Goal: Obtain resource: Download file/media

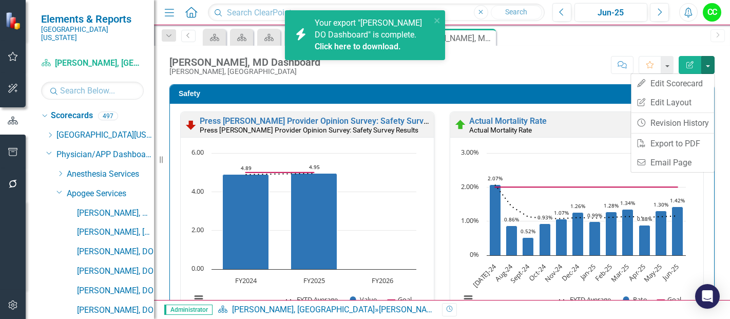
click at [661, 139] on link "PDF Export to PDF" at bounding box center [672, 143] width 83 height 19
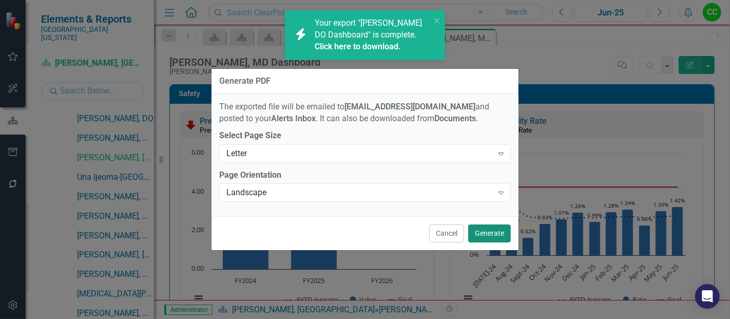
click at [495, 237] on button "Generate" at bounding box center [489, 233] width 43 height 18
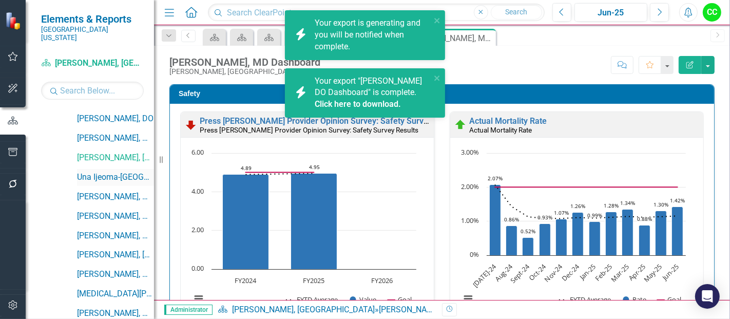
click at [113, 171] on link "Una Ijeoma-[GEOGRAPHIC_DATA], [GEOGRAPHIC_DATA]" at bounding box center [115, 177] width 77 height 12
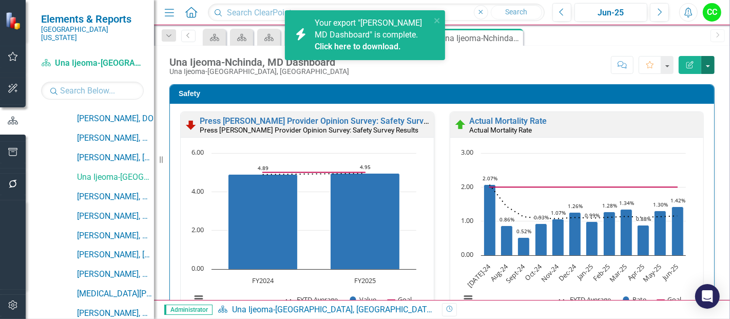
click at [709, 64] on button "button" at bounding box center [707, 65] width 13 height 18
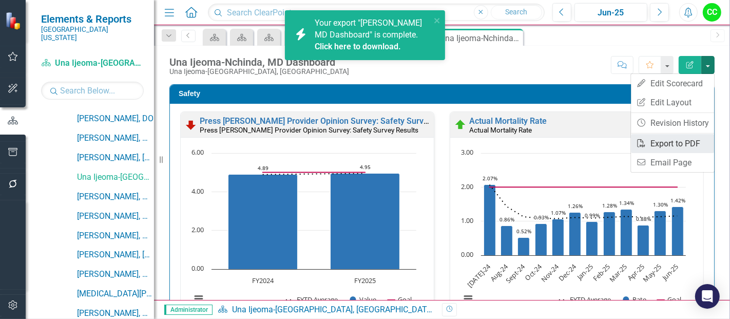
click at [669, 139] on link "PDF Export to PDF" at bounding box center [672, 143] width 83 height 19
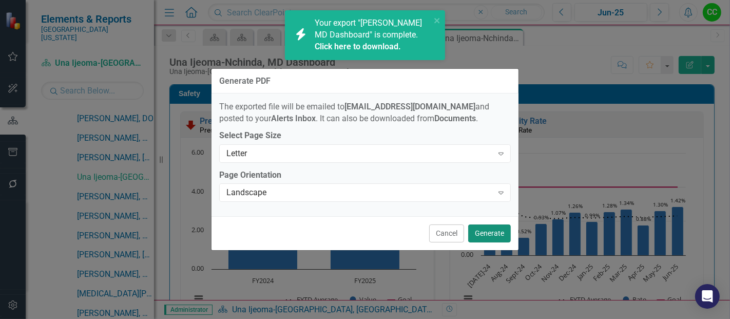
click at [495, 236] on button "Generate" at bounding box center [489, 233] width 43 height 18
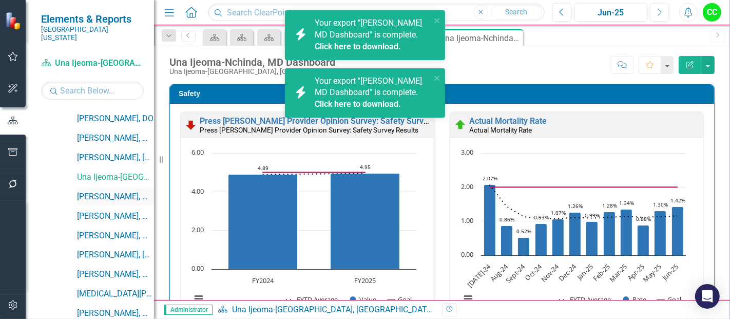
click at [114, 191] on link "[PERSON_NAME], MD" at bounding box center [115, 197] width 77 height 12
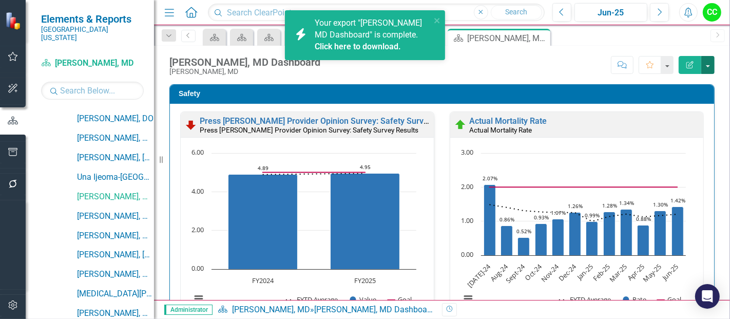
click at [706, 60] on button "button" at bounding box center [707, 65] width 13 height 18
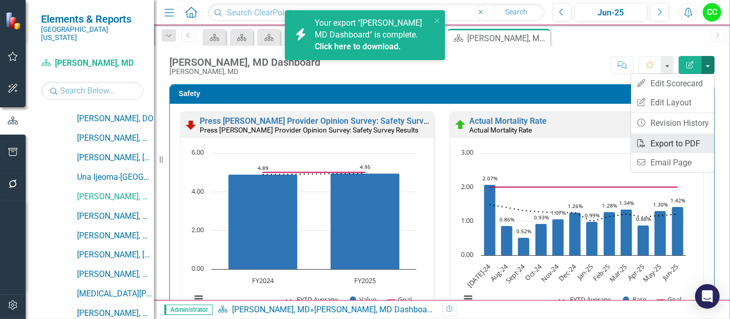
click at [677, 147] on link "PDF Export to PDF" at bounding box center [672, 143] width 83 height 19
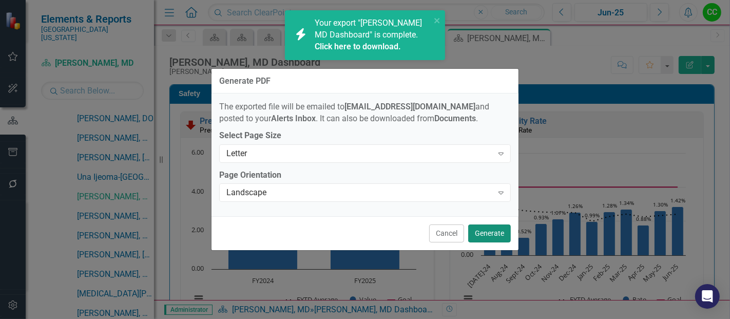
click at [501, 226] on button "Generate" at bounding box center [489, 233] width 43 height 18
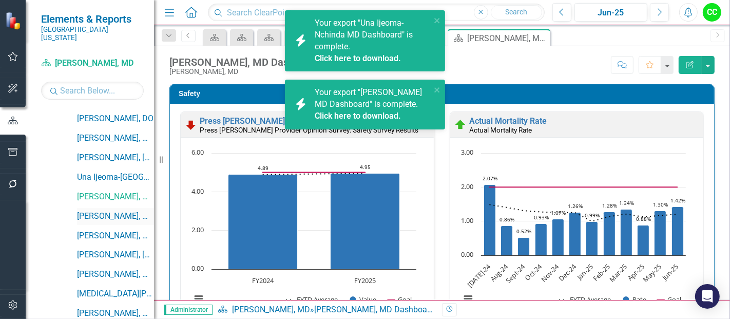
click at [110, 210] on link "[PERSON_NAME], MD" at bounding box center [115, 216] width 77 height 12
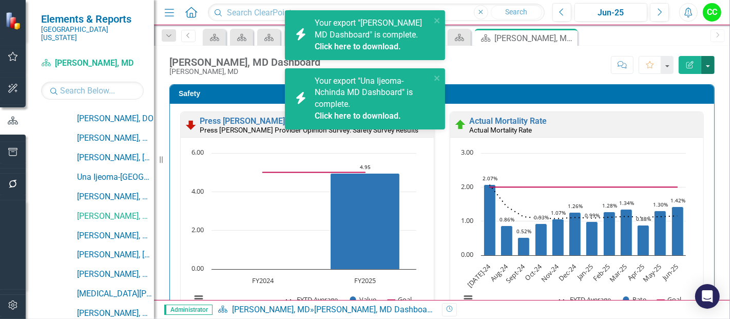
click at [708, 64] on button "button" at bounding box center [707, 65] width 13 height 18
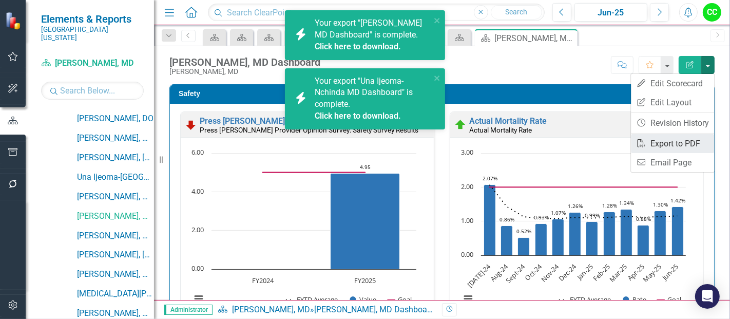
click at [674, 140] on link "PDF Export to PDF" at bounding box center [672, 143] width 83 height 19
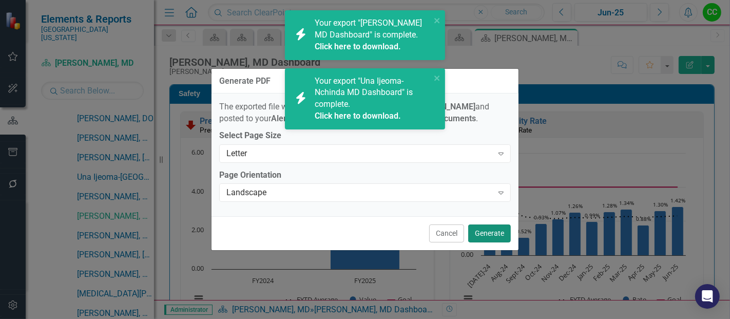
click at [484, 237] on button "Generate" at bounding box center [489, 233] width 43 height 18
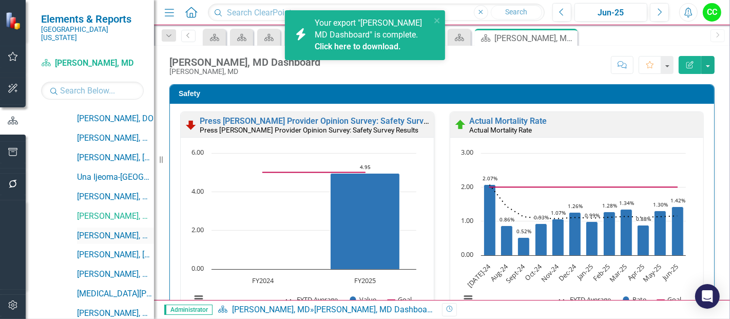
click at [105, 230] on link "[PERSON_NAME], MD" at bounding box center [115, 236] width 77 height 12
click at [127, 249] on link "[PERSON_NAME], [GEOGRAPHIC_DATA]" at bounding box center [115, 255] width 77 height 12
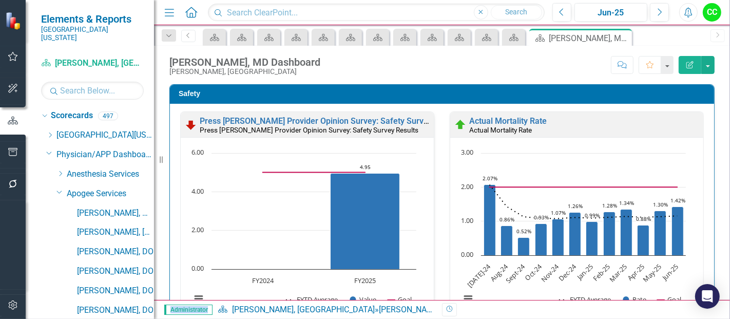
scroll to position [230, 0]
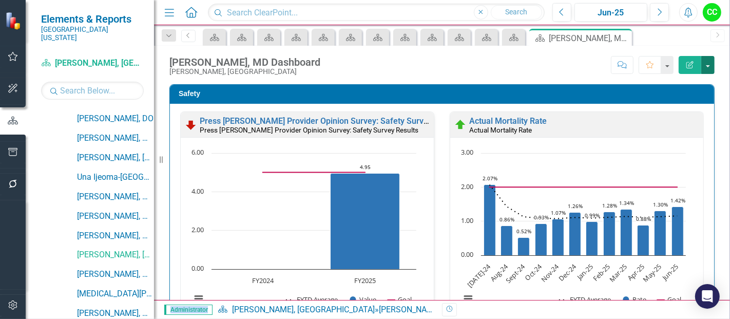
click at [709, 65] on button "button" at bounding box center [707, 65] width 13 height 18
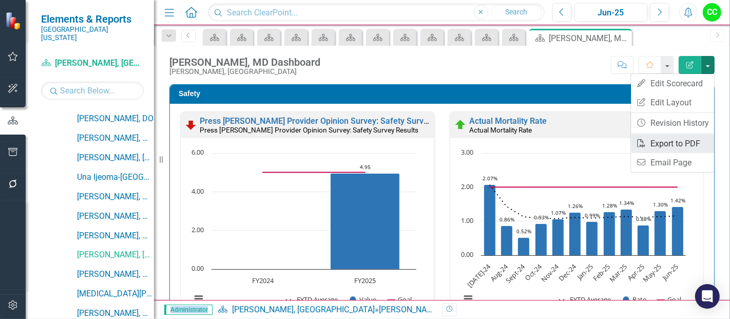
click at [669, 141] on link "PDF Export to PDF" at bounding box center [672, 143] width 83 height 19
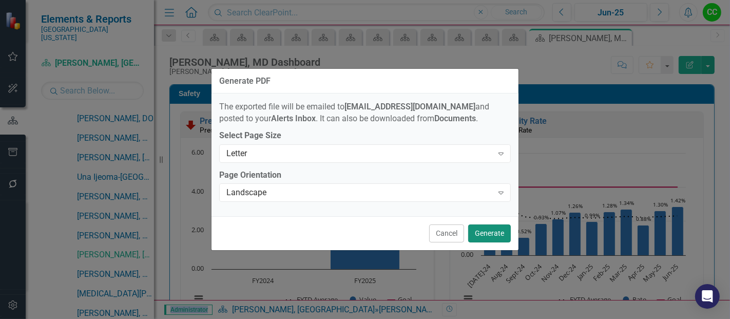
click at [485, 231] on button "Generate" at bounding box center [489, 233] width 43 height 18
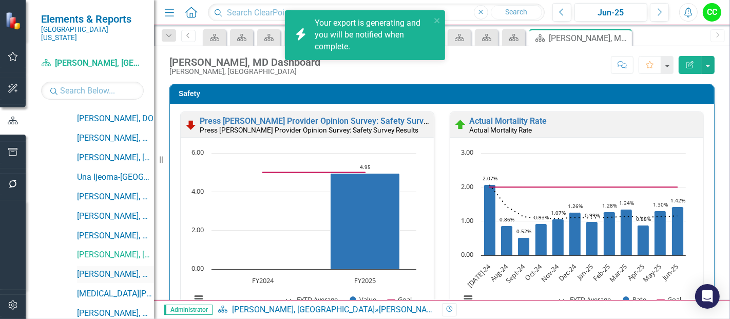
click at [114, 268] on link "[PERSON_NAME], MD" at bounding box center [115, 274] width 77 height 12
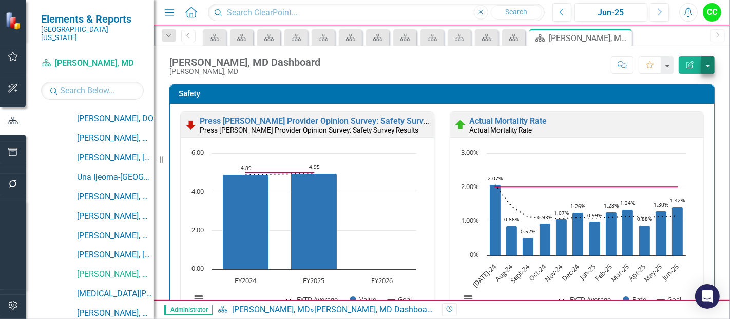
click at [706, 61] on button "button" at bounding box center [707, 65] width 13 height 18
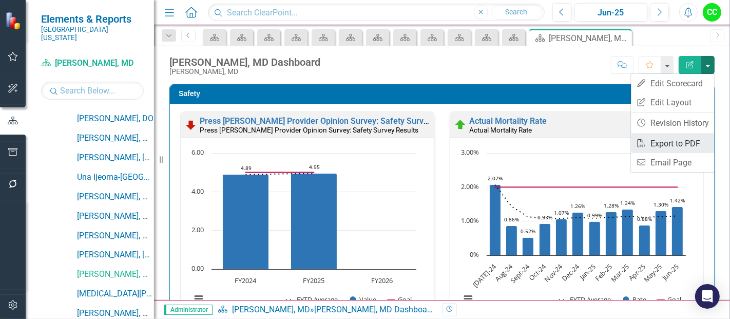
click at [665, 144] on link "PDF Export to PDF" at bounding box center [672, 143] width 83 height 19
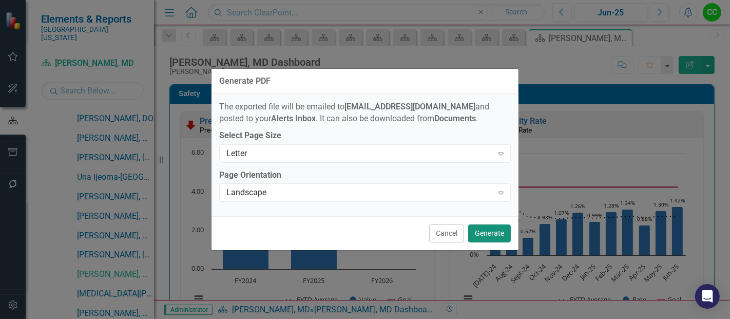
click at [495, 240] on button "Generate" at bounding box center [489, 233] width 43 height 18
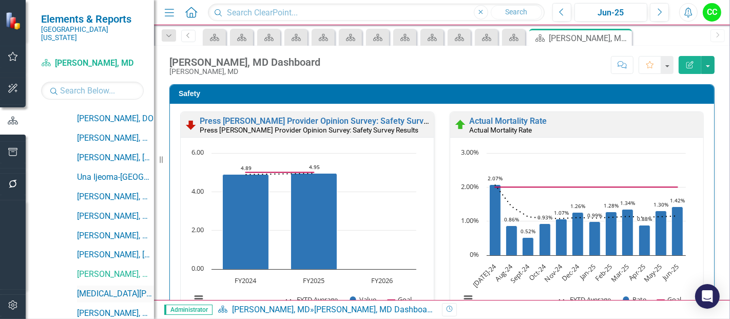
click at [107, 288] on link "[MEDICAL_DATA][PERSON_NAME], [GEOGRAPHIC_DATA]" at bounding box center [115, 294] width 77 height 12
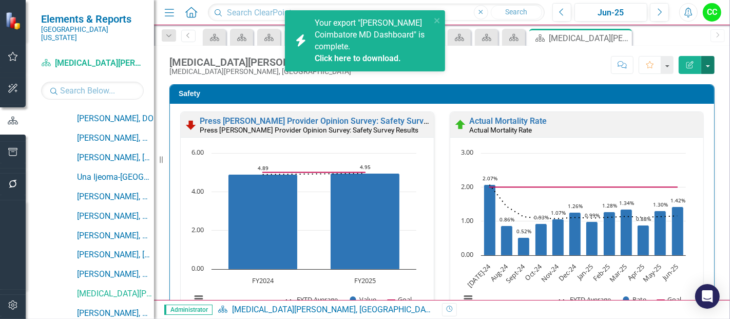
click at [708, 67] on button "button" at bounding box center [707, 65] width 13 height 18
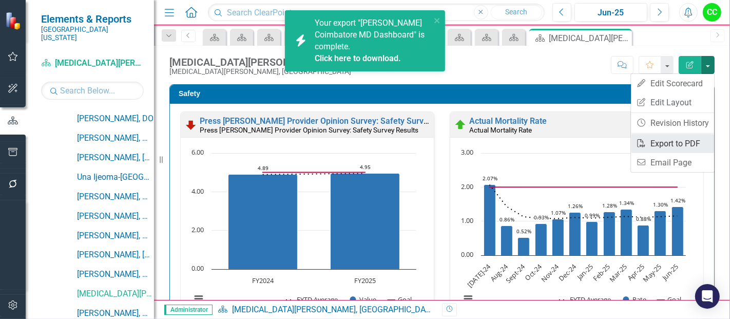
click at [656, 146] on link "PDF Export to PDF" at bounding box center [672, 143] width 83 height 19
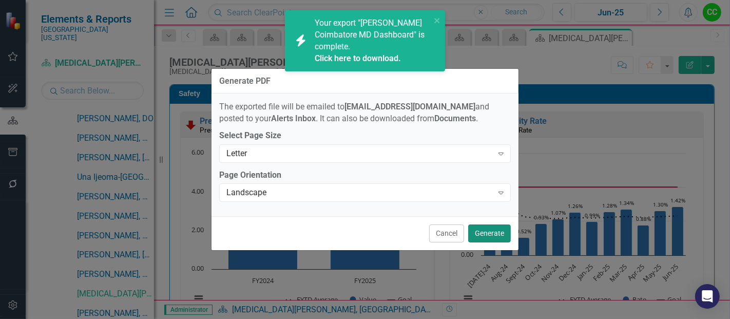
click at [499, 237] on button "Generate" at bounding box center [489, 233] width 43 height 18
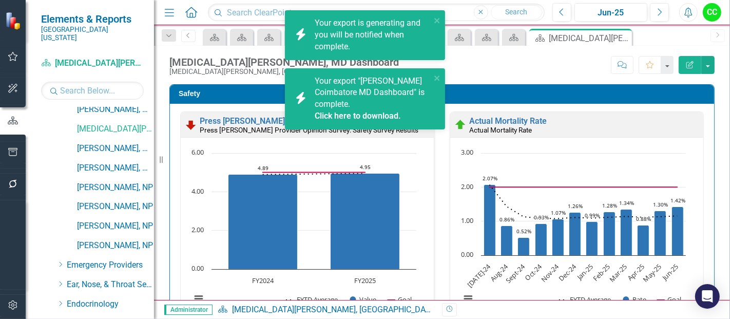
scroll to position [403, 0]
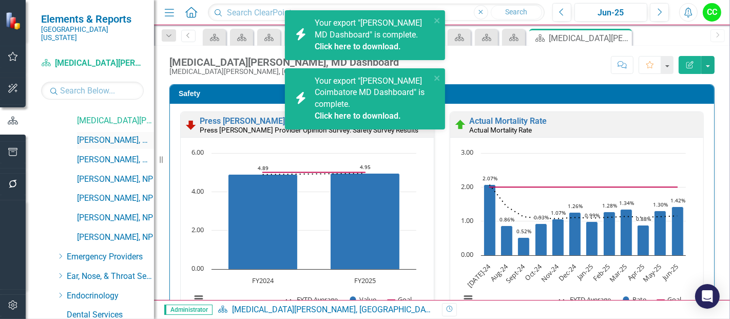
click at [92, 134] on link "[PERSON_NAME], MD" at bounding box center [115, 140] width 77 height 12
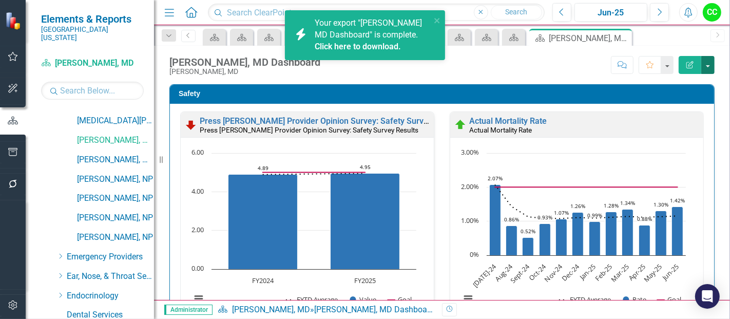
click at [709, 58] on button "button" at bounding box center [707, 65] width 13 height 18
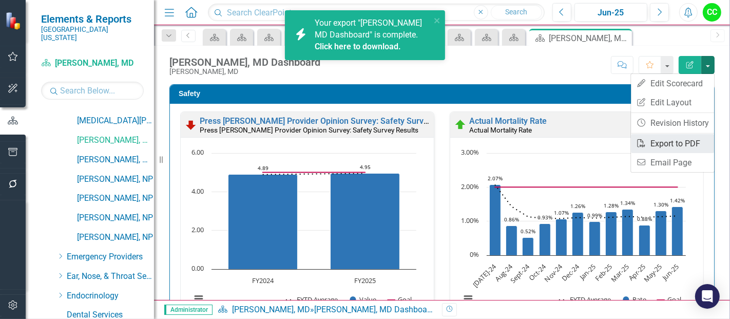
click at [668, 144] on link "PDF Export to PDF" at bounding box center [672, 143] width 83 height 19
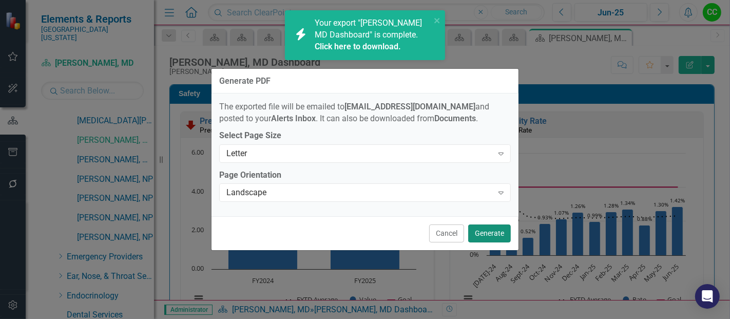
click at [486, 225] on button "Generate" at bounding box center [489, 233] width 43 height 18
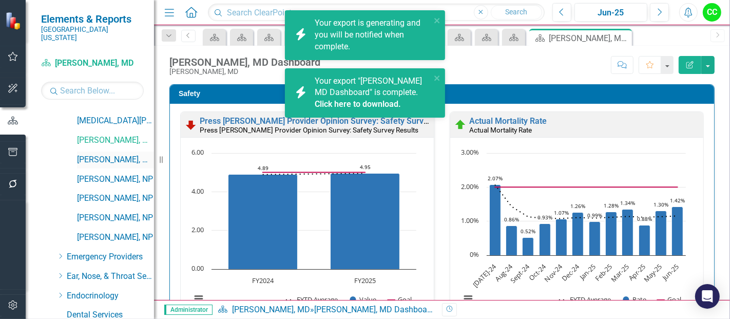
click at [94, 154] on link "[PERSON_NAME], MD" at bounding box center [115, 160] width 77 height 12
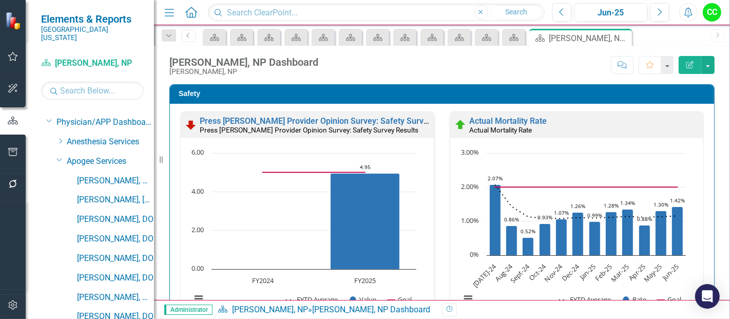
scroll to position [31, 0]
click at [60, 157] on icon "Dropdown" at bounding box center [59, 161] width 6 height 8
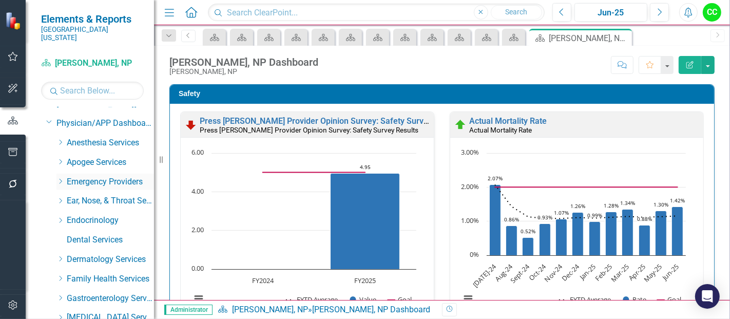
click at [60, 178] on icon "Dropdown" at bounding box center [60, 181] width 8 height 6
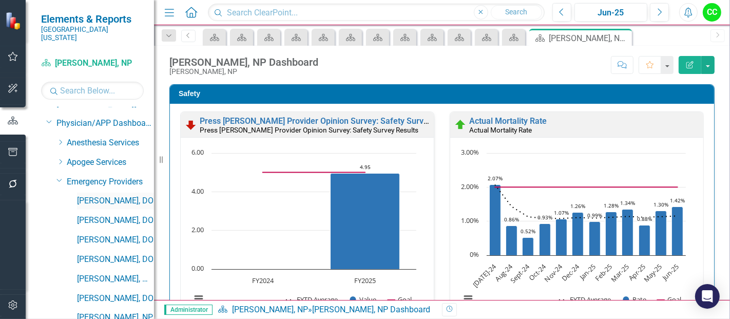
click at [110, 195] on link "[PERSON_NAME], DO" at bounding box center [115, 201] width 77 height 12
click at [171, 35] on icon "Dropdown" at bounding box center [168, 35] width 9 height 7
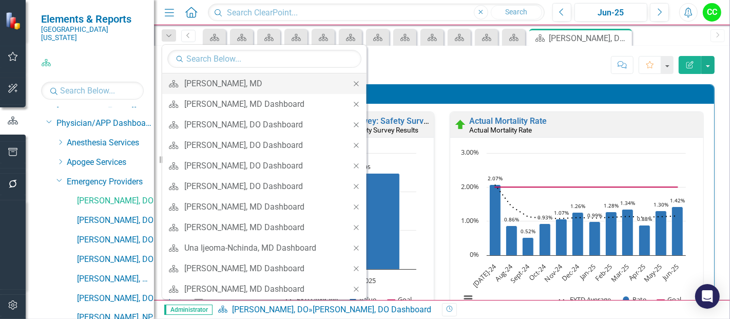
click at [352, 83] on icon "Close" at bounding box center [356, 83] width 9 height 7
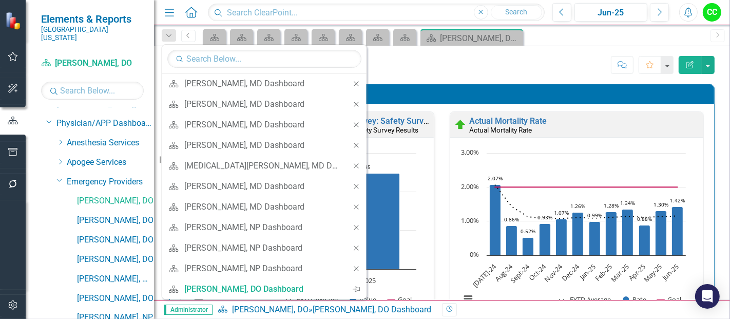
click at [352, 83] on icon "Close" at bounding box center [356, 83] width 9 height 7
click at [337, 83] on div "Jason Cheatham, DO Dashboard Cherie Scarberry, NP Score: N/A Jun-25 Completed C…" at bounding box center [442, 173] width 576 height 254
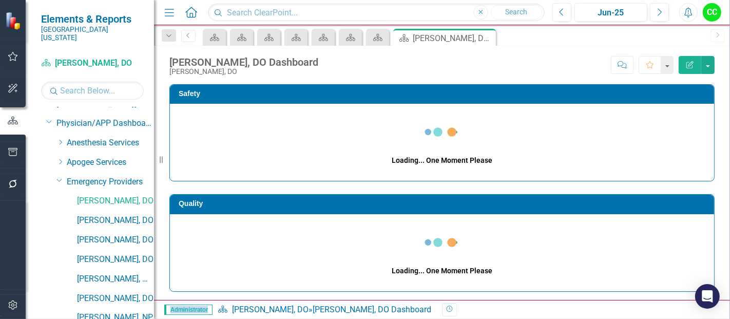
click at [172, 37] on icon "Dropdown" at bounding box center [168, 35] width 9 height 7
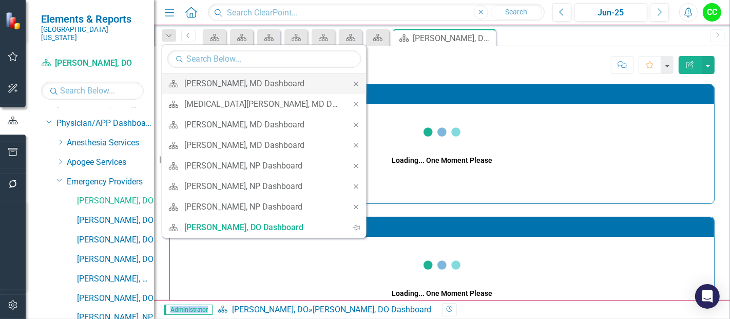
click at [352, 83] on icon "Close" at bounding box center [356, 83] width 9 height 7
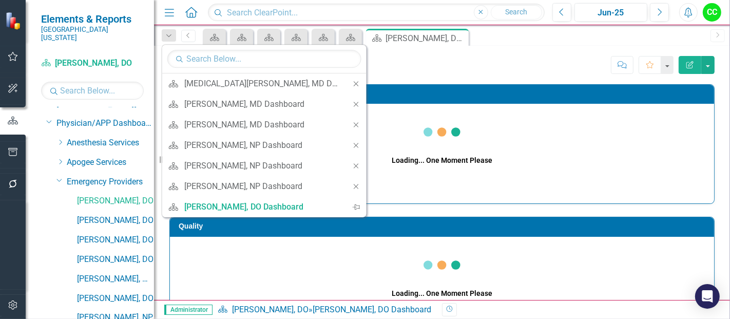
click at [352, 83] on icon "Close" at bounding box center [356, 83] width 9 height 7
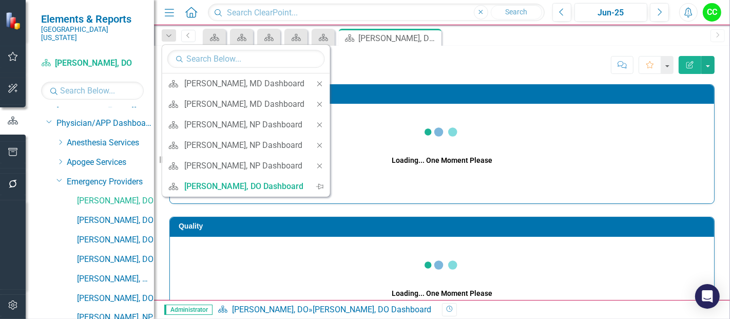
click at [321, 83] on icon "Close" at bounding box center [319, 83] width 9 height 7
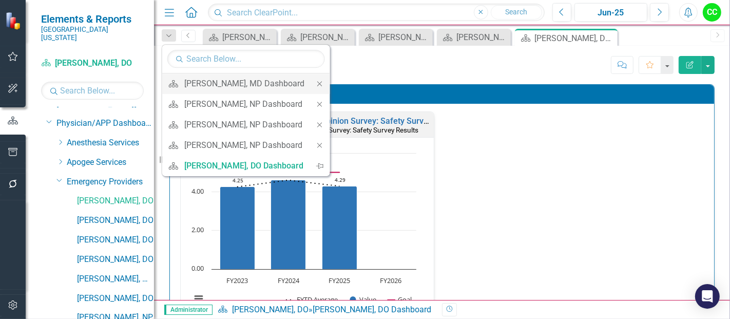
click at [317, 86] on icon "Close" at bounding box center [319, 83] width 9 height 7
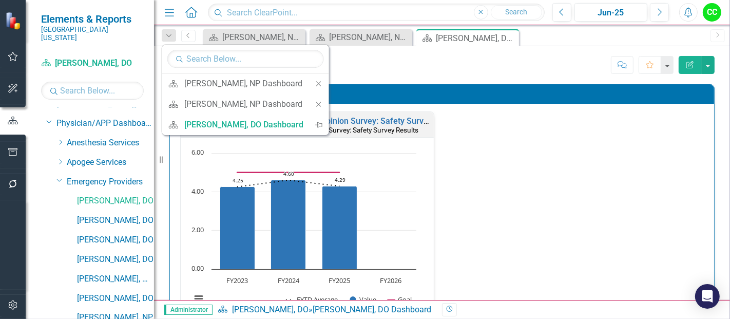
click at [317, 86] on icon "Close" at bounding box center [318, 83] width 9 height 7
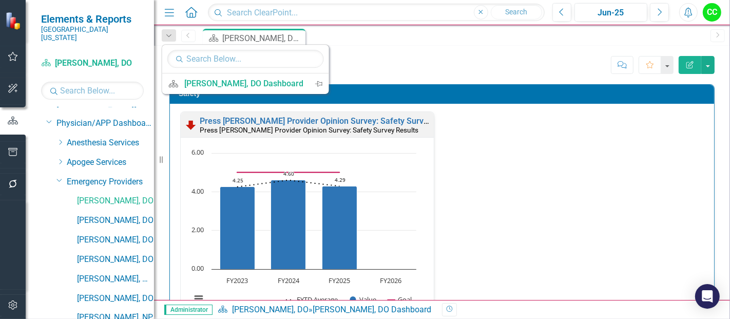
click at [423, 75] on div "Jason Cheatham, DO Dashboard Jason Cheatham, DO Score: N/A Jun-25 Completed Com…" at bounding box center [442, 61] width 576 height 31
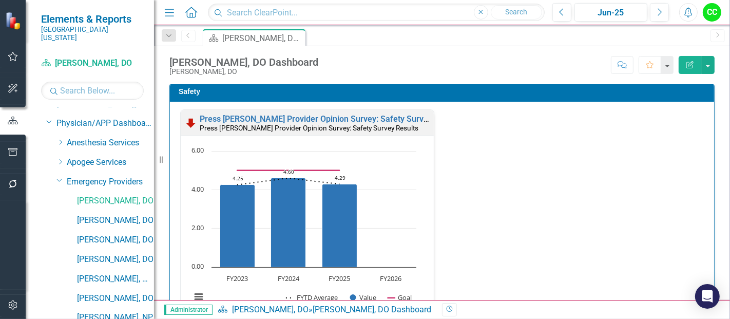
scroll to position [2, 0]
drag, startPoint x: 642, startPoint y: 267, endPoint x: 727, endPoint y: 88, distance: 198.3
click at [727, 88] on div "Safety Press Ganey Provider Opinion Survey: Safety Survey Results Press Ganey P…" at bounding box center [442, 192] width 576 height 216
click at [709, 69] on button "button" at bounding box center [707, 65] width 13 height 18
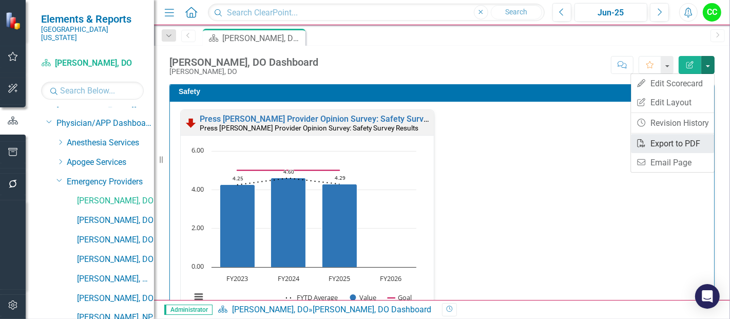
click at [668, 142] on link "PDF Export to PDF" at bounding box center [672, 143] width 83 height 19
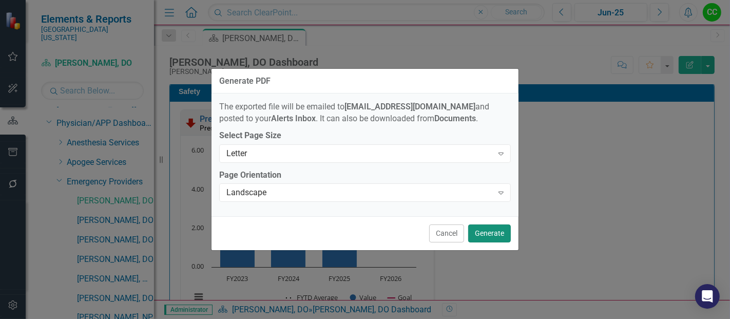
click at [494, 235] on button "Generate" at bounding box center [489, 233] width 43 height 18
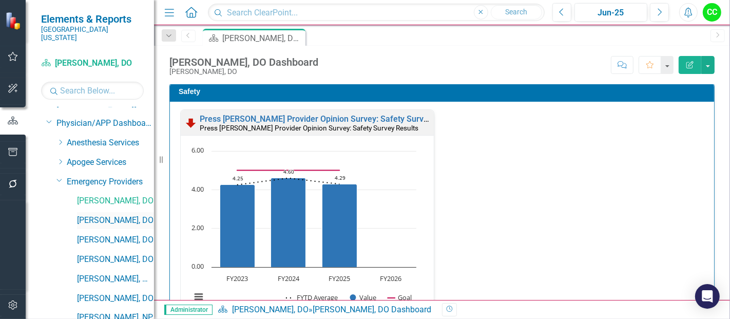
click at [108, 215] on link "[PERSON_NAME], DO" at bounding box center [115, 221] width 77 height 12
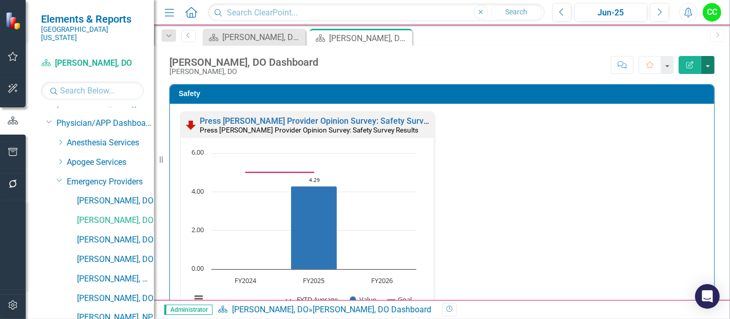
click at [707, 62] on button "button" at bounding box center [707, 65] width 13 height 18
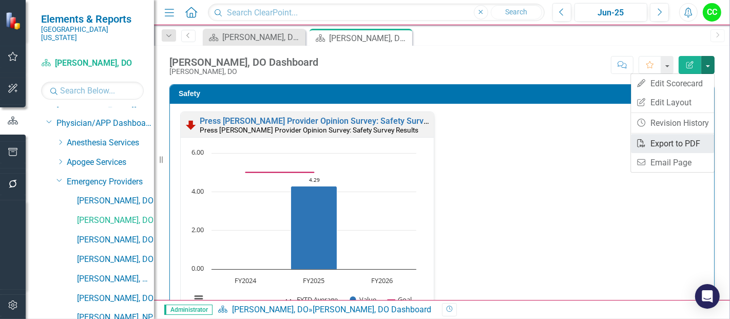
click at [659, 140] on link "PDF Export to PDF" at bounding box center [672, 143] width 83 height 19
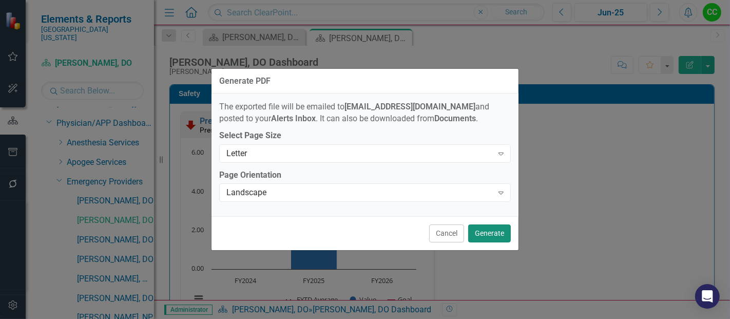
click at [488, 230] on button "Generate" at bounding box center [489, 233] width 43 height 18
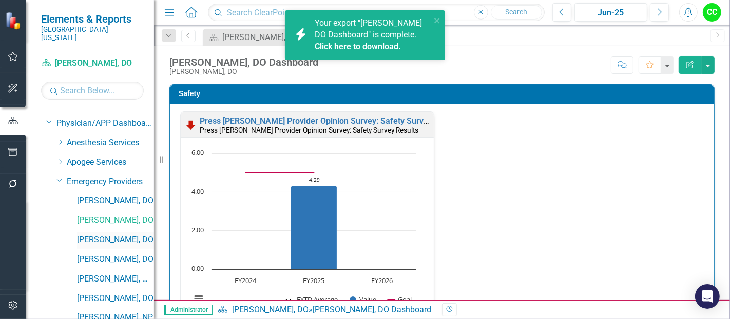
click at [101, 234] on link "[PERSON_NAME], DO" at bounding box center [115, 240] width 77 height 12
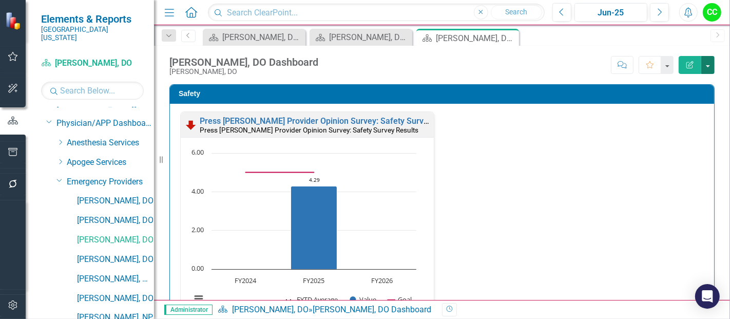
click at [707, 62] on button "button" at bounding box center [707, 65] width 13 height 18
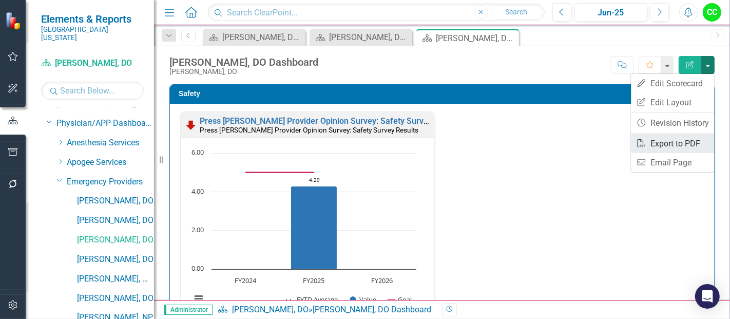
click at [678, 145] on link "PDF Export to PDF" at bounding box center [672, 143] width 83 height 19
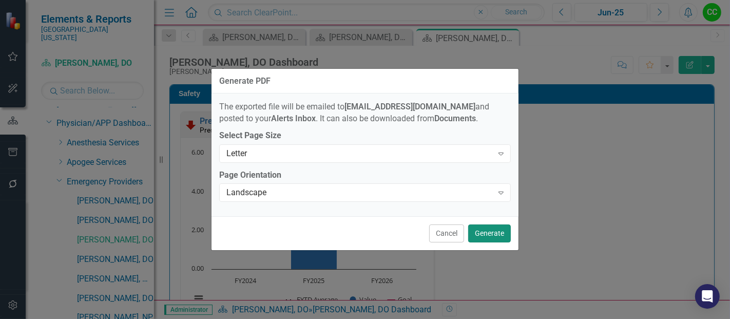
click at [497, 234] on button "Generate" at bounding box center [489, 233] width 43 height 18
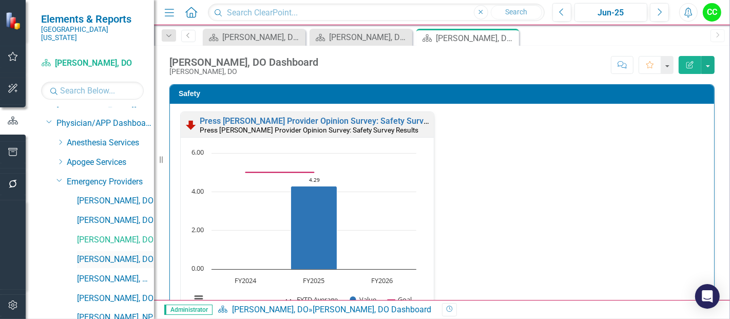
click at [94, 254] on link "[PERSON_NAME], DO" at bounding box center [115, 260] width 77 height 12
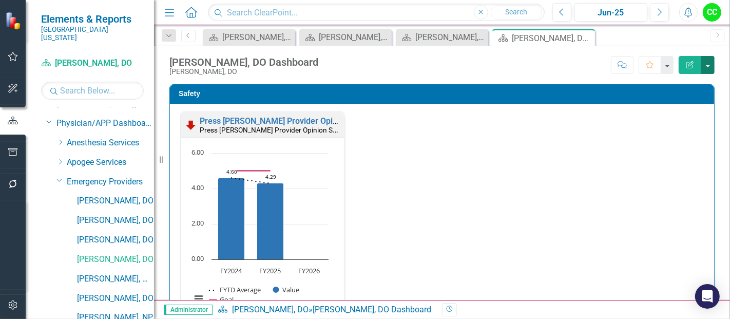
click at [710, 67] on button "button" at bounding box center [707, 65] width 13 height 18
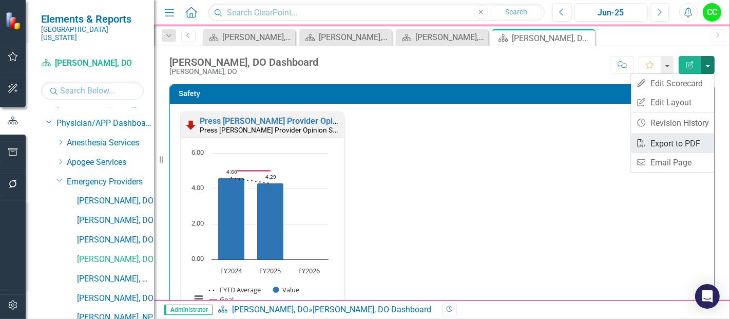
click at [678, 143] on link "PDF Export to PDF" at bounding box center [672, 143] width 83 height 19
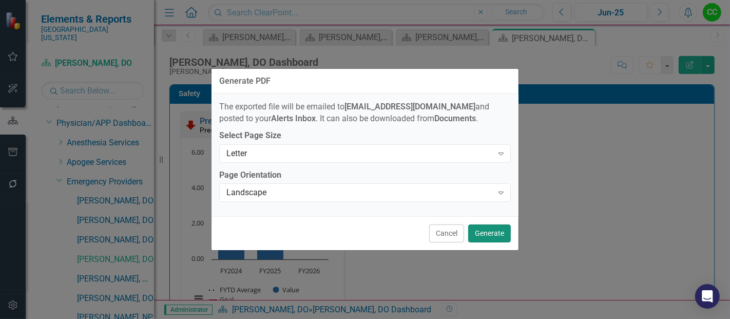
click at [489, 233] on button "Generate" at bounding box center [489, 233] width 43 height 18
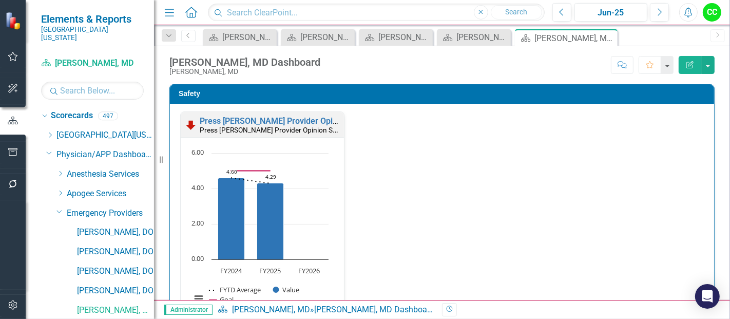
scroll to position [31, 0]
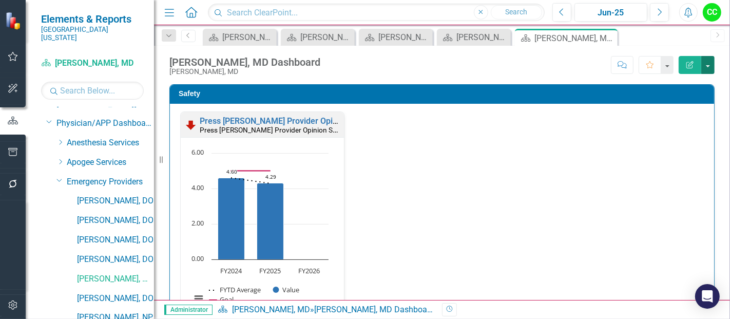
click at [707, 63] on button "button" at bounding box center [707, 65] width 13 height 18
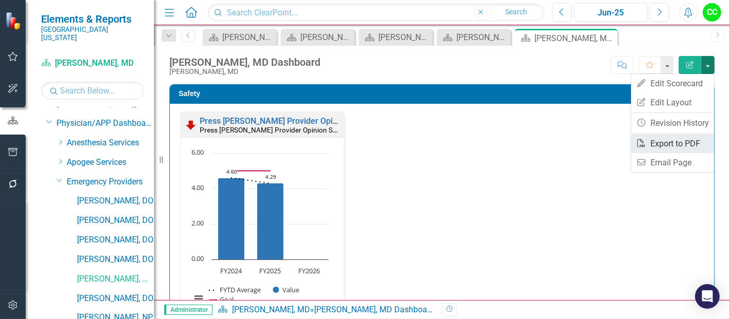
click at [667, 147] on link "PDF Export to PDF" at bounding box center [672, 143] width 83 height 19
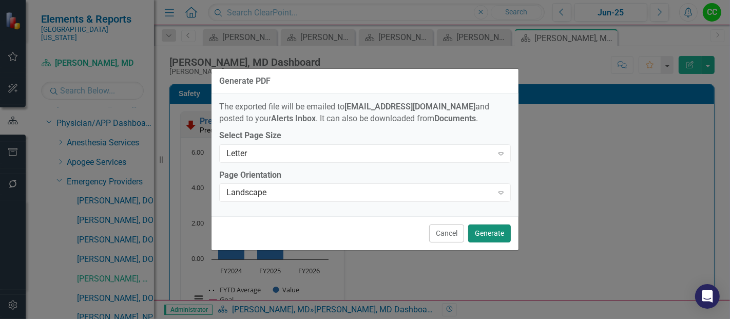
click at [498, 235] on button "Generate" at bounding box center [489, 233] width 43 height 18
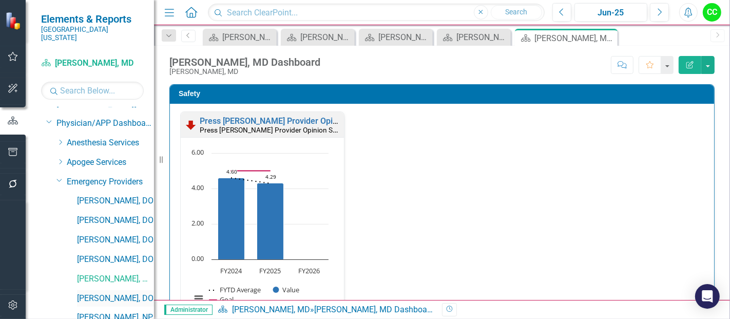
click at [108, 293] on link "[PERSON_NAME], DO" at bounding box center [115, 299] width 77 height 12
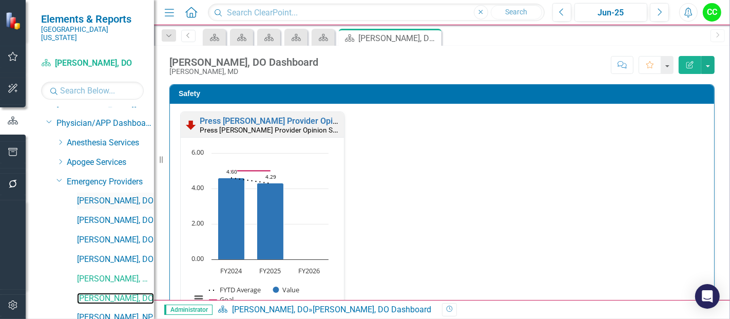
scroll to position [215, 0]
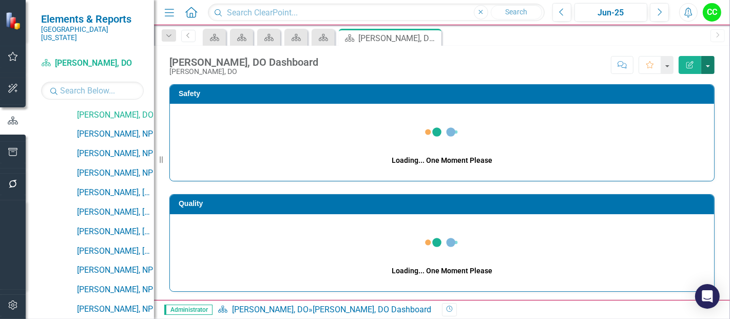
click at [707, 65] on button "button" at bounding box center [707, 65] width 13 height 18
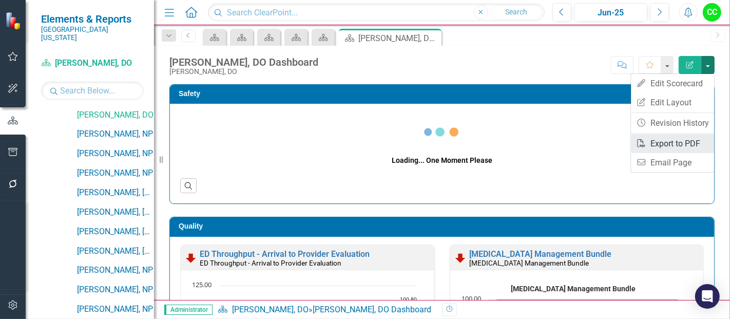
click at [666, 144] on link "PDF Export to PDF" at bounding box center [672, 143] width 83 height 19
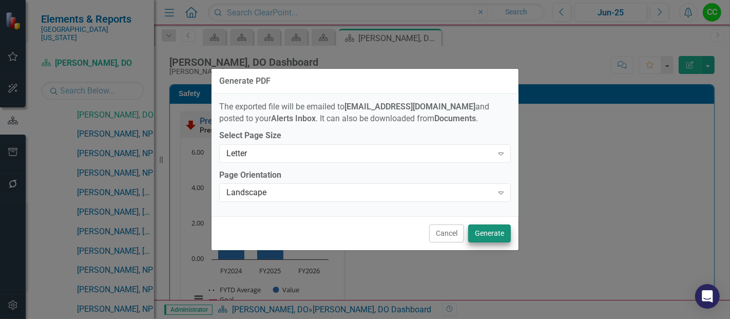
click at [498, 230] on button "Generate" at bounding box center [489, 233] width 43 height 18
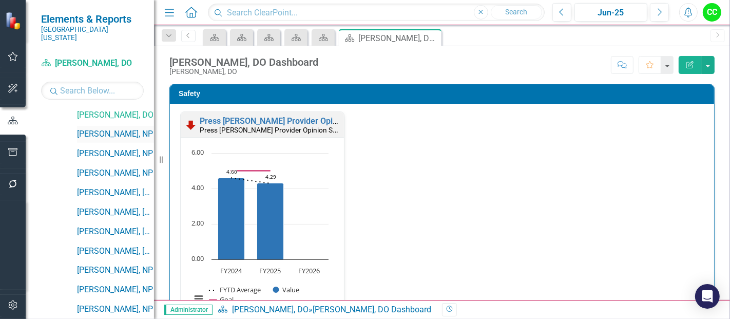
click at [98, 128] on link "[PERSON_NAME], NP" at bounding box center [115, 134] width 77 height 12
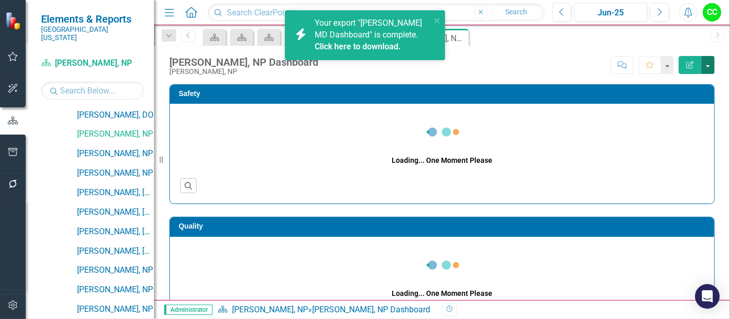
click at [706, 62] on button "button" at bounding box center [707, 65] width 13 height 18
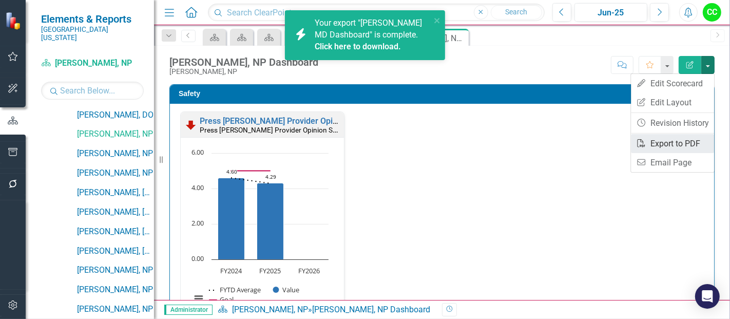
click at [660, 145] on link "PDF Export to PDF" at bounding box center [672, 143] width 83 height 19
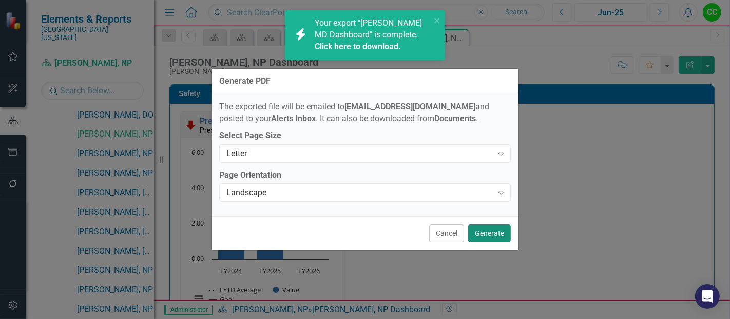
click at [490, 237] on button "Generate" at bounding box center [489, 233] width 43 height 18
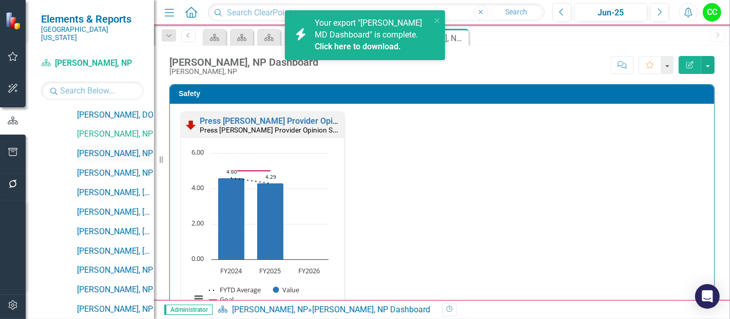
click at [98, 148] on link "[PERSON_NAME], NP" at bounding box center [115, 154] width 77 height 12
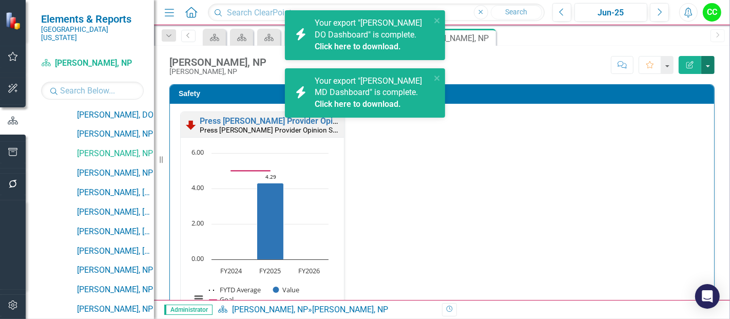
click at [705, 64] on button "button" at bounding box center [707, 65] width 13 height 18
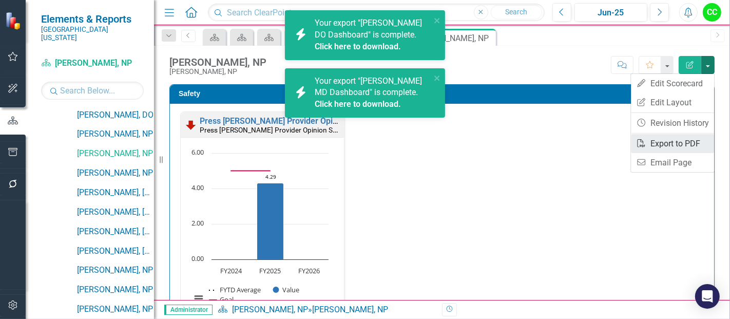
click at [658, 143] on link "PDF Export to PDF" at bounding box center [672, 143] width 83 height 19
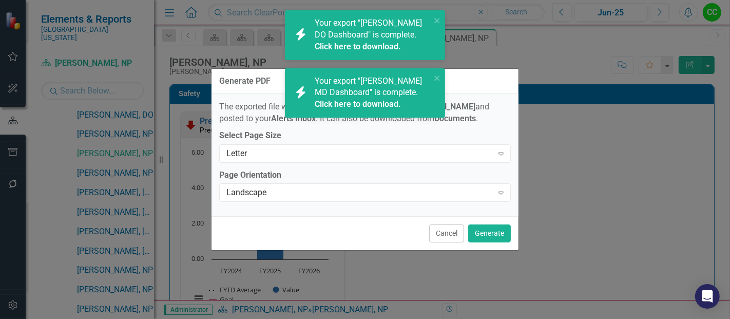
click at [495, 247] on div "Cancel Generate" at bounding box center [364, 233] width 307 height 34
click at [495, 232] on button "Generate" at bounding box center [489, 233] width 43 height 18
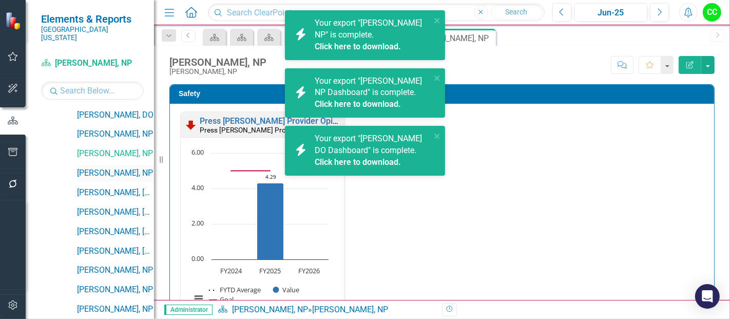
click at [103, 167] on link "[PERSON_NAME], NP" at bounding box center [115, 173] width 77 height 12
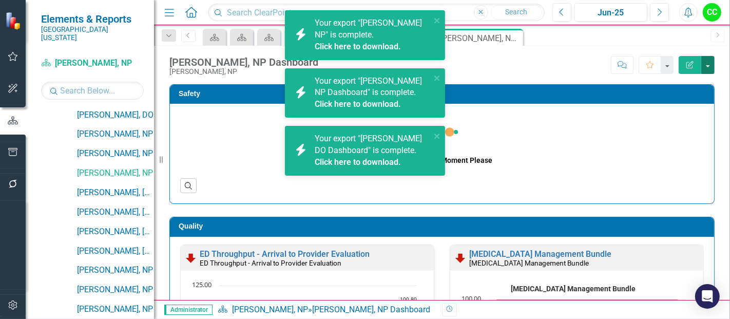
click at [709, 68] on button "button" at bounding box center [707, 65] width 13 height 18
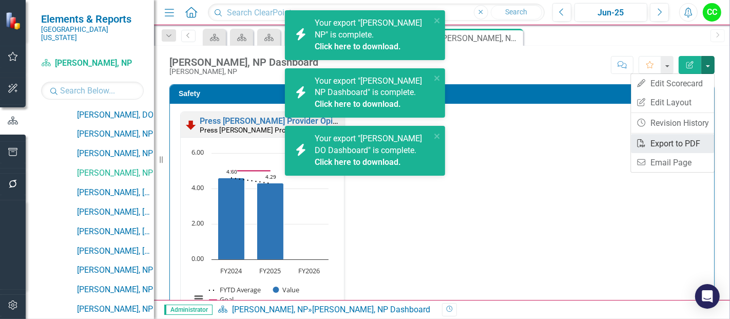
click at [672, 140] on link "PDF Export to PDF" at bounding box center [672, 143] width 83 height 19
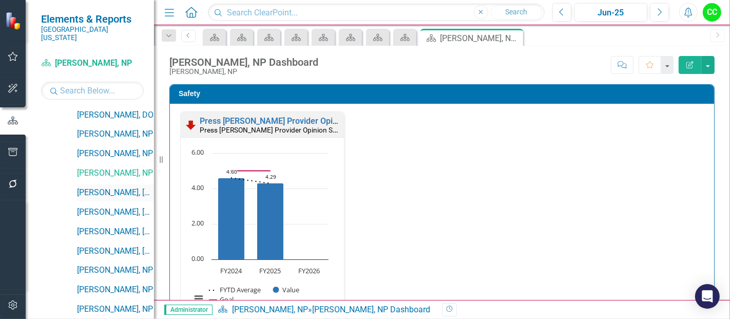
click at [107, 187] on link "[PERSON_NAME], [GEOGRAPHIC_DATA]" at bounding box center [115, 193] width 77 height 12
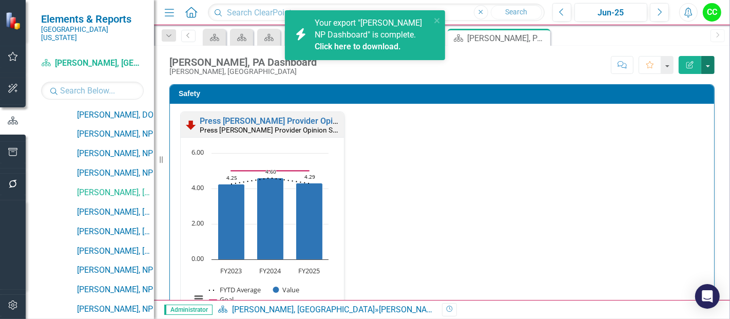
click at [712, 68] on button "button" at bounding box center [707, 65] width 13 height 18
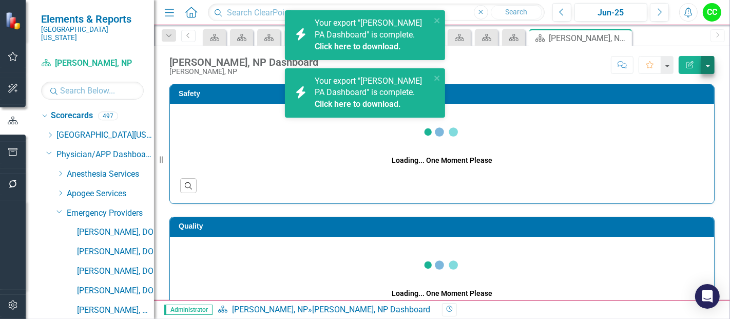
scroll to position [327, 0]
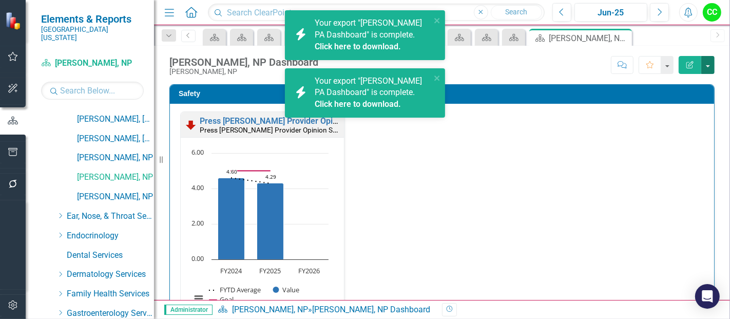
click at [709, 61] on button "button" at bounding box center [707, 65] width 13 height 18
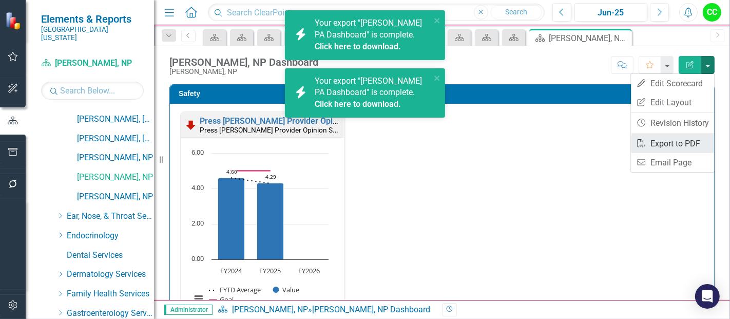
click at [663, 140] on link "PDF Export to PDF" at bounding box center [672, 143] width 83 height 19
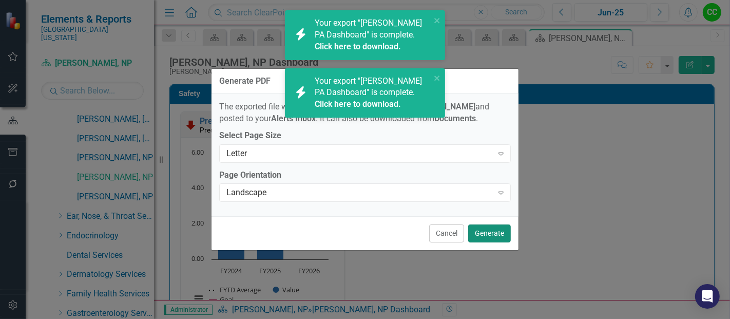
click at [495, 235] on button "Generate" at bounding box center [489, 233] width 43 height 18
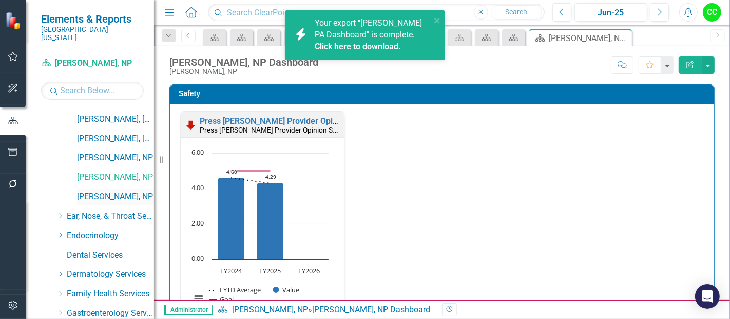
click at [110, 191] on link "[PERSON_NAME], NP" at bounding box center [115, 197] width 77 height 12
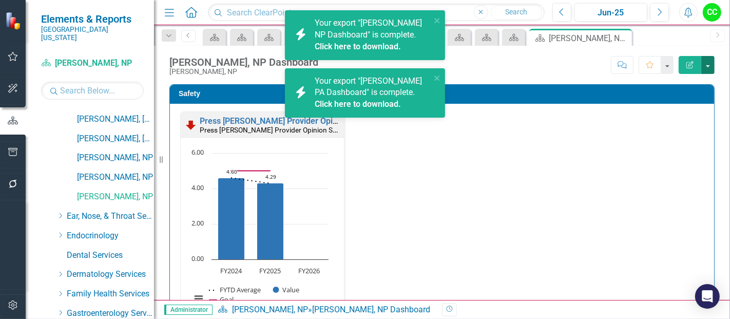
click at [705, 67] on button "button" at bounding box center [707, 65] width 13 height 18
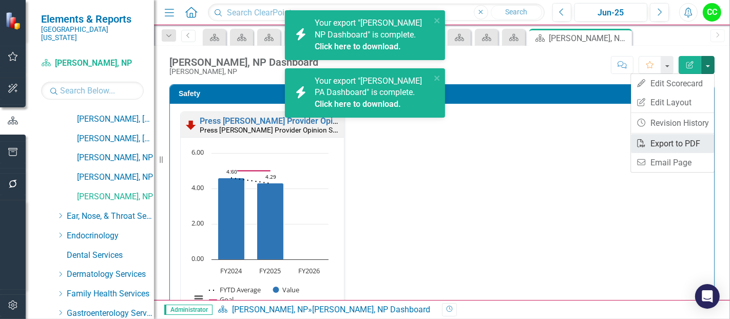
click at [669, 139] on link "PDF Export to PDF" at bounding box center [672, 143] width 83 height 19
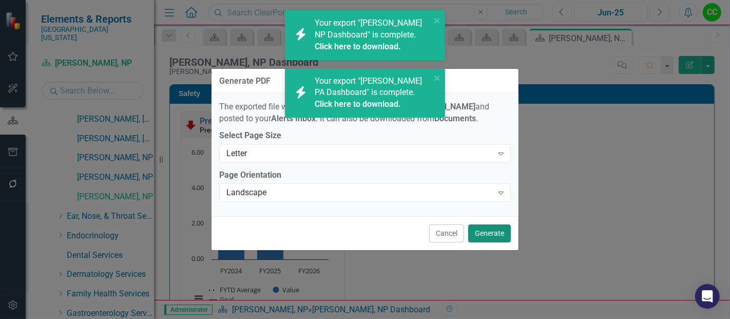
click at [476, 238] on button "Generate" at bounding box center [489, 233] width 43 height 18
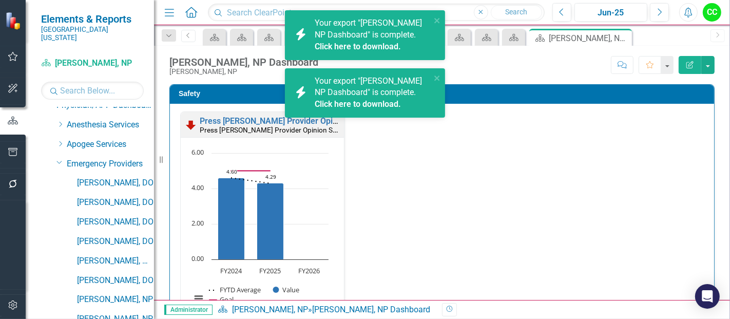
scroll to position [44, 0]
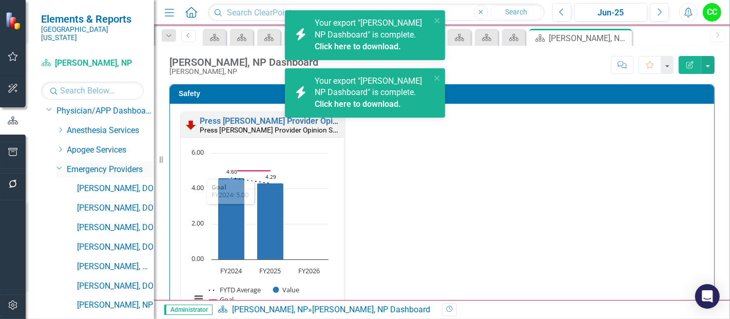
click at [57, 164] on icon "Dropdown" at bounding box center [59, 168] width 6 height 8
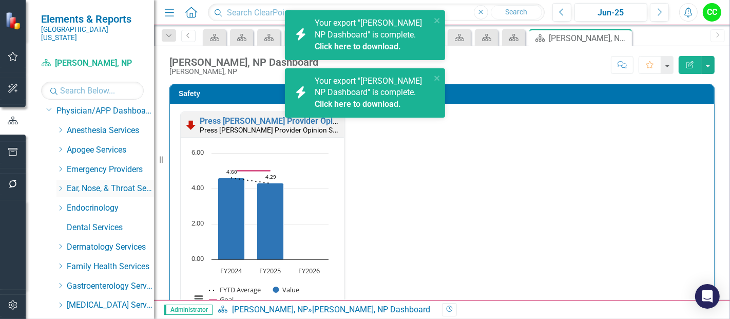
click at [59, 185] on icon "Dropdown" at bounding box center [60, 188] width 8 height 6
click at [105, 202] on link "[PERSON_NAME], DO" at bounding box center [115, 208] width 77 height 12
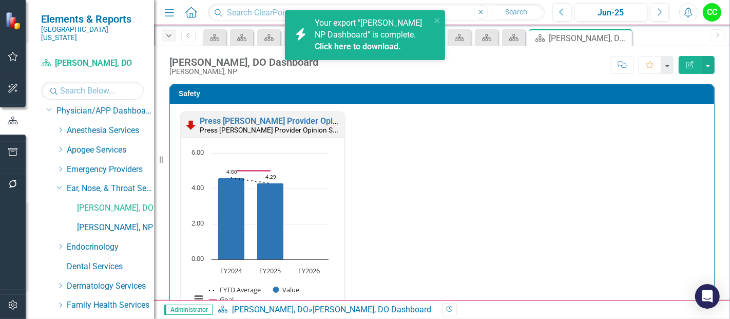
click at [165, 36] on icon "Dropdown" at bounding box center [168, 35] width 9 height 7
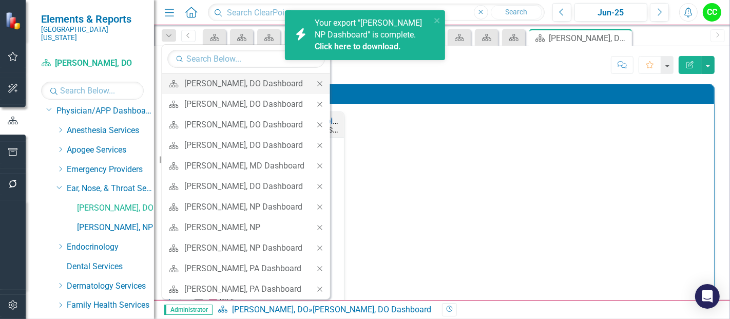
click at [324, 83] on icon "Close" at bounding box center [319, 83] width 9 height 7
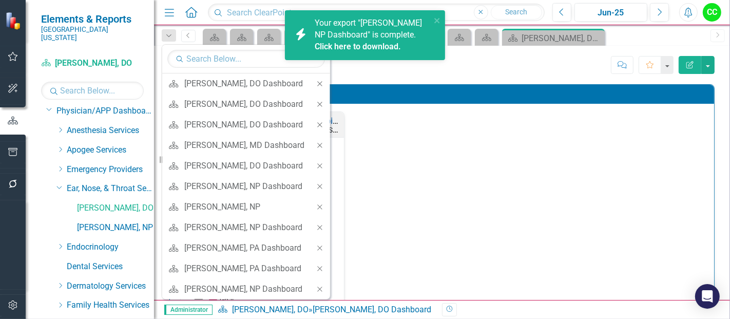
click at [324, 83] on icon "Close" at bounding box center [319, 83] width 9 height 7
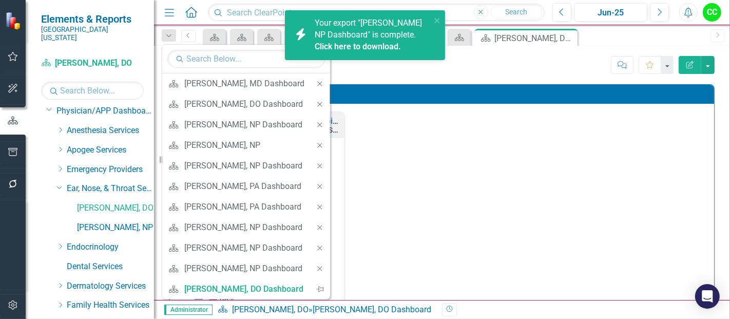
click at [324, 83] on icon "Close" at bounding box center [319, 83] width 9 height 7
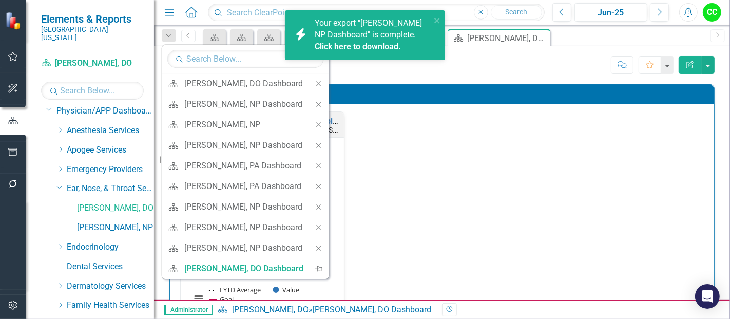
click at [323, 83] on icon "Close" at bounding box center [318, 83] width 9 height 7
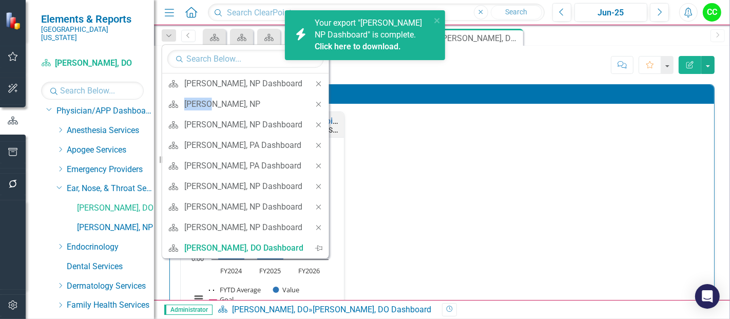
click at [323, 83] on icon "Close" at bounding box center [318, 83] width 9 height 7
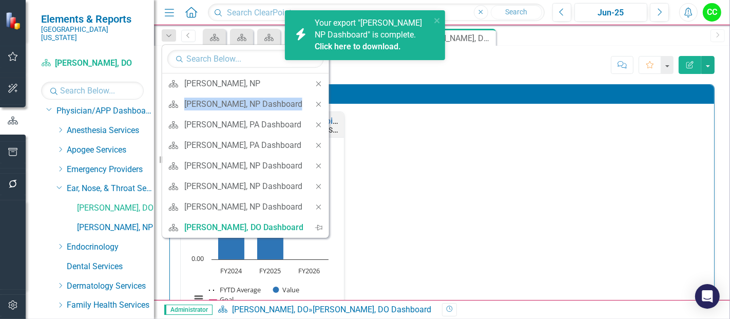
click at [323, 83] on icon "Close" at bounding box center [318, 83] width 9 height 7
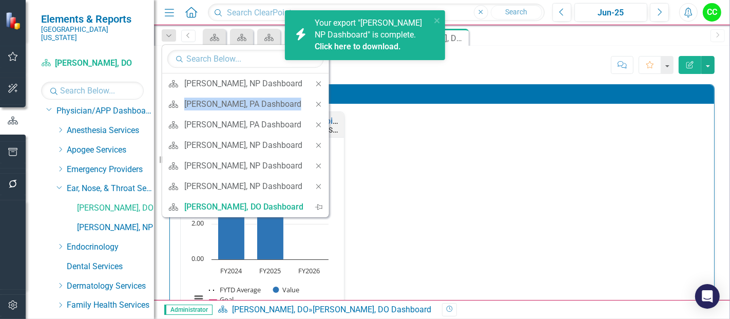
click at [323, 83] on icon "Close" at bounding box center [318, 83] width 9 height 7
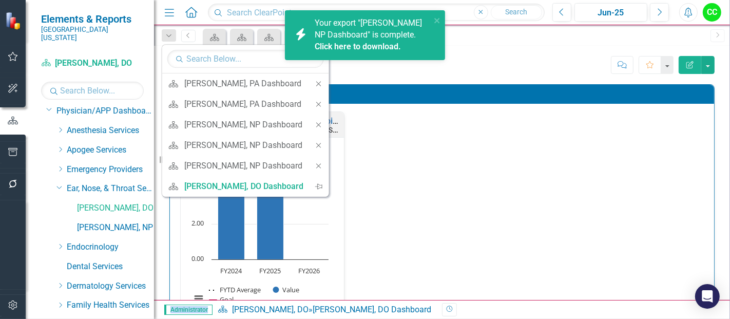
click at [335, 83] on div "George Shahade, DO Dashboard George Shahade, DO Score: N/A Jun-25 Completed Com…" at bounding box center [442, 173] width 576 height 254
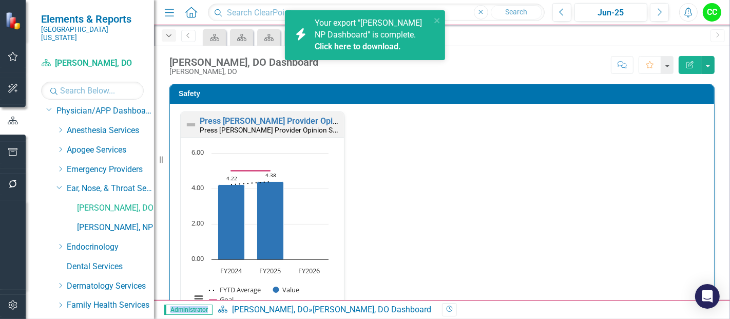
click at [167, 36] on icon "Dropdown" at bounding box center [168, 35] width 9 height 7
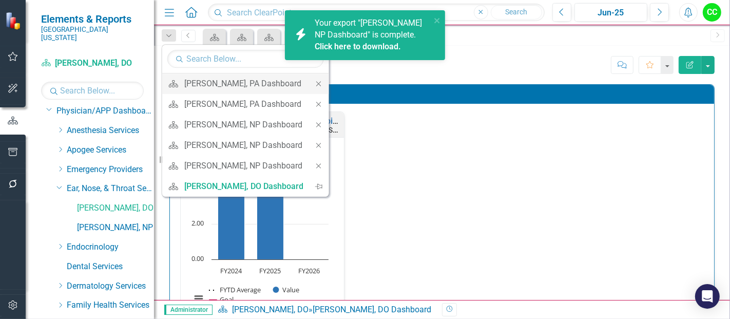
click at [317, 84] on icon at bounding box center [318, 83] width 5 height 5
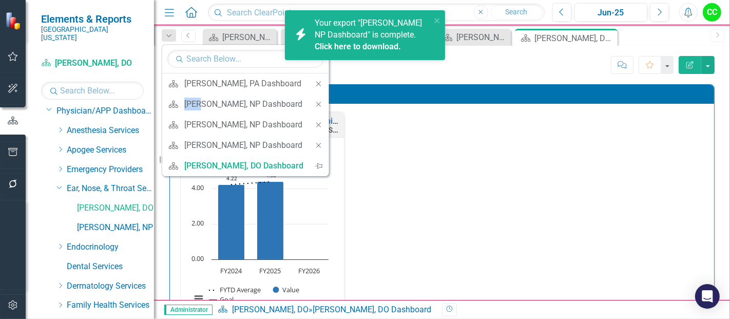
click at [317, 84] on icon at bounding box center [318, 83] width 5 height 5
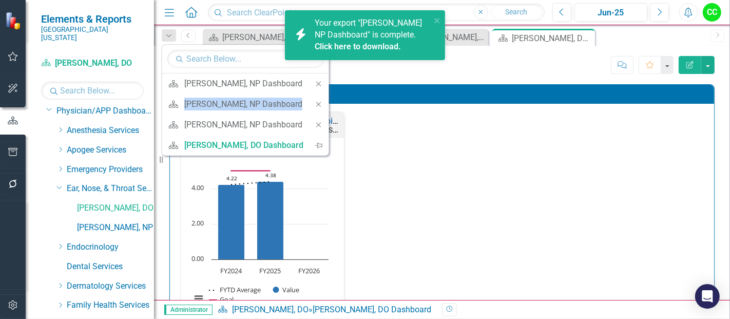
click at [317, 84] on icon at bounding box center [318, 83] width 5 height 5
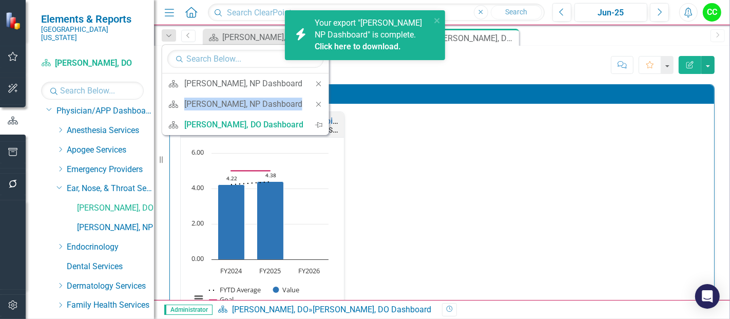
click at [317, 84] on icon at bounding box center [318, 83] width 5 height 5
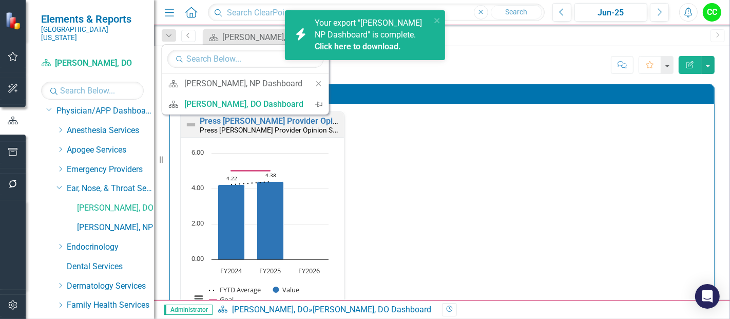
click at [317, 84] on icon at bounding box center [318, 83] width 5 height 5
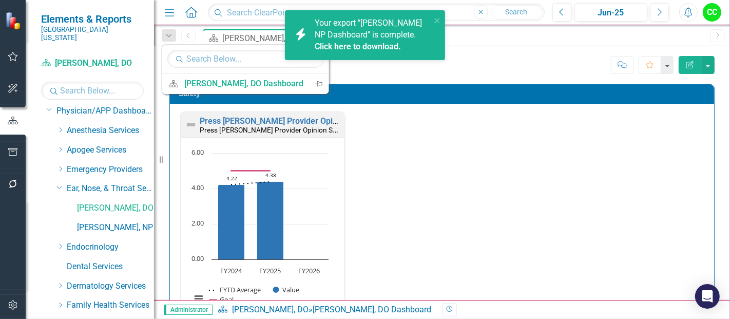
click at [486, 81] on div "George Shahade, DO Dashboard George Shahade, DO Score: N/A Jun-25 Completed Com…" at bounding box center [442, 173] width 576 height 254
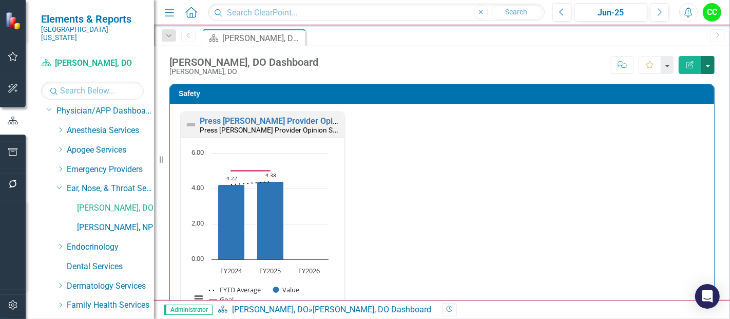
click at [704, 67] on button "button" at bounding box center [707, 65] width 13 height 18
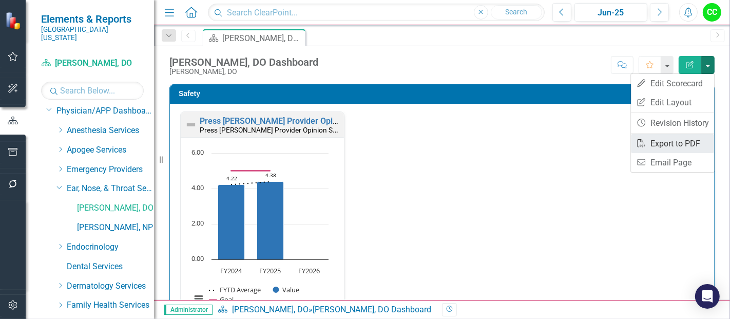
click at [651, 143] on link "PDF Export to PDF" at bounding box center [672, 143] width 83 height 19
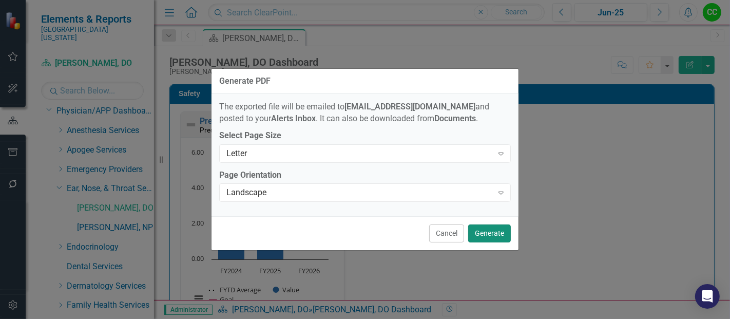
click at [490, 232] on button "Generate" at bounding box center [489, 233] width 43 height 18
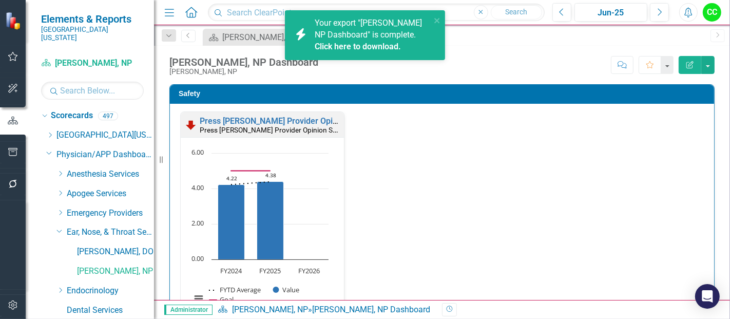
scroll to position [44, 0]
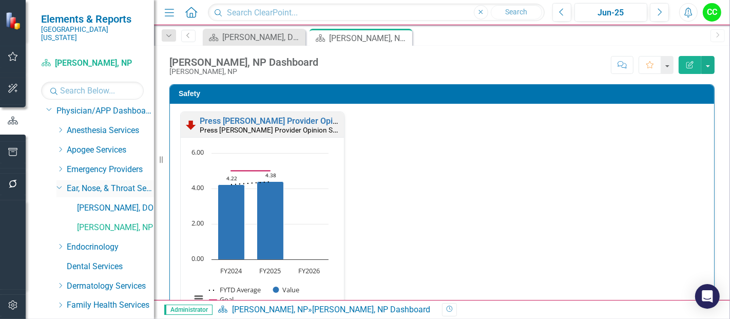
click at [60, 183] on icon "Dropdown" at bounding box center [59, 187] width 6 height 8
click at [61, 205] on icon "Dropdown" at bounding box center [60, 208] width 8 height 6
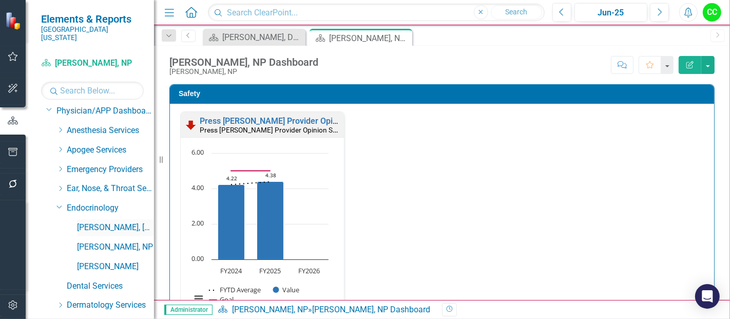
click at [93, 222] on link "[PERSON_NAME], [GEOGRAPHIC_DATA]" at bounding box center [115, 228] width 77 height 12
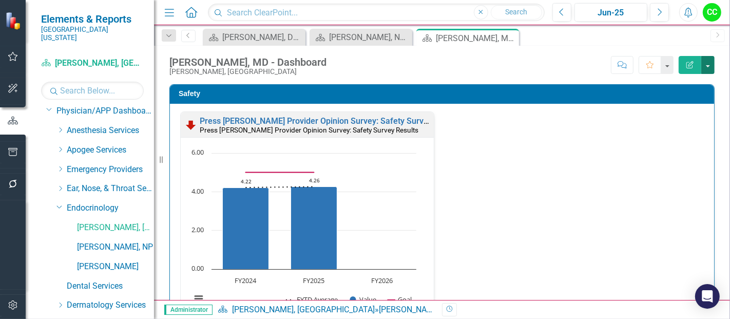
click at [708, 65] on button "button" at bounding box center [707, 65] width 13 height 18
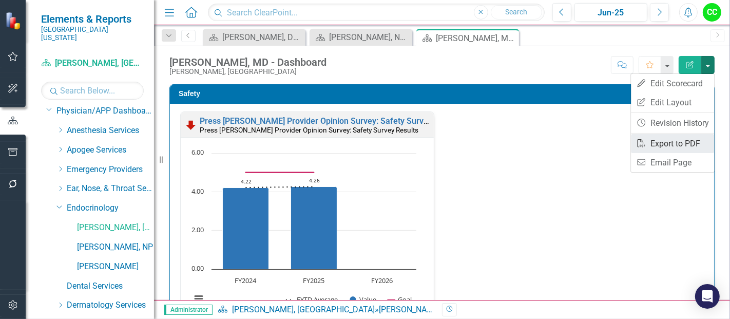
click at [670, 137] on link "PDF Export to PDF" at bounding box center [672, 143] width 83 height 19
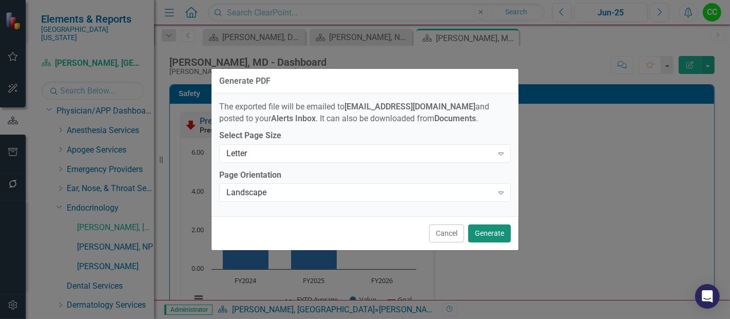
click at [485, 231] on button "Generate" at bounding box center [489, 233] width 43 height 18
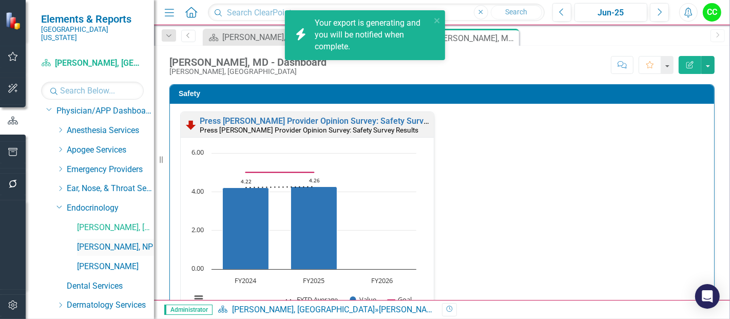
click at [93, 241] on link "[PERSON_NAME], NP" at bounding box center [115, 247] width 77 height 12
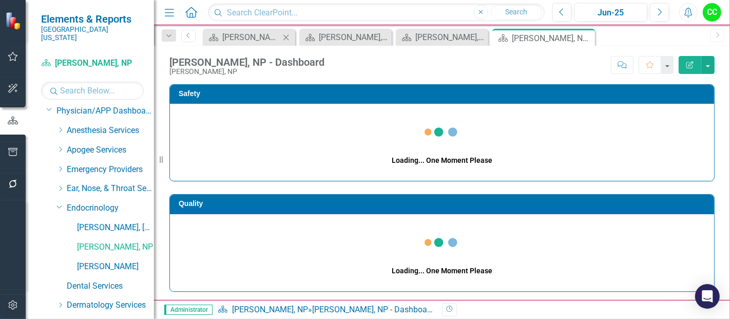
click at [287, 37] on icon "Close" at bounding box center [286, 37] width 10 height 8
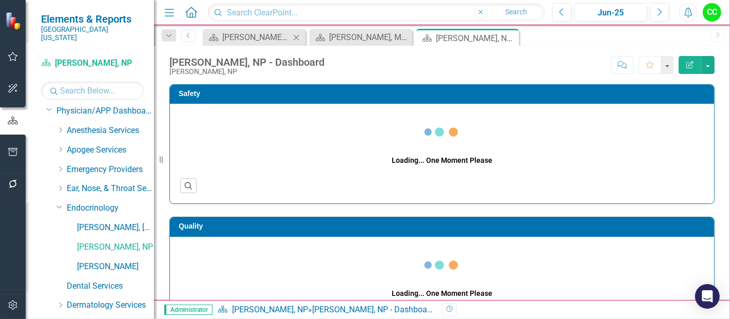
click at [296, 36] on icon "Close" at bounding box center [296, 37] width 10 height 8
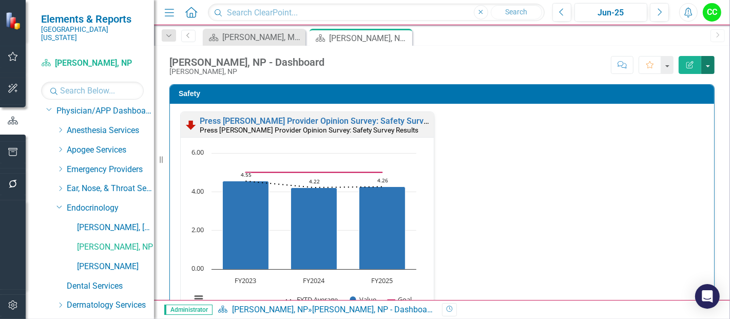
click at [709, 63] on button "button" at bounding box center [707, 65] width 13 height 18
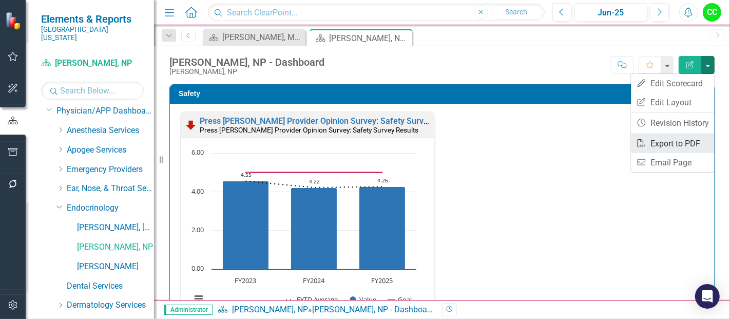
click at [653, 143] on link "PDF Export to PDF" at bounding box center [672, 143] width 83 height 19
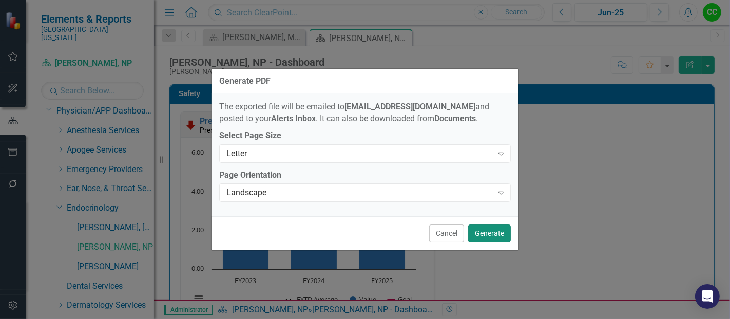
click at [482, 229] on button "Generate" at bounding box center [489, 233] width 43 height 18
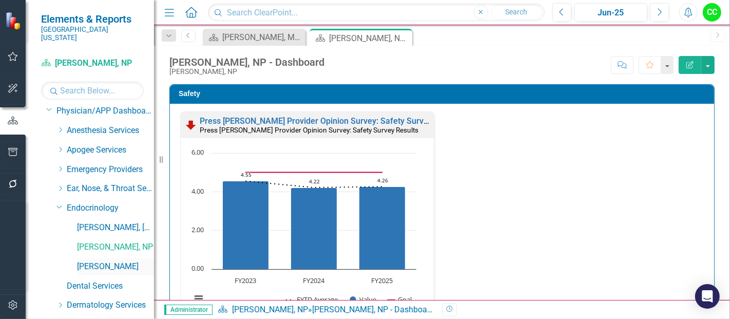
click at [110, 261] on link "[PERSON_NAME]" at bounding box center [115, 267] width 77 height 12
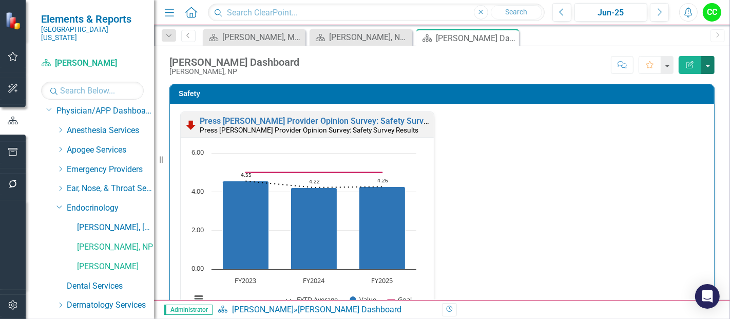
click at [709, 67] on button "button" at bounding box center [707, 65] width 13 height 18
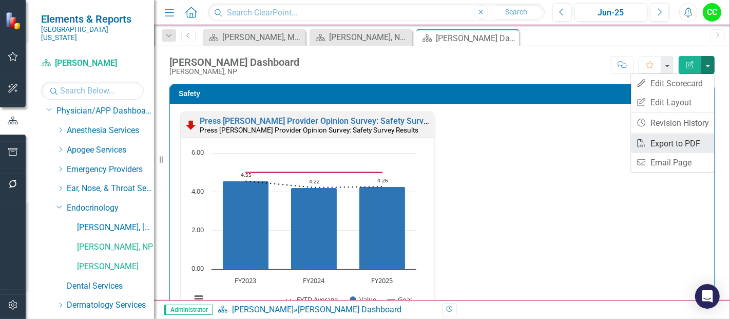
click at [667, 144] on link "PDF Export to PDF" at bounding box center [672, 143] width 83 height 19
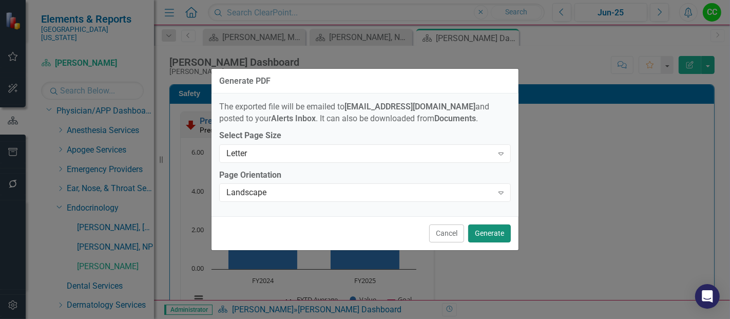
click at [480, 234] on button "Generate" at bounding box center [489, 233] width 43 height 18
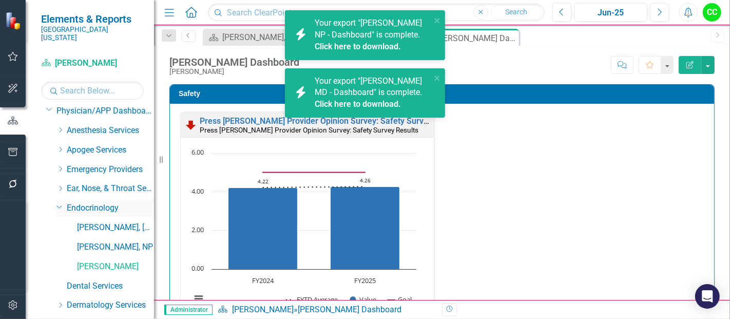
click at [59, 202] on icon "Dropdown" at bounding box center [59, 206] width 6 height 8
click at [61, 243] on icon "Dropdown" at bounding box center [60, 246] width 8 height 6
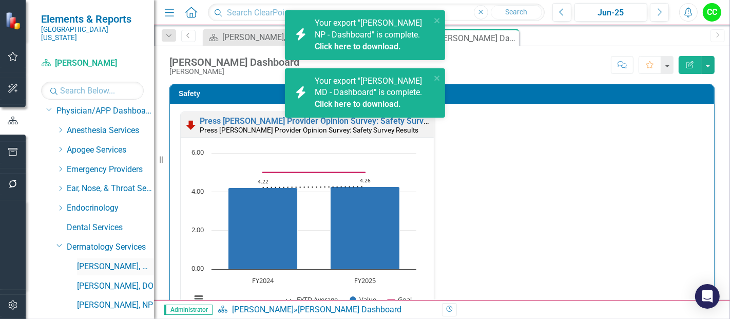
click at [91, 261] on link "[PERSON_NAME], MD" at bounding box center [115, 267] width 77 height 12
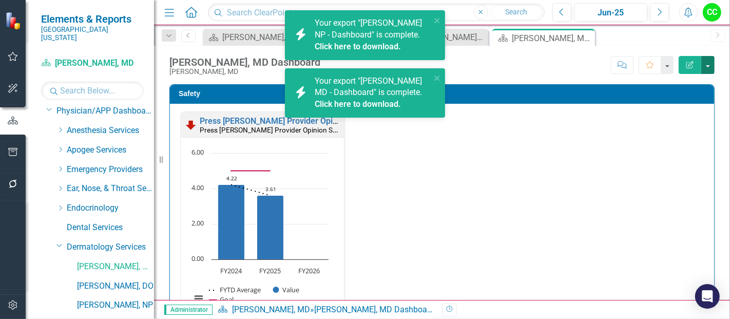
click at [706, 65] on button "button" at bounding box center [707, 65] width 13 height 18
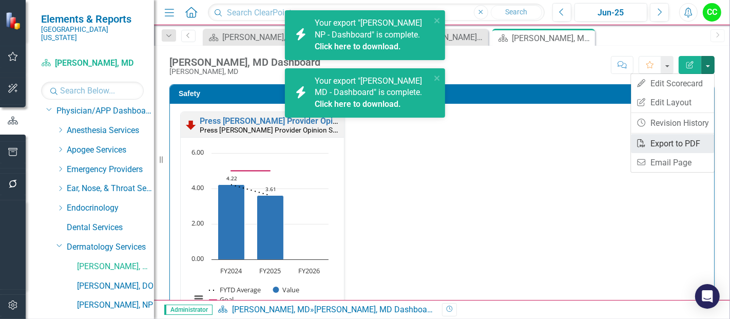
click at [668, 145] on link "PDF Export to PDF" at bounding box center [672, 143] width 83 height 19
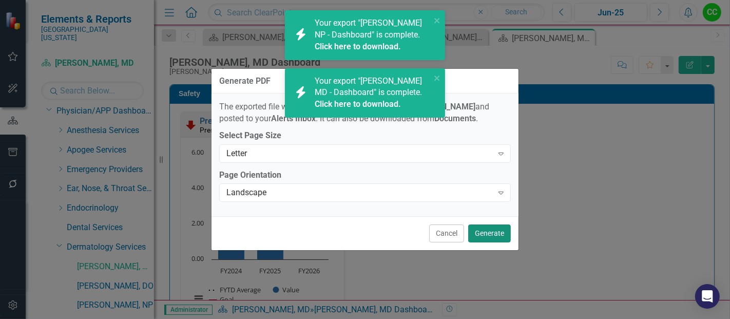
click at [487, 233] on button "Generate" at bounding box center [489, 233] width 43 height 18
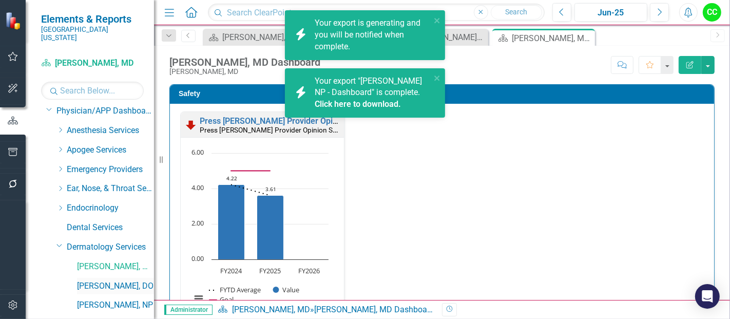
click at [104, 280] on link "[PERSON_NAME], DO" at bounding box center [115, 286] width 77 height 12
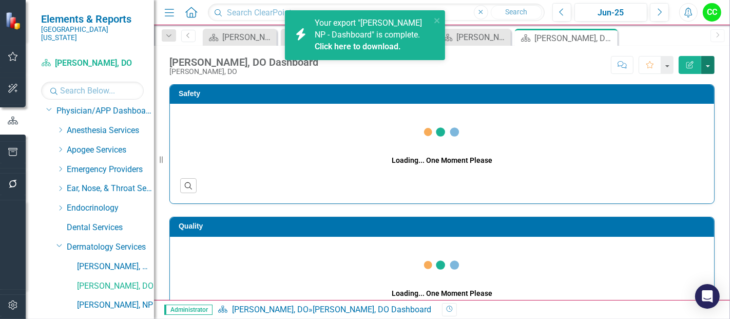
click at [705, 67] on button "button" at bounding box center [707, 65] width 13 height 18
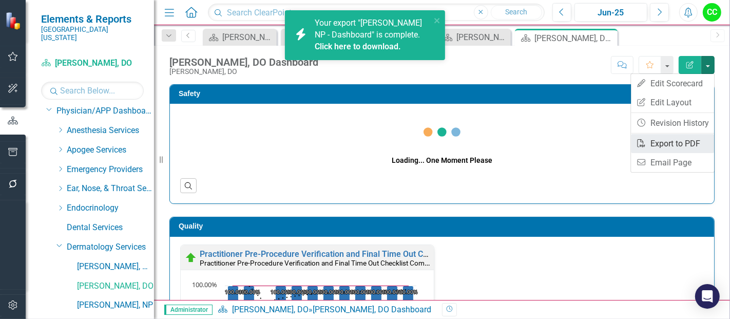
click at [664, 142] on link "PDF Export to PDF" at bounding box center [672, 143] width 83 height 19
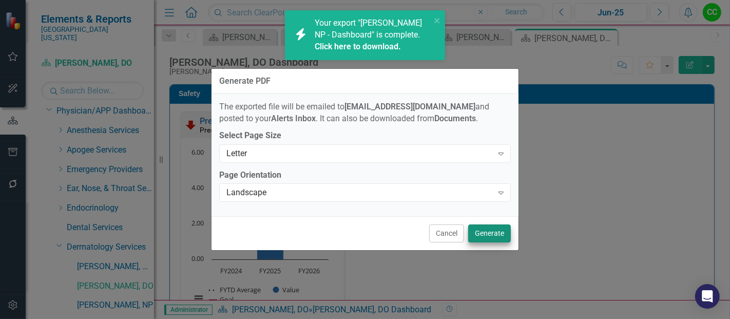
click at [495, 234] on button "Generate" at bounding box center [489, 233] width 43 height 18
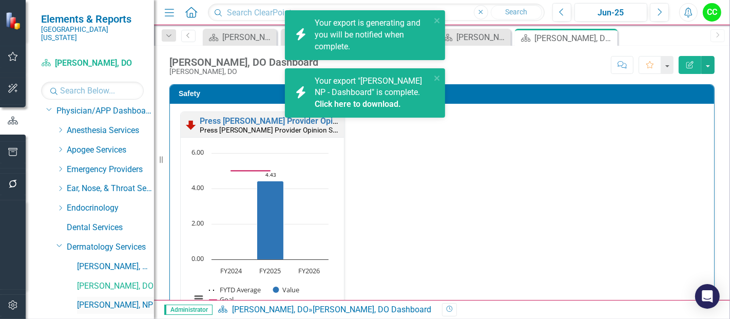
click at [107, 299] on link "[PERSON_NAME], NP" at bounding box center [115, 305] width 77 height 12
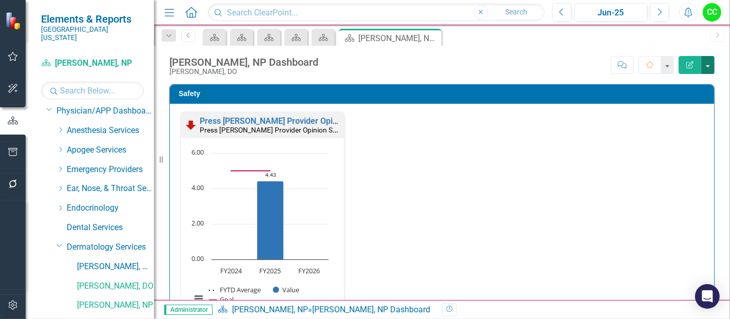
click at [705, 60] on button "button" at bounding box center [707, 65] width 13 height 18
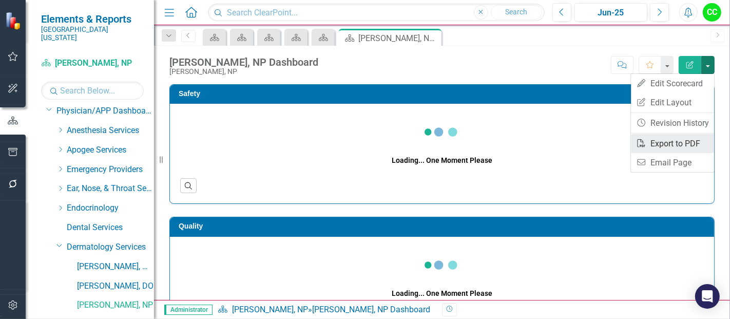
click at [673, 141] on link "PDF Export to PDF" at bounding box center [672, 143] width 83 height 19
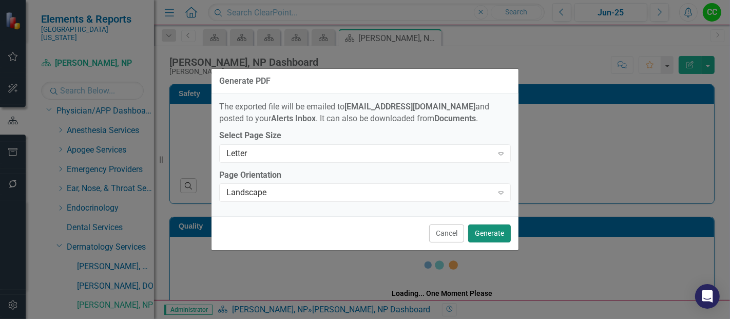
click at [483, 231] on button "Generate" at bounding box center [489, 233] width 43 height 18
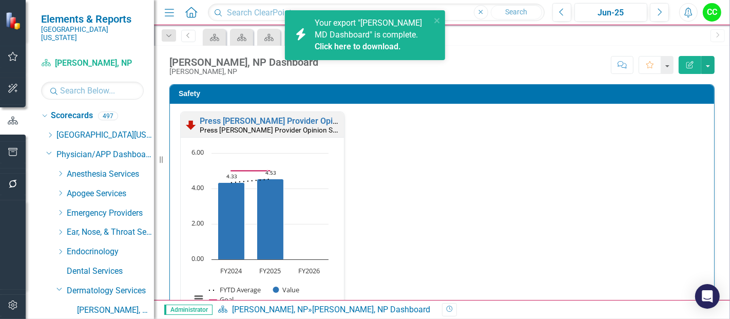
scroll to position [44, 0]
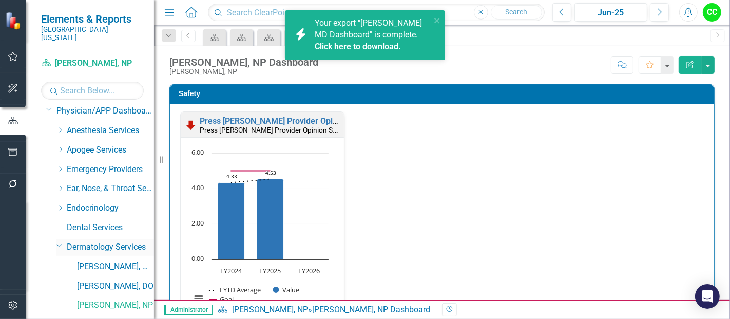
click at [59, 241] on icon "Dropdown" at bounding box center [59, 245] width 6 height 8
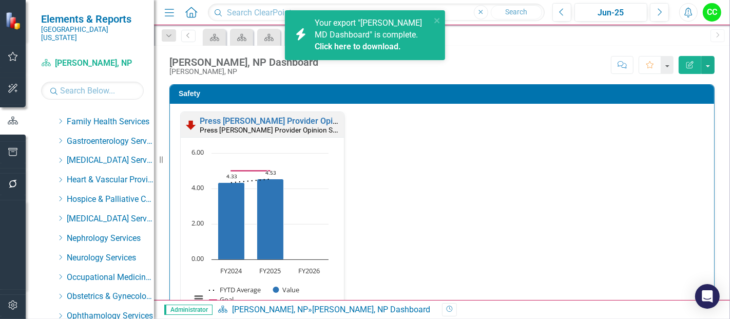
scroll to position [196, 0]
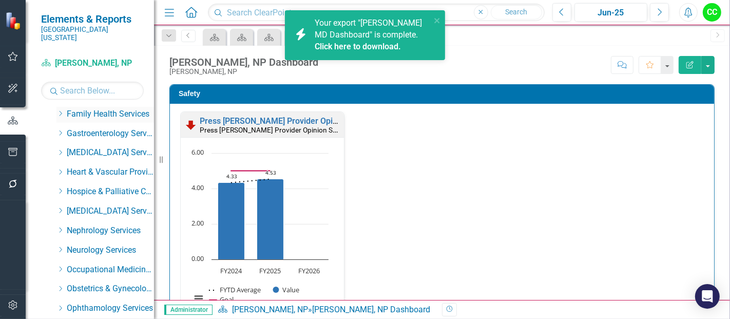
click at [60, 110] on icon "Dropdown" at bounding box center [60, 113] width 8 height 6
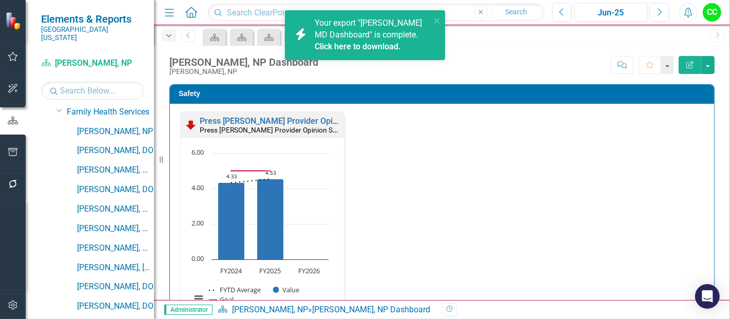
click at [171, 34] on icon "button" at bounding box center [168, 35] width 5 height 3
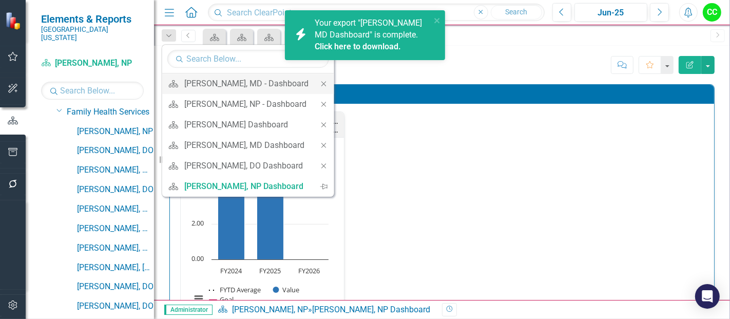
click at [324, 81] on icon "Close" at bounding box center [323, 83] width 9 height 7
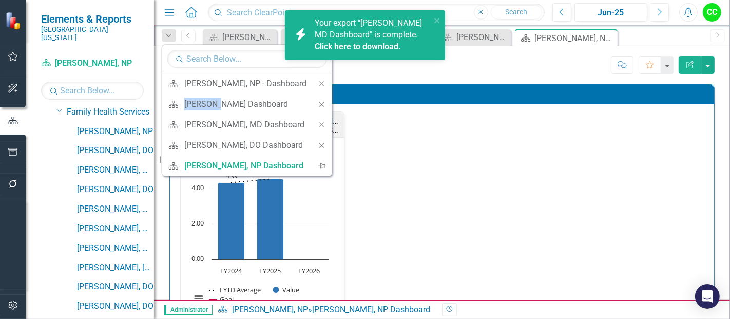
click at [324, 81] on icon "Close" at bounding box center [321, 83] width 9 height 7
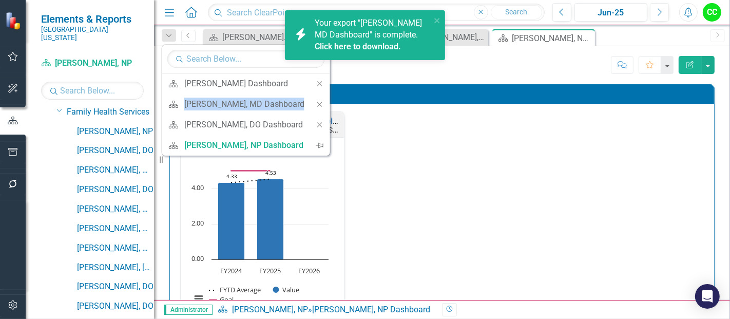
click at [324, 81] on icon "Close" at bounding box center [319, 83] width 9 height 7
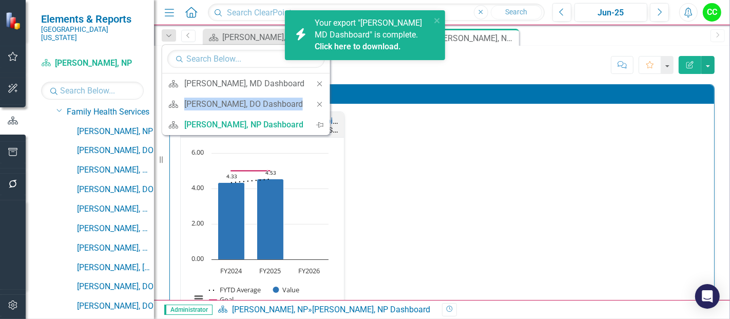
click at [324, 81] on div "Close" at bounding box center [319, 83] width 21 height 21
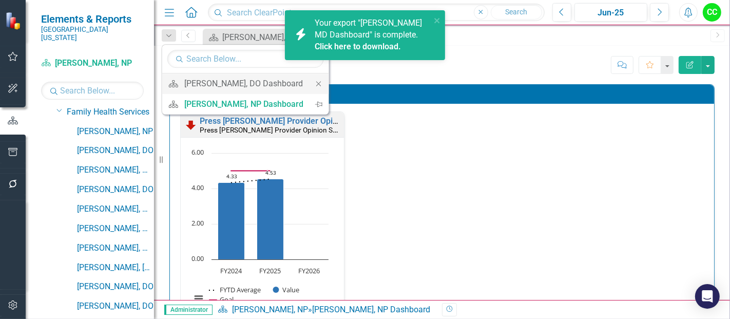
click at [319, 82] on icon "Close" at bounding box center [318, 83] width 9 height 7
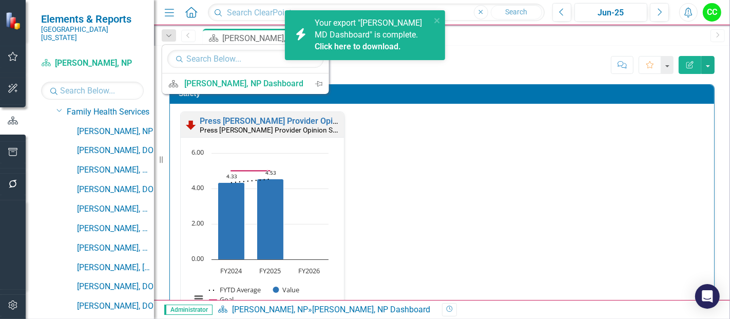
click at [422, 106] on div "Press Ganey Provider Opinion Survey: Safety Survey Results Press Ganey Provider…" at bounding box center [442, 235] width 544 height 262
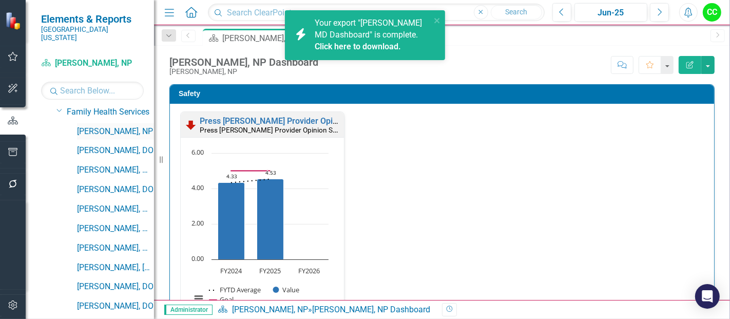
click at [91, 126] on link "[PERSON_NAME], NP" at bounding box center [115, 132] width 77 height 12
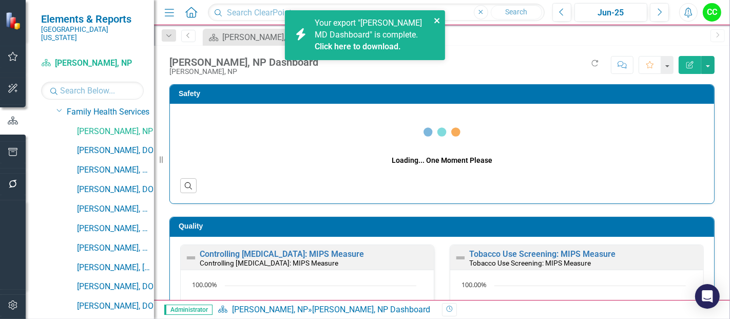
click at [438, 19] on icon "close" at bounding box center [436, 20] width 5 height 5
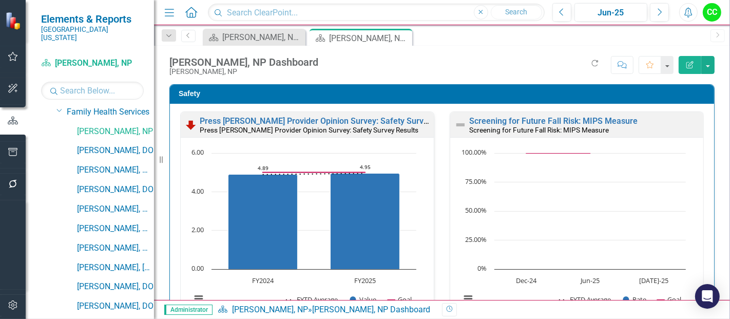
click at [0, 0] on icon at bounding box center [0, 0] width 0 height 0
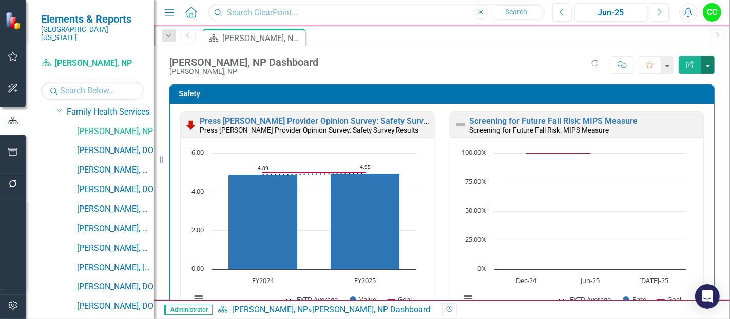
click at [710, 65] on button "button" at bounding box center [707, 65] width 13 height 18
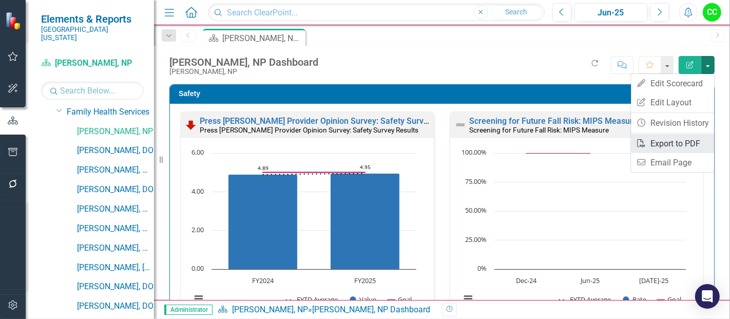
click at [668, 142] on link "PDF Export to PDF" at bounding box center [672, 143] width 83 height 19
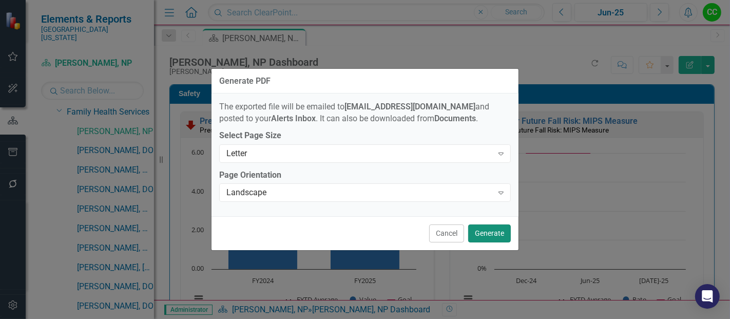
click at [478, 229] on button "Generate" at bounding box center [489, 233] width 43 height 18
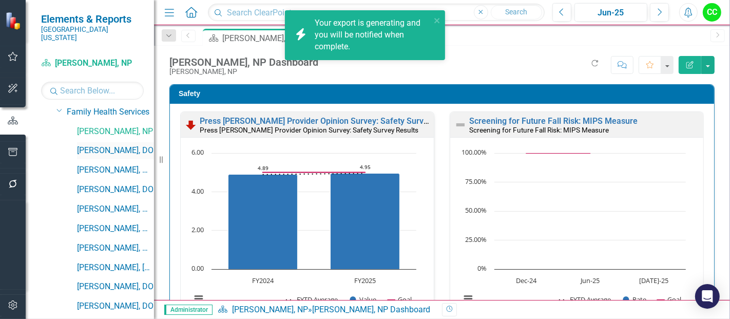
click at [110, 145] on link "[PERSON_NAME], DO" at bounding box center [115, 151] width 77 height 12
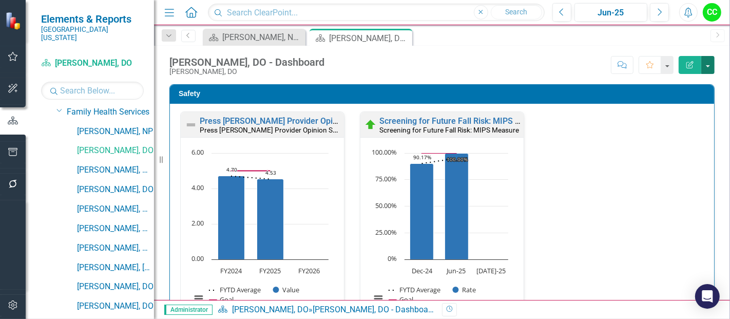
click at [709, 67] on button "button" at bounding box center [707, 65] width 13 height 18
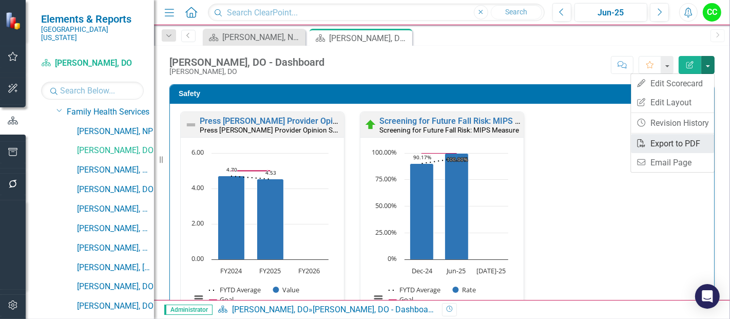
click at [664, 140] on link "PDF Export to PDF" at bounding box center [672, 143] width 83 height 19
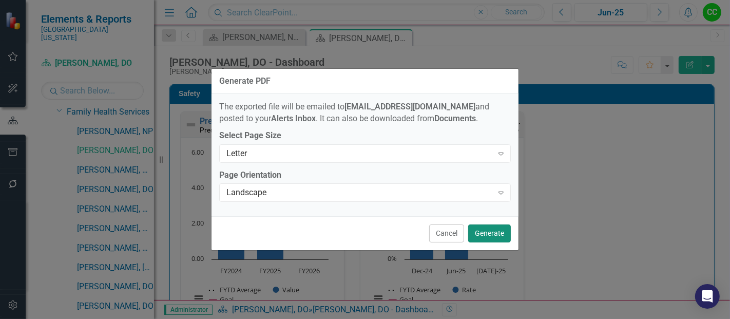
click at [483, 232] on button "Generate" at bounding box center [489, 233] width 43 height 18
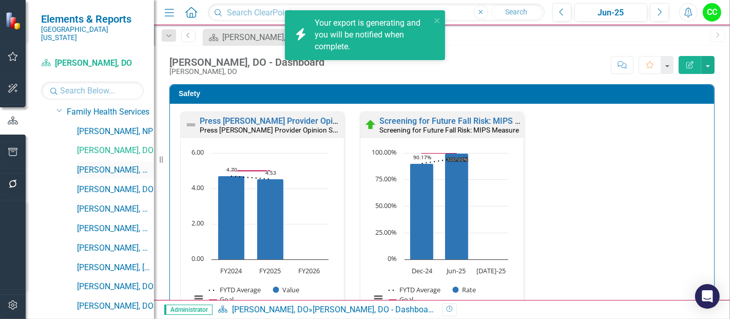
click at [94, 164] on link "[PERSON_NAME], MD" at bounding box center [115, 170] width 77 height 12
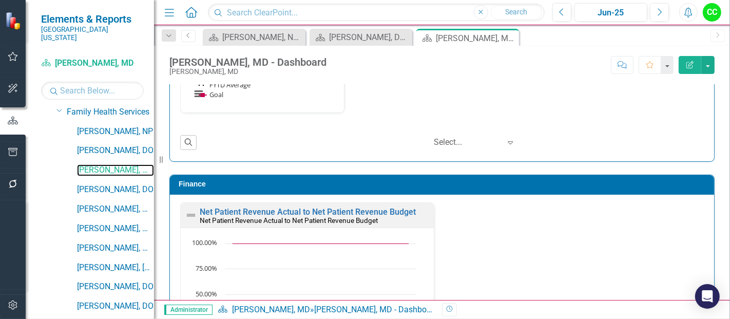
scroll to position [1766, 0]
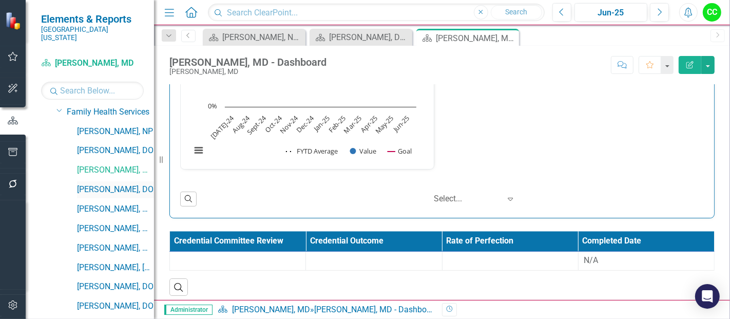
click at [90, 186] on div "[PERSON_NAME], DO" at bounding box center [115, 189] width 77 height 17
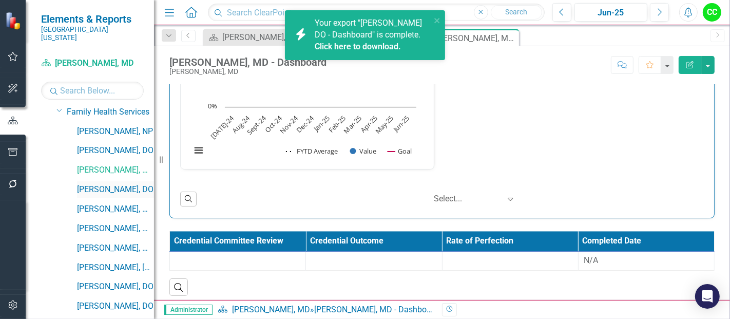
click at [120, 184] on link "[PERSON_NAME], DO" at bounding box center [115, 190] width 77 height 12
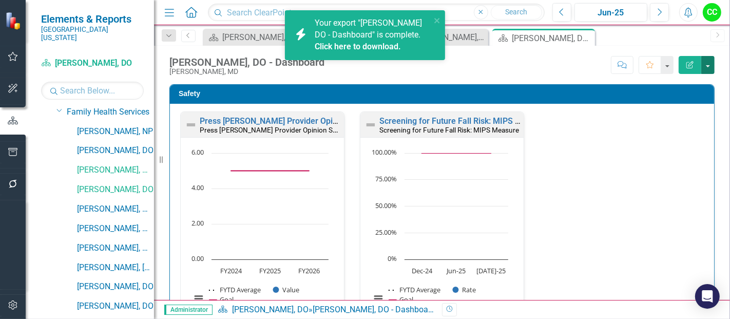
click at [708, 64] on button "button" at bounding box center [707, 65] width 13 height 18
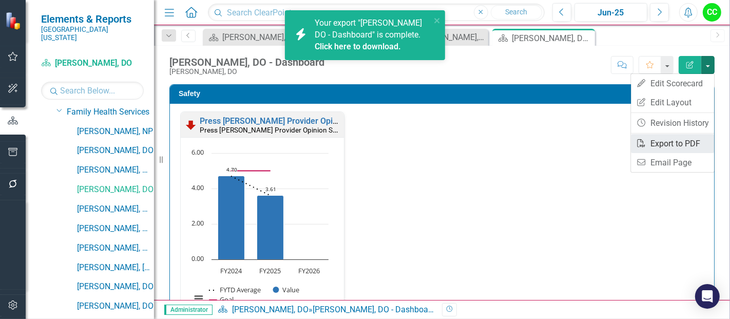
click at [685, 143] on link "PDF Export to PDF" at bounding box center [672, 143] width 83 height 19
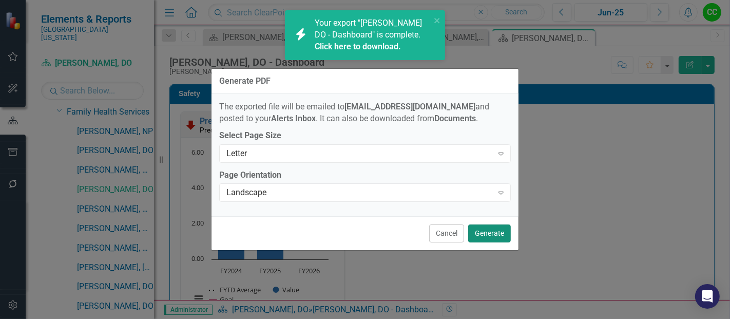
click at [482, 227] on button "Generate" at bounding box center [489, 233] width 43 height 18
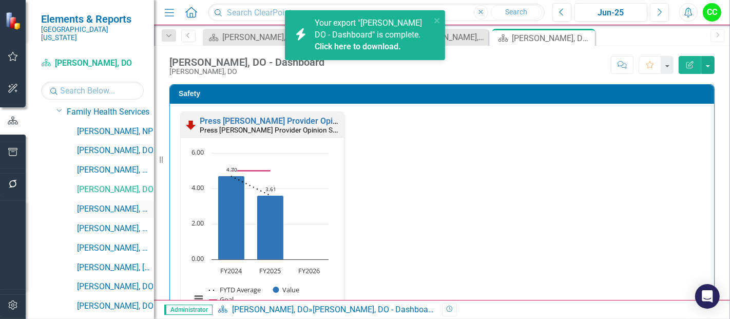
click at [115, 203] on link "[PERSON_NAME], MD" at bounding box center [115, 209] width 77 height 12
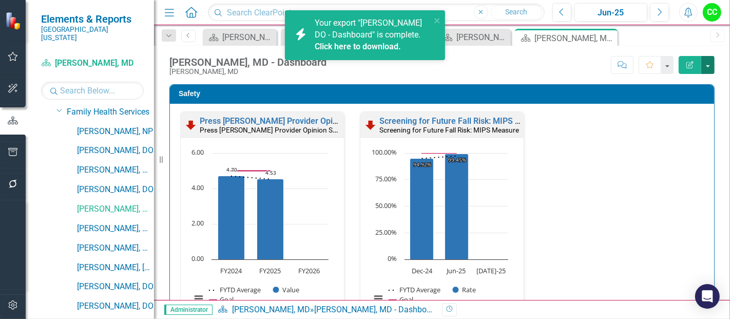
click at [706, 62] on button "button" at bounding box center [707, 65] width 13 height 18
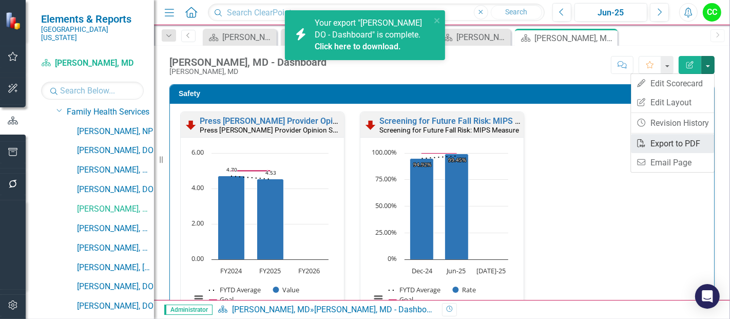
click at [667, 141] on link "PDF Export to PDF" at bounding box center [672, 143] width 83 height 19
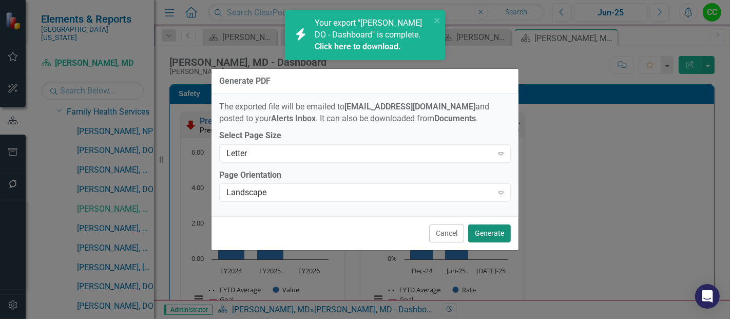
click at [479, 228] on button "Generate" at bounding box center [489, 233] width 43 height 18
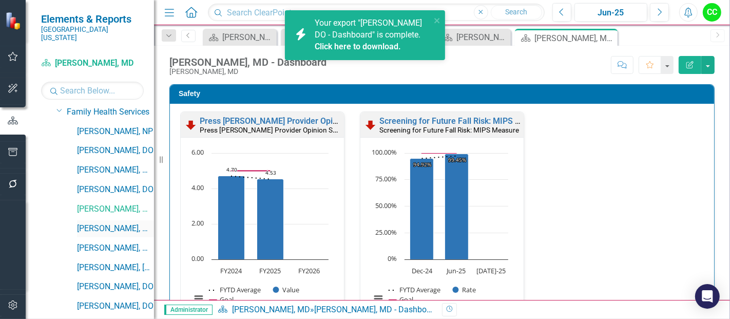
click at [119, 223] on link "[PERSON_NAME], MD" at bounding box center [115, 229] width 77 height 12
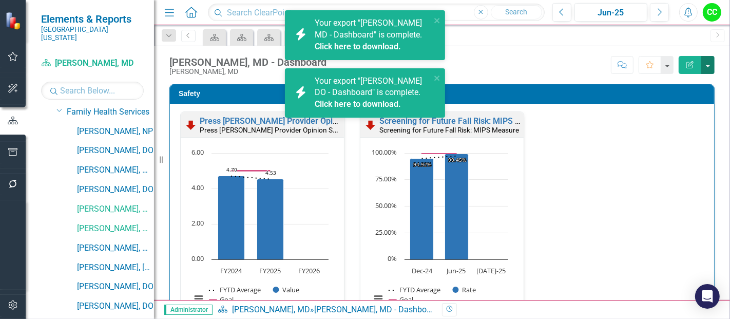
click at [710, 68] on button "button" at bounding box center [707, 65] width 13 height 18
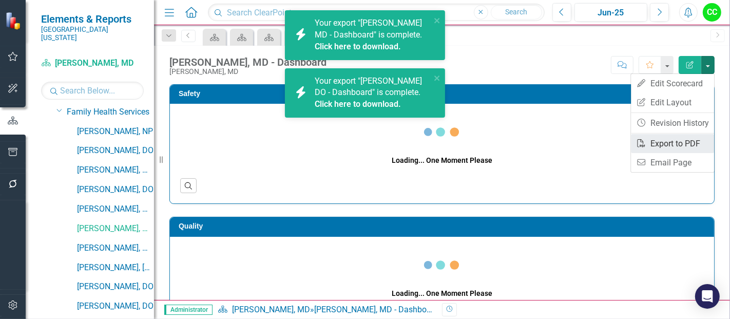
click at [658, 143] on link "PDF Export to PDF" at bounding box center [672, 143] width 83 height 19
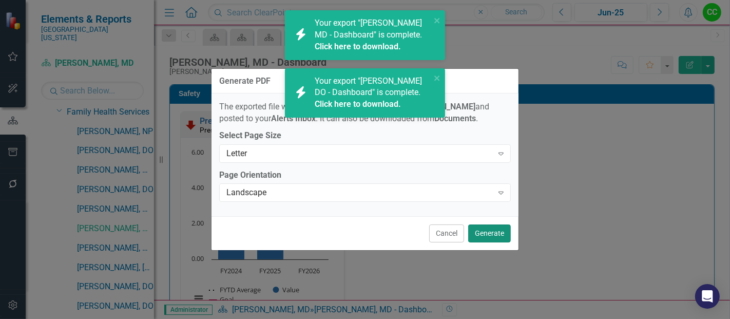
click at [496, 230] on button "Generate" at bounding box center [489, 233] width 43 height 18
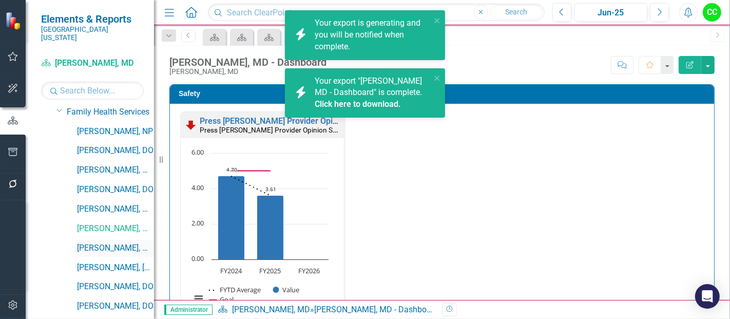
click at [93, 242] on link "[PERSON_NAME], MD" at bounding box center [115, 248] width 77 height 12
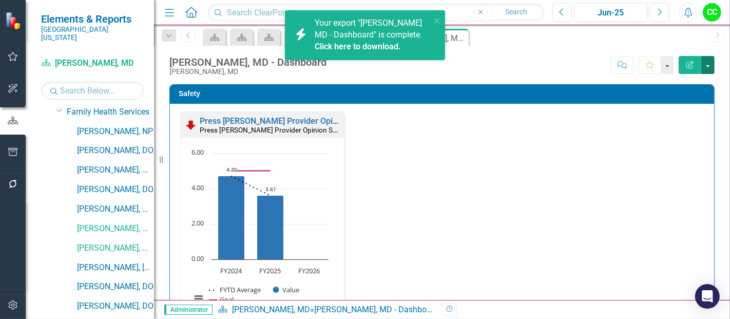
click at [707, 62] on button "button" at bounding box center [707, 65] width 13 height 18
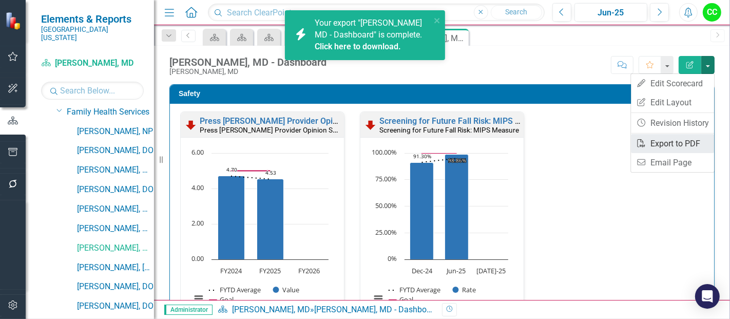
click at [663, 143] on link "PDF Export to PDF" at bounding box center [672, 143] width 83 height 19
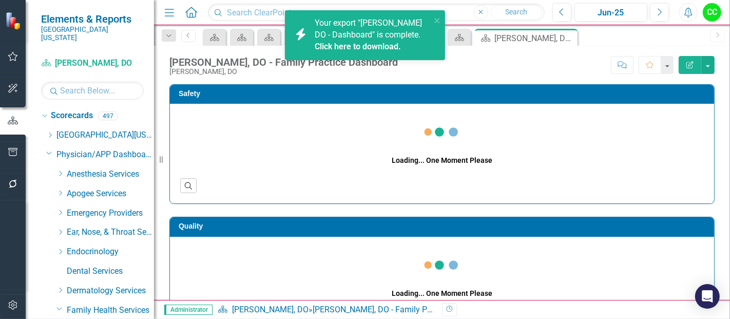
scroll to position [425, 0]
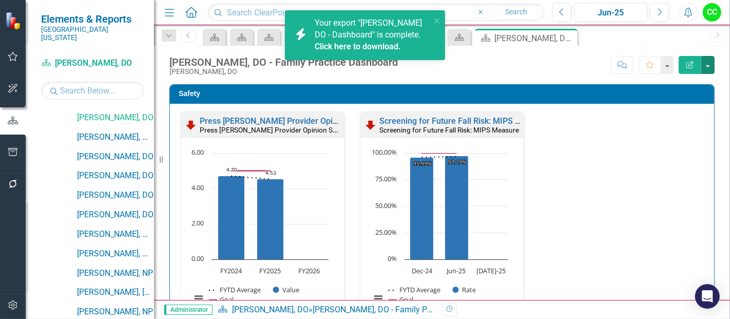
click at [708, 69] on button "button" at bounding box center [707, 65] width 13 height 18
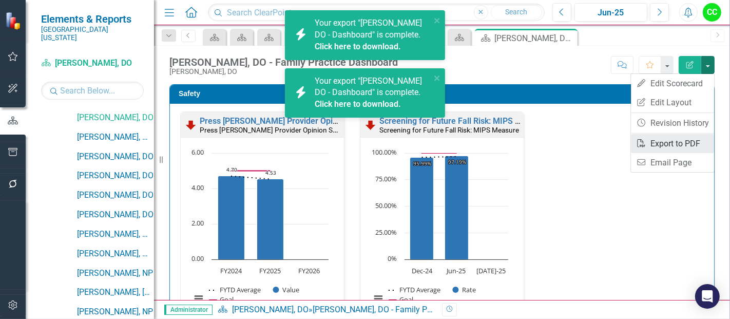
click at [661, 143] on link "PDF Export to PDF" at bounding box center [672, 143] width 83 height 19
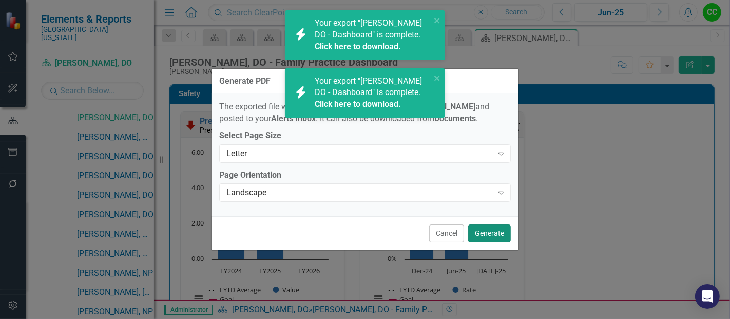
click at [488, 235] on button "Generate" at bounding box center [489, 233] width 43 height 18
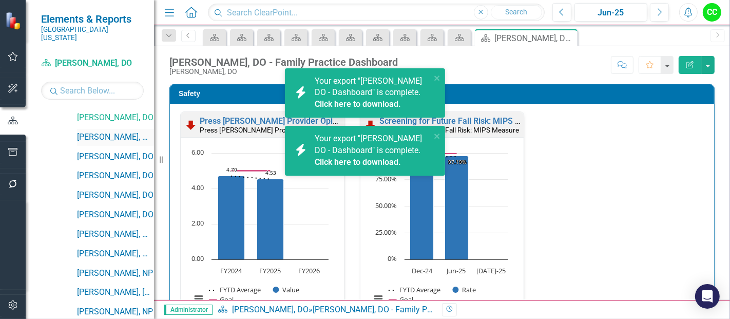
click at [100, 132] on link "[PERSON_NAME], MD" at bounding box center [115, 137] width 77 height 12
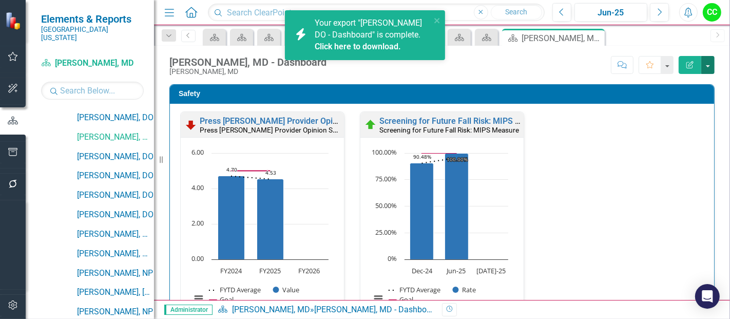
click at [707, 70] on button "button" at bounding box center [707, 65] width 13 height 18
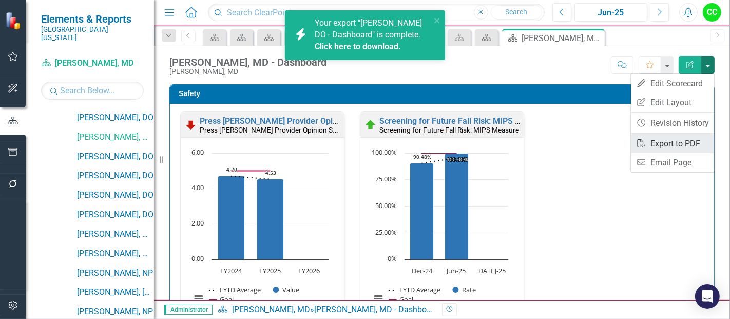
click at [667, 140] on link "PDF Export to PDF" at bounding box center [672, 143] width 83 height 19
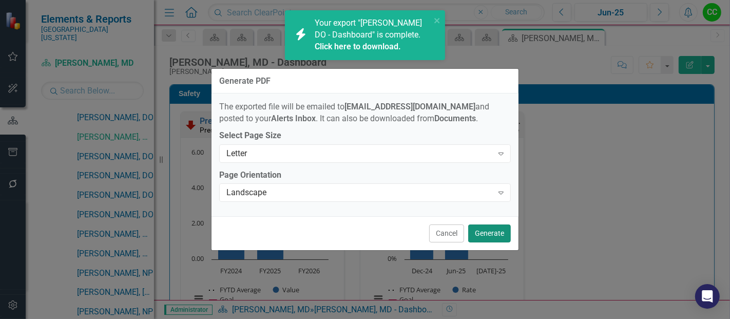
click at [483, 240] on button "Generate" at bounding box center [489, 233] width 43 height 18
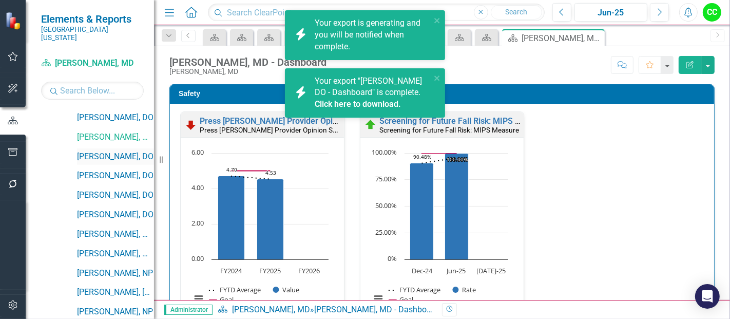
click at [104, 151] on link "[PERSON_NAME], DO" at bounding box center [115, 157] width 77 height 12
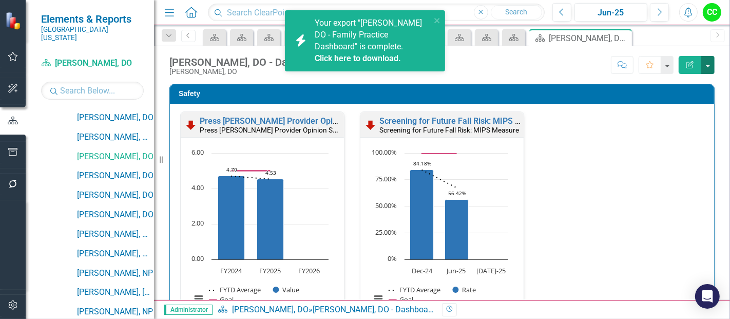
click at [705, 63] on button "button" at bounding box center [707, 65] width 13 height 18
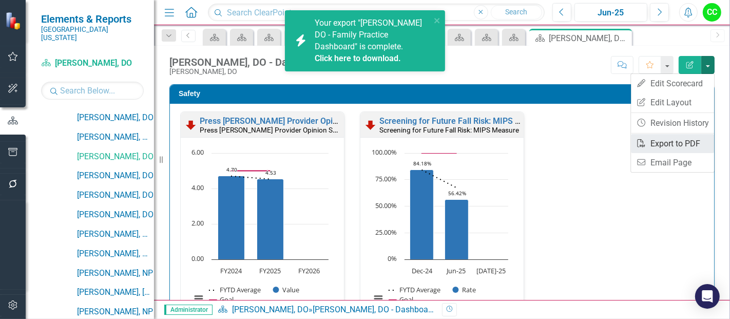
click at [648, 140] on link "PDF Export to PDF" at bounding box center [672, 143] width 83 height 19
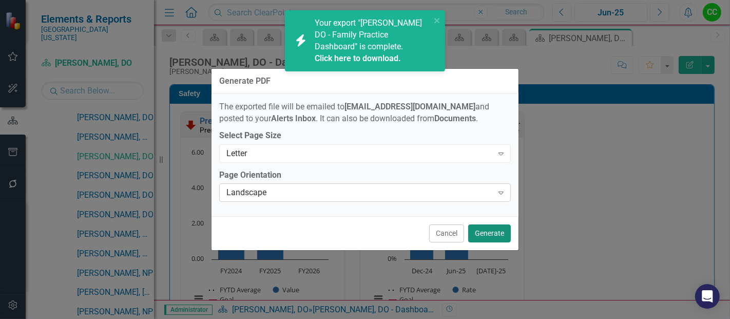
click at [488, 231] on button "Generate" at bounding box center [489, 233] width 43 height 18
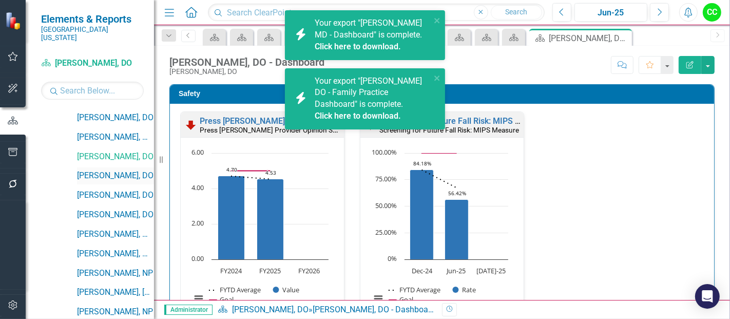
click at [101, 170] on link "[PERSON_NAME], DO" at bounding box center [115, 176] width 77 height 12
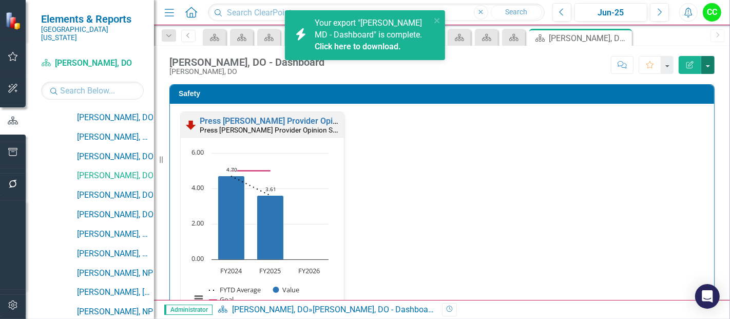
click at [709, 69] on button "button" at bounding box center [707, 65] width 13 height 18
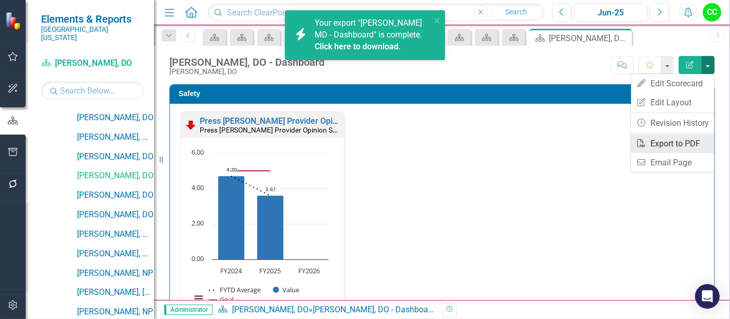
click at [671, 138] on link "PDF Export to PDF" at bounding box center [672, 143] width 83 height 19
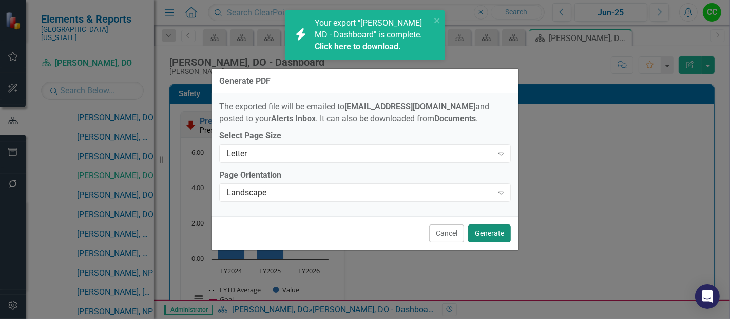
click at [485, 229] on button "Generate" at bounding box center [489, 233] width 43 height 18
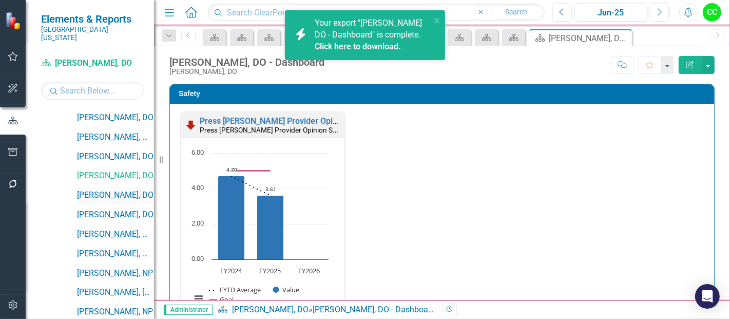
click at [114, 189] on link "[PERSON_NAME], DO" at bounding box center [115, 195] width 77 height 12
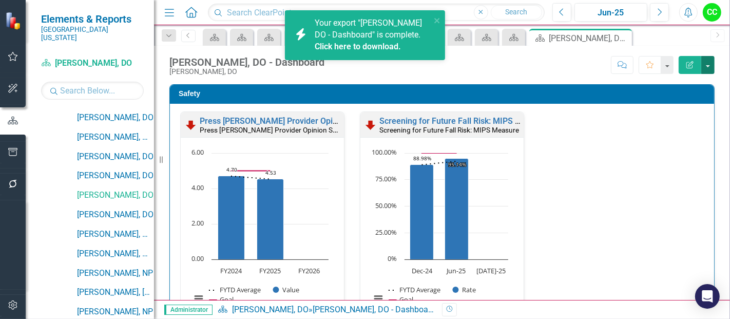
click at [705, 59] on button "button" at bounding box center [707, 65] width 13 height 18
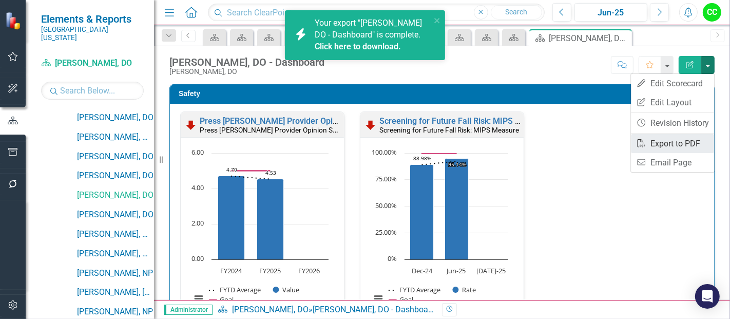
click at [652, 141] on link "PDF Export to PDF" at bounding box center [672, 143] width 83 height 19
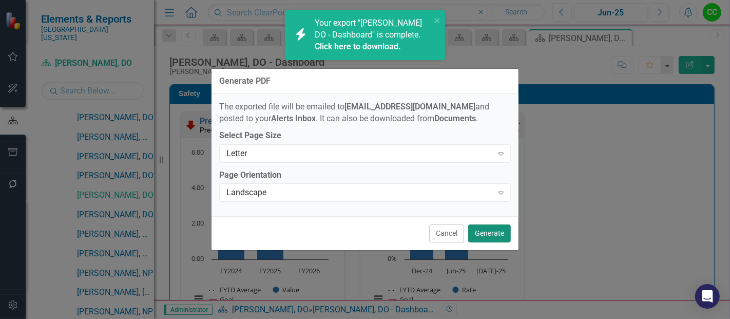
click at [497, 241] on button "Generate" at bounding box center [489, 233] width 43 height 18
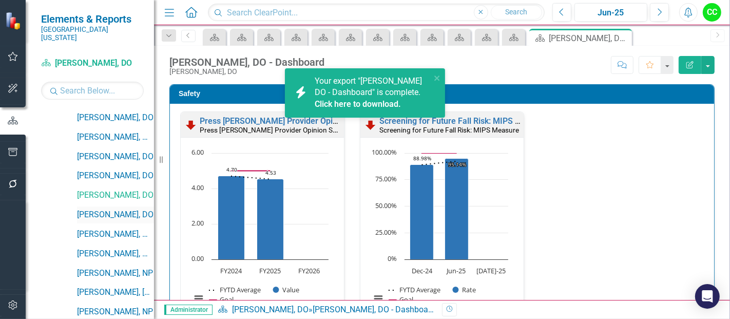
click at [102, 209] on link "[PERSON_NAME], DO" at bounding box center [115, 215] width 77 height 12
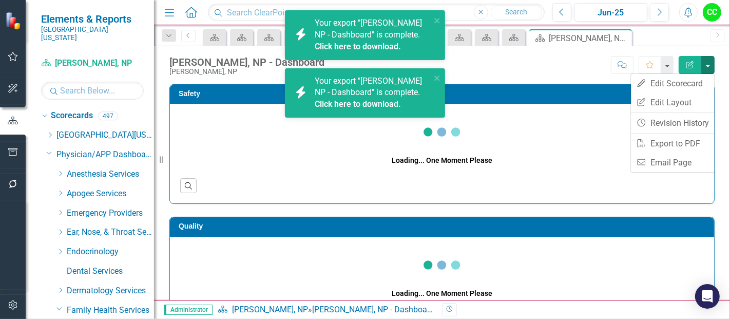
scroll to position [644, 0]
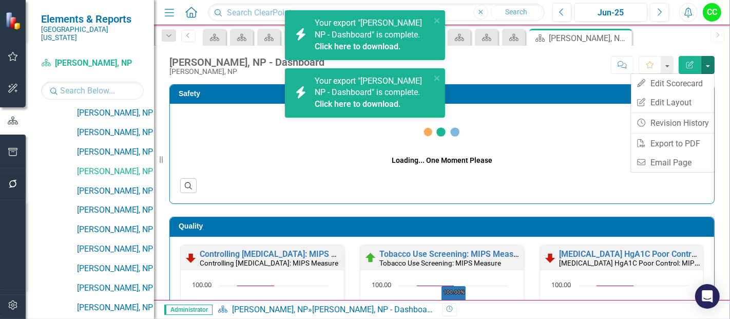
click at [668, 141] on link "PDF Export to PDF" at bounding box center [672, 143] width 83 height 19
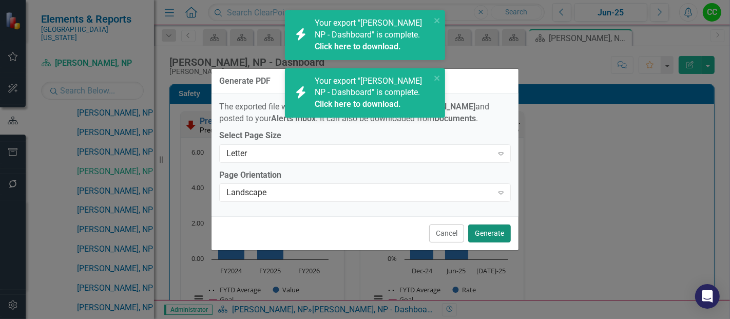
click at [485, 232] on button "Generate" at bounding box center [489, 233] width 43 height 18
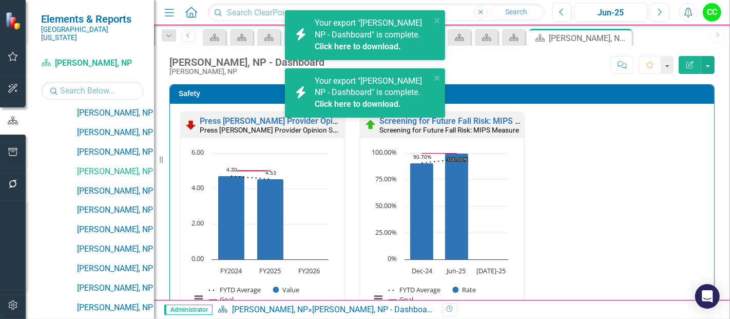
click at [114, 185] on link "[PERSON_NAME], NP" at bounding box center [115, 191] width 77 height 12
click at [709, 62] on button "button" at bounding box center [707, 65] width 13 height 18
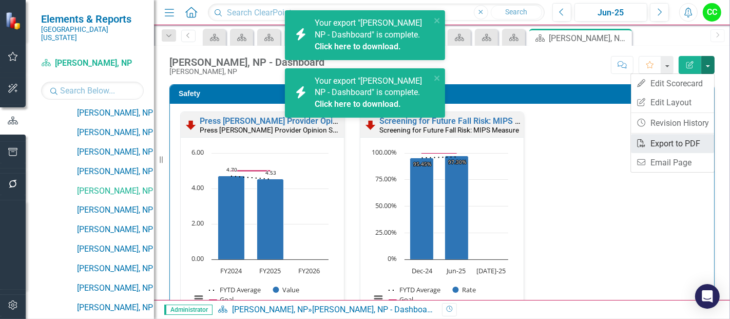
click at [655, 139] on link "PDF Export to PDF" at bounding box center [672, 143] width 83 height 19
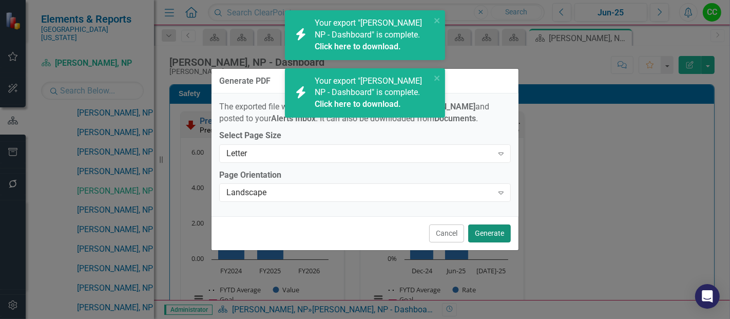
click at [489, 238] on button "Generate" at bounding box center [489, 233] width 43 height 18
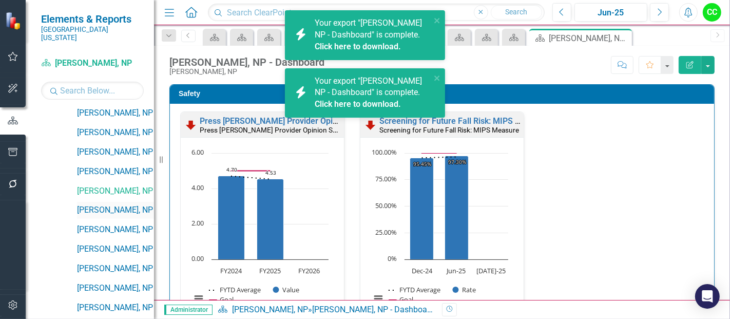
click at [101, 204] on link "[PERSON_NAME], NP" at bounding box center [115, 210] width 77 height 12
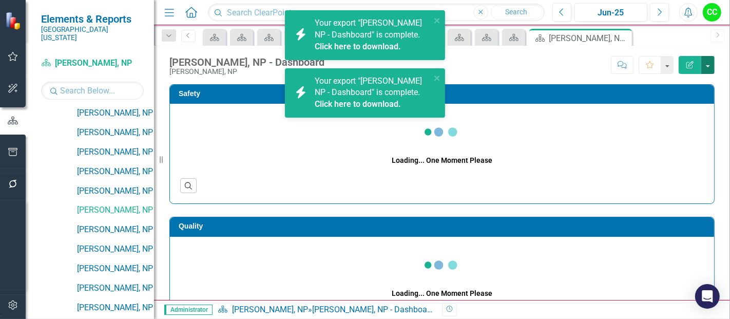
click at [705, 65] on button "button" at bounding box center [707, 65] width 13 height 18
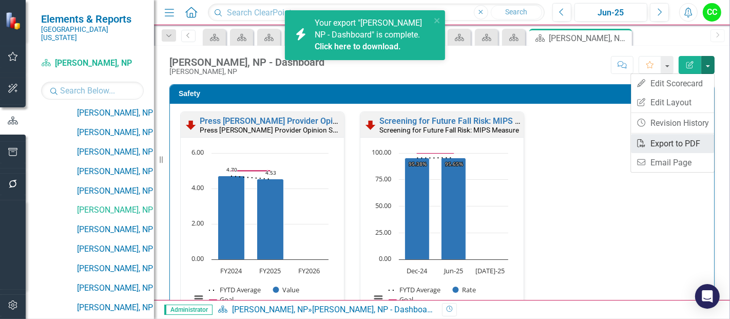
click at [667, 145] on link "PDF Export to PDF" at bounding box center [672, 143] width 83 height 19
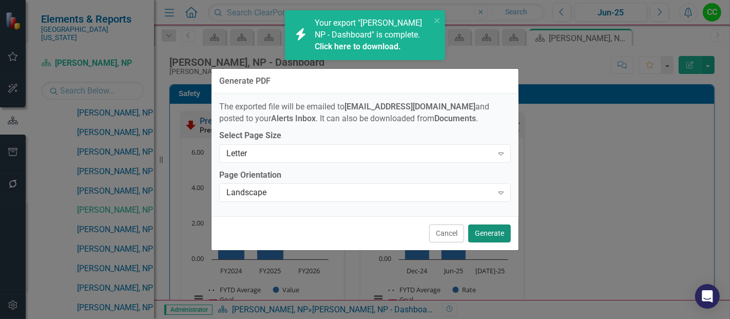
click at [491, 233] on button "Generate" at bounding box center [489, 233] width 43 height 18
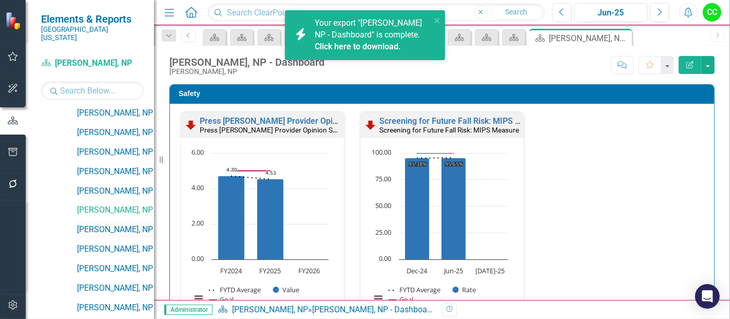
click at [104, 224] on link "[PERSON_NAME], NP" at bounding box center [115, 230] width 77 height 12
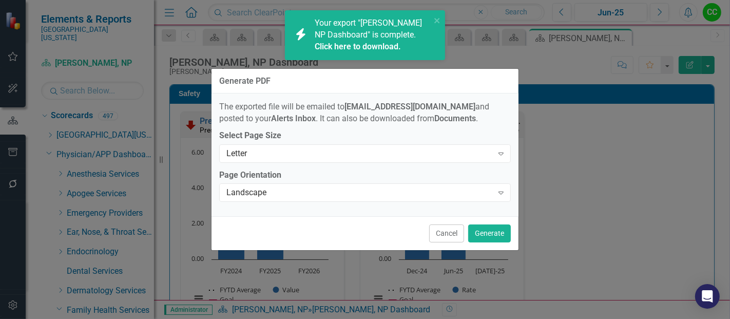
scroll to position [830, 0]
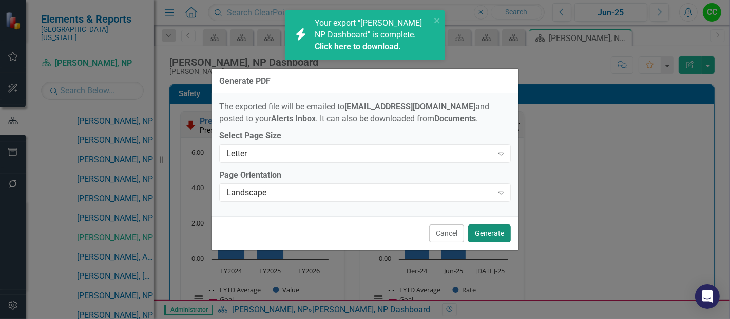
click at [484, 235] on button "Generate" at bounding box center [489, 233] width 43 height 18
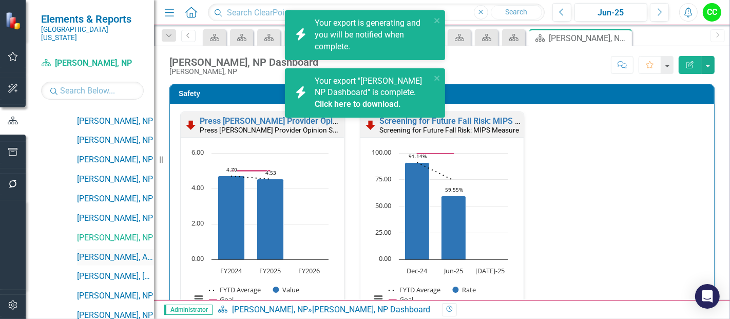
click at [108, 251] on link "[PERSON_NAME], APRN" at bounding box center [115, 257] width 77 height 12
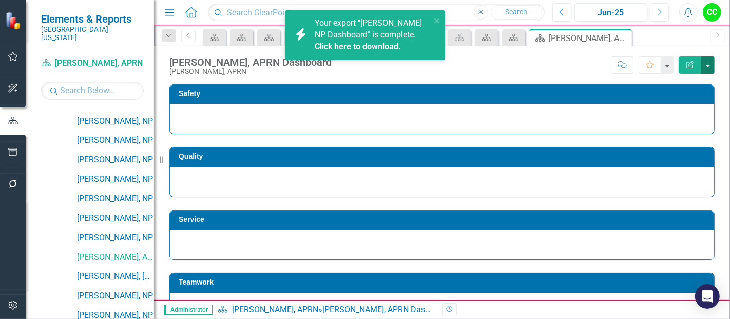
click at [706, 56] on button "button" at bounding box center [707, 65] width 13 height 18
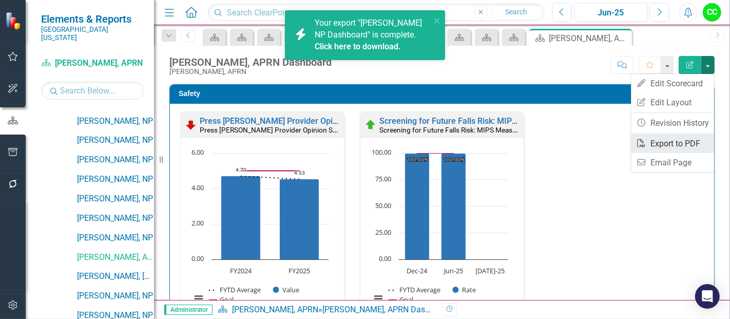
click at [669, 143] on link "PDF Export to PDF" at bounding box center [672, 143] width 83 height 19
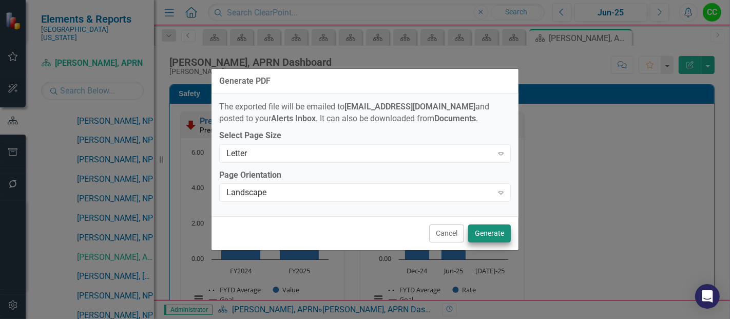
click at [481, 228] on button "Generate" at bounding box center [489, 233] width 43 height 18
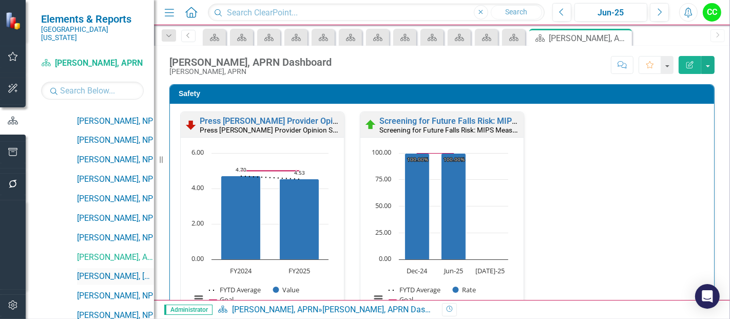
click at [104, 270] on link "[PERSON_NAME], [GEOGRAPHIC_DATA]" at bounding box center [115, 276] width 77 height 12
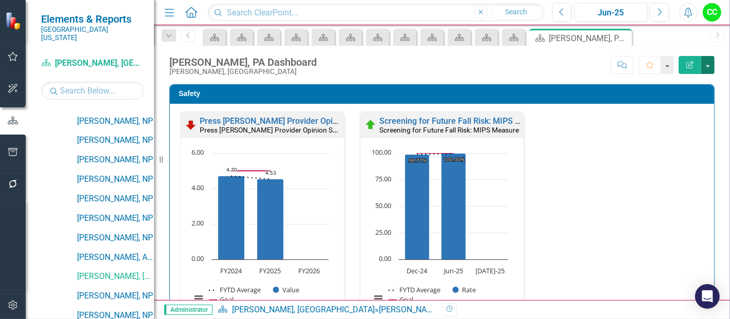
click at [709, 62] on button "button" at bounding box center [707, 65] width 13 height 18
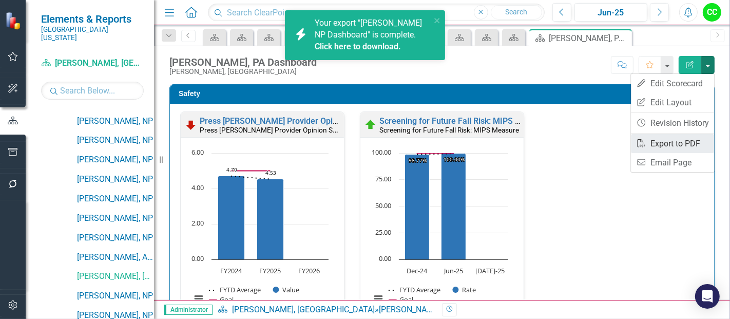
click at [655, 144] on link "PDF Export to PDF" at bounding box center [672, 143] width 83 height 19
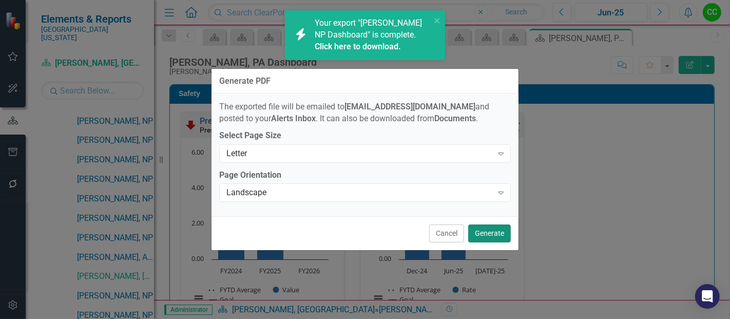
click at [481, 233] on button "Generate" at bounding box center [489, 233] width 43 height 18
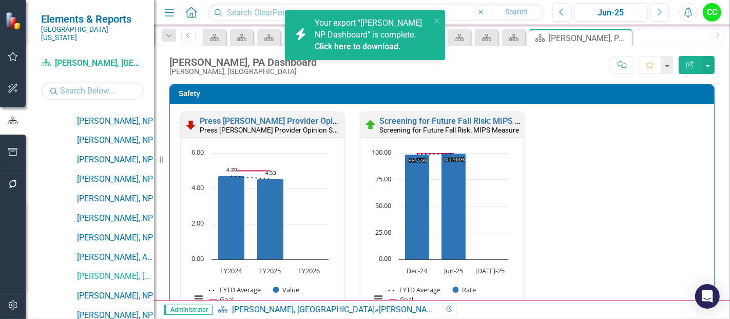
click at [103, 290] on link "[PERSON_NAME], NP" at bounding box center [115, 296] width 77 height 12
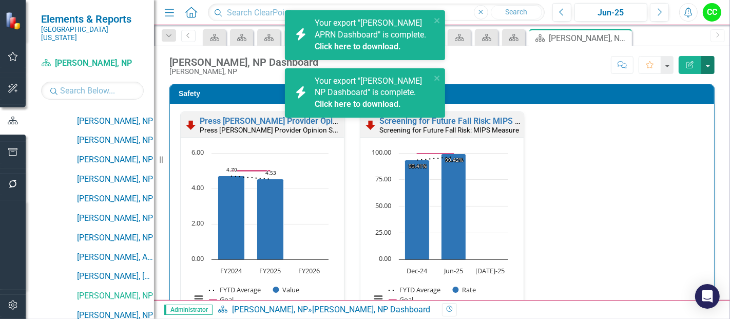
click at [711, 68] on button "button" at bounding box center [707, 65] width 13 height 18
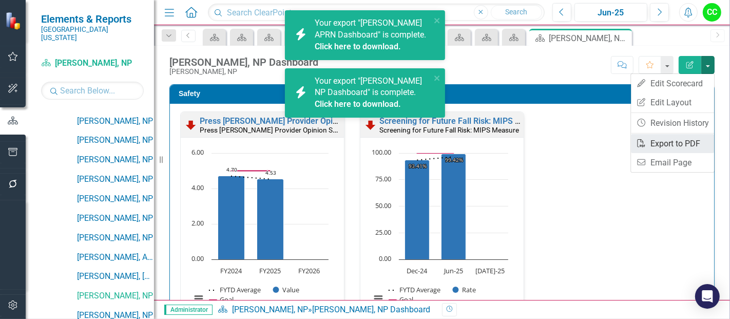
click at [657, 145] on link "PDF Export to PDF" at bounding box center [672, 143] width 83 height 19
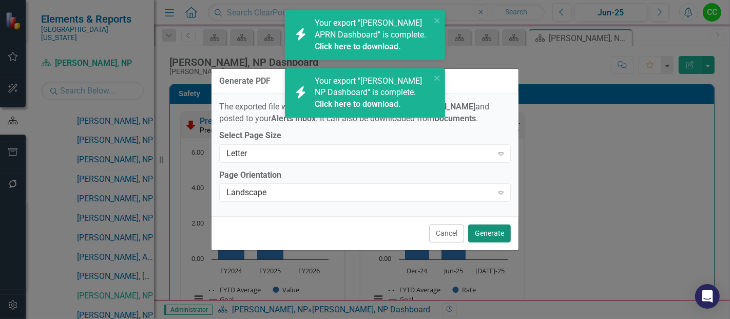
click at [500, 235] on button "Generate" at bounding box center [489, 233] width 43 height 18
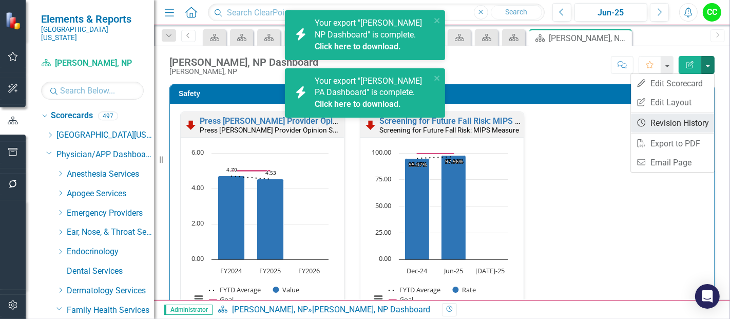
scroll to position [1027, 0]
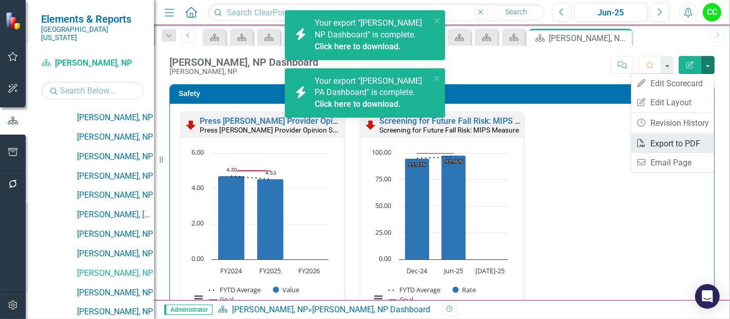
click at [651, 141] on link "PDF Export to PDF" at bounding box center [672, 143] width 83 height 19
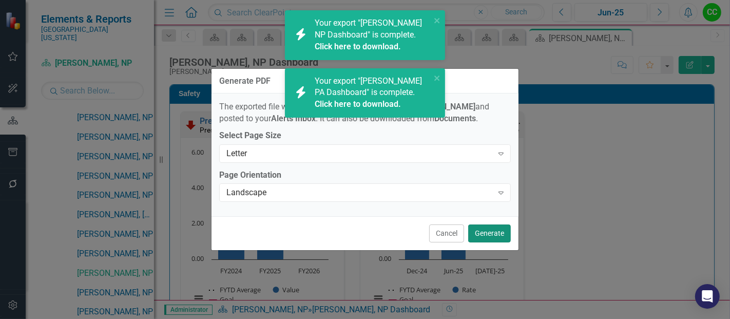
click at [486, 233] on button "Generate" at bounding box center [489, 233] width 43 height 18
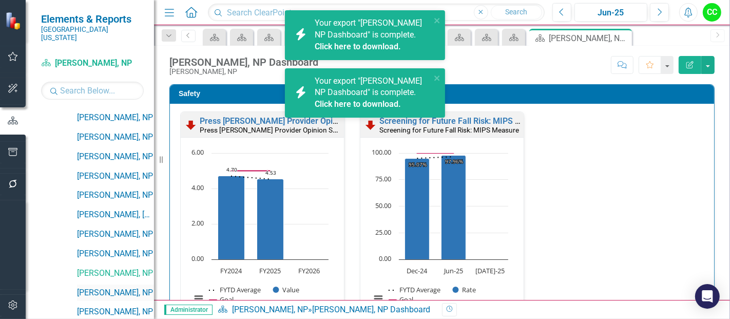
click at [112, 287] on link "[PERSON_NAME], NP" at bounding box center [115, 293] width 77 height 12
click at [708, 67] on button "button" at bounding box center [707, 65] width 13 height 18
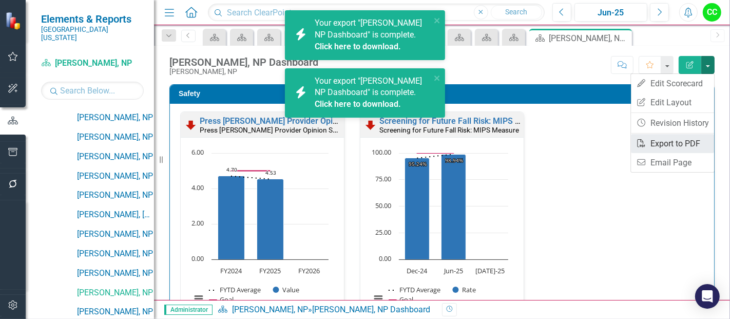
click at [656, 144] on link "PDF Export to PDF" at bounding box center [672, 143] width 83 height 19
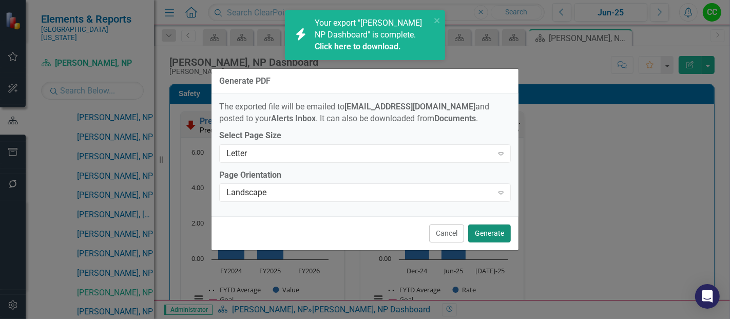
click at [488, 232] on button "Generate" at bounding box center [489, 233] width 43 height 18
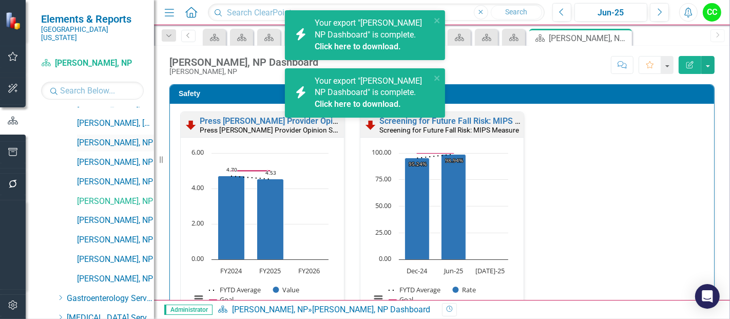
scroll to position [1120, 0]
click at [90, 213] on link "[PERSON_NAME], NP" at bounding box center [115, 219] width 77 height 12
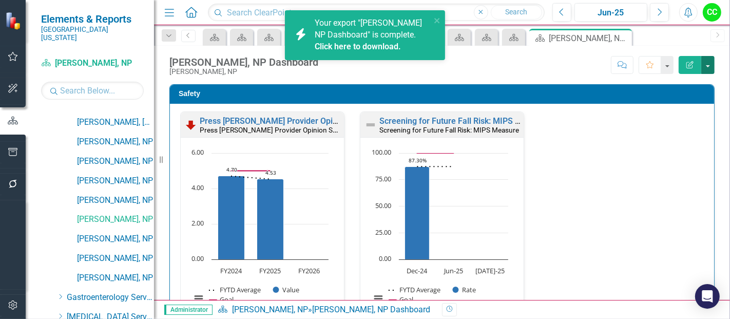
click at [707, 60] on button "button" at bounding box center [707, 65] width 13 height 18
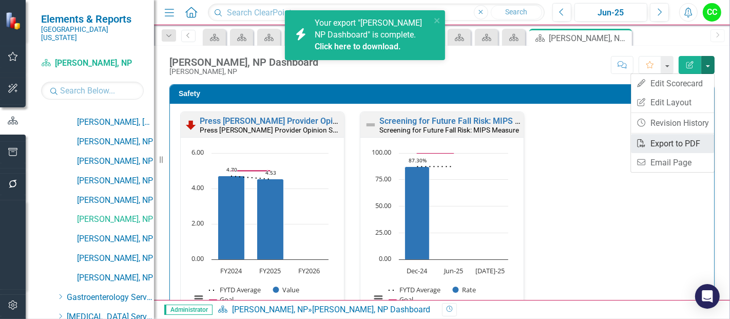
click at [685, 141] on link "PDF Export to PDF" at bounding box center [672, 143] width 83 height 19
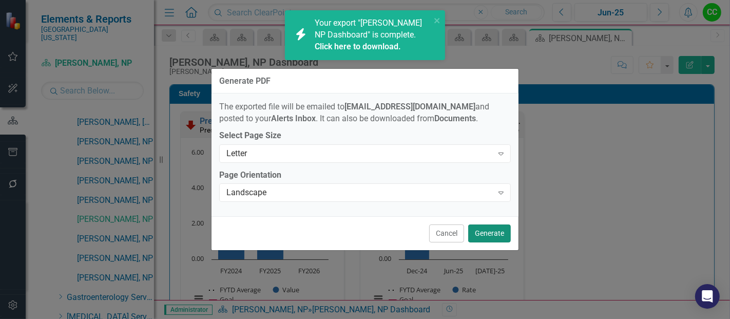
click at [495, 230] on button "Generate" at bounding box center [489, 233] width 43 height 18
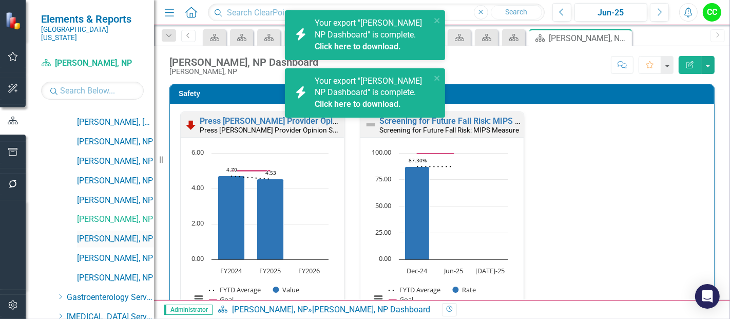
click at [115, 233] on link "[PERSON_NAME], NP" at bounding box center [115, 239] width 77 height 12
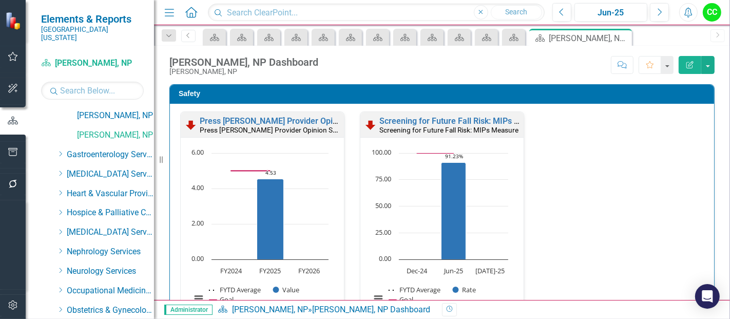
scroll to position [1263, 0]
click at [60, 150] on icon "Dropdown" at bounding box center [60, 153] width 8 height 6
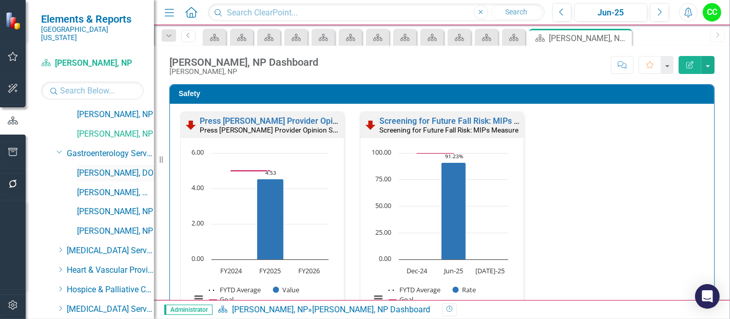
click at [112, 167] on link "[PERSON_NAME], DO" at bounding box center [115, 173] width 77 height 12
click at [168, 34] on icon "Dropdown" at bounding box center [168, 35] width 9 height 7
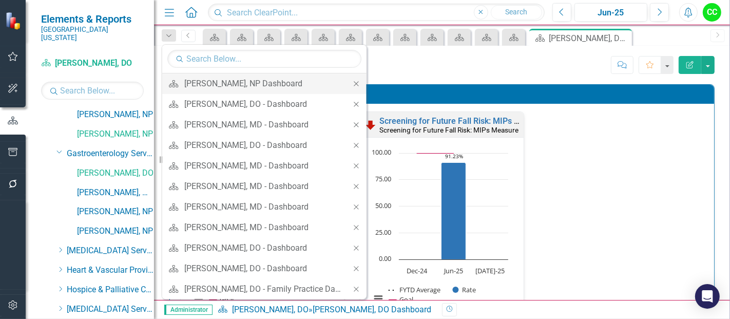
click at [352, 81] on icon "Close" at bounding box center [356, 83] width 9 height 7
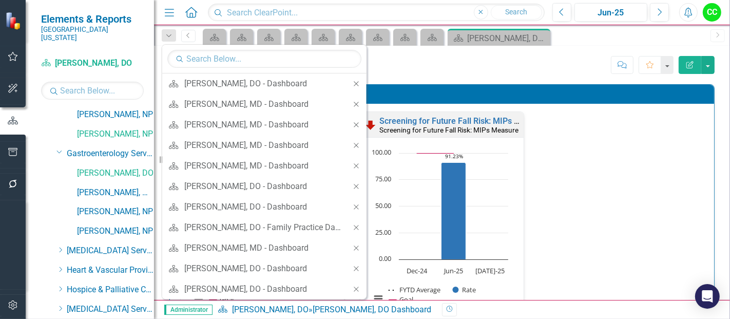
click at [352, 81] on icon "Close" at bounding box center [356, 83] width 9 height 7
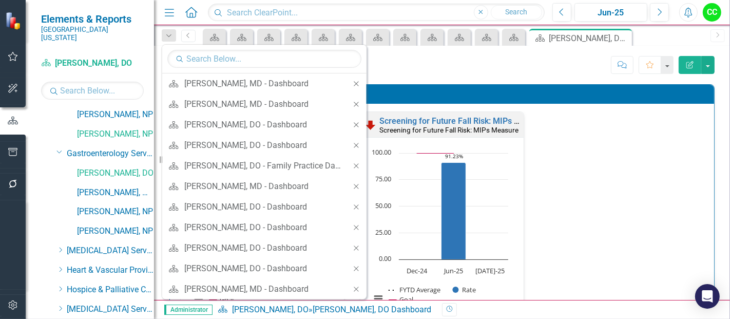
click at [352, 81] on icon "Close" at bounding box center [356, 83] width 9 height 7
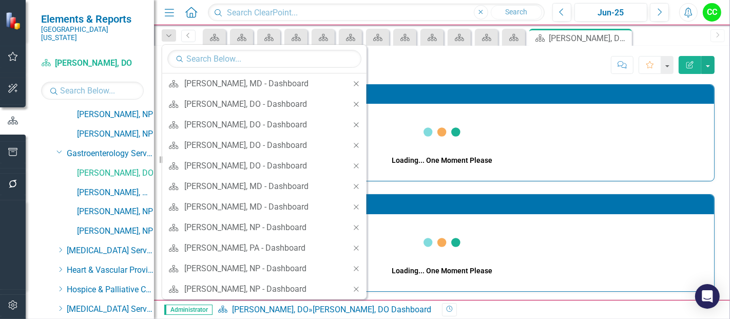
click at [347, 81] on div "Reshma Banerjee, DO Dashboard Reshma Banerjee, DO Score: N/A Jun-25 Completed C…" at bounding box center [442, 173] width 576 height 254
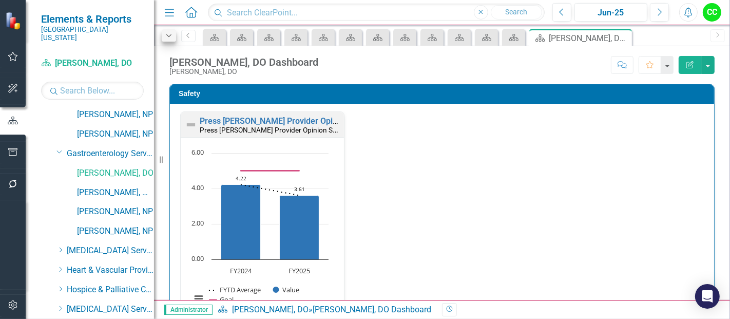
click at [169, 35] on icon "Dropdown" at bounding box center [168, 35] width 9 height 7
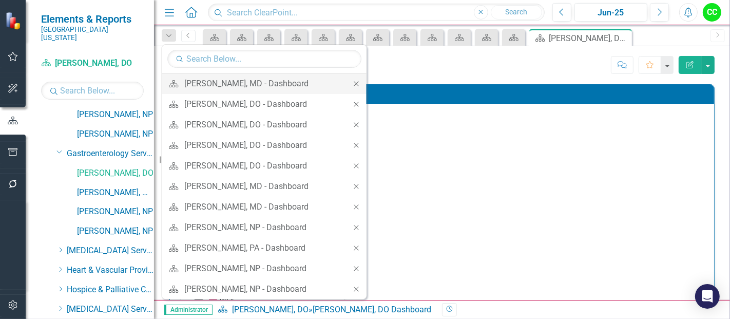
click at [352, 81] on icon "Close" at bounding box center [356, 83] width 9 height 7
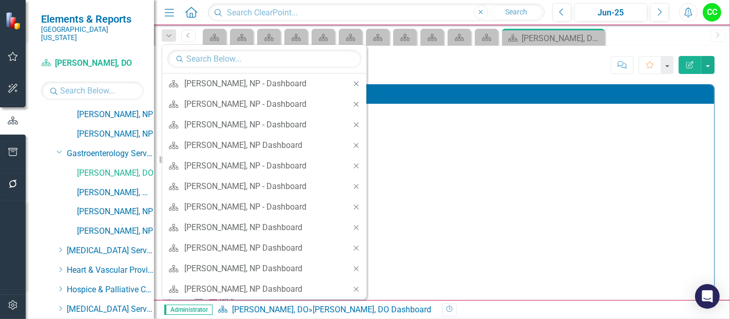
click at [352, 81] on icon "Close" at bounding box center [356, 83] width 9 height 7
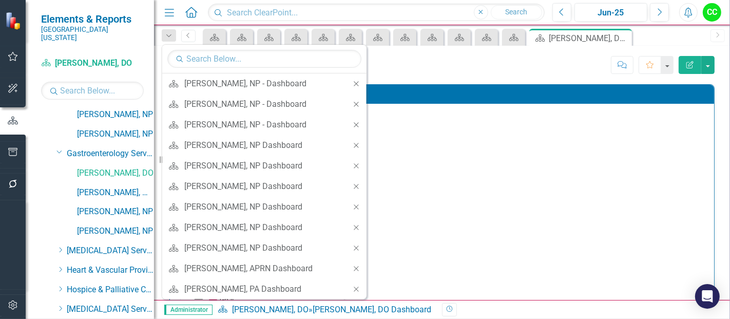
click at [352, 81] on icon "Close" at bounding box center [356, 83] width 9 height 7
click at [346, 81] on div "Close" at bounding box center [356, 83] width 21 height 21
click at [354, 81] on icon at bounding box center [356, 83] width 5 height 5
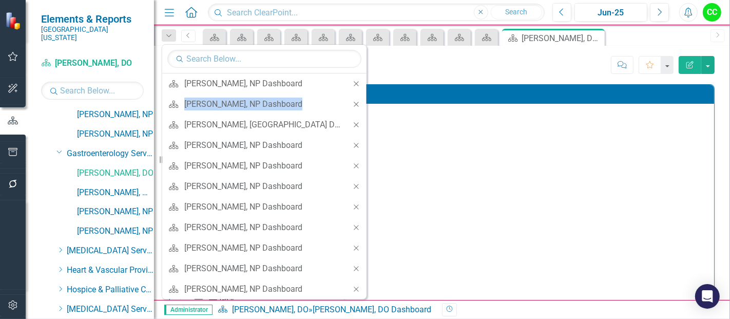
click at [354, 81] on icon at bounding box center [356, 83] width 5 height 5
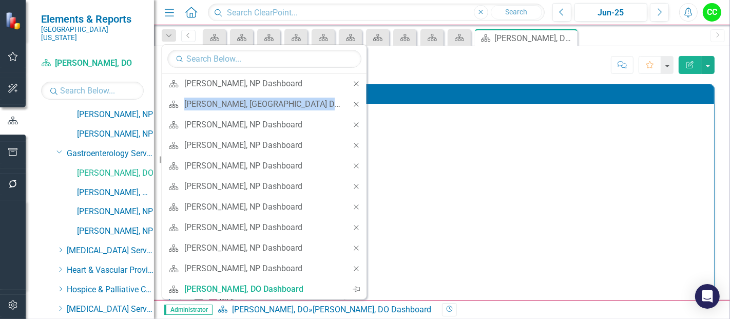
click at [354, 81] on icon at bounding box center [356, 83] width 5 height 5
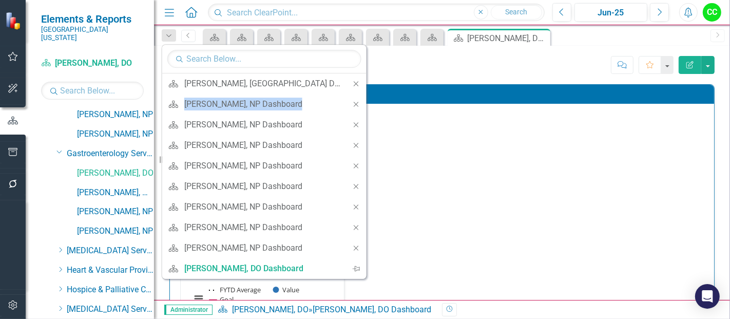
click at [354, 81] on icon at bounding box center [356, 83] width 5 height 5
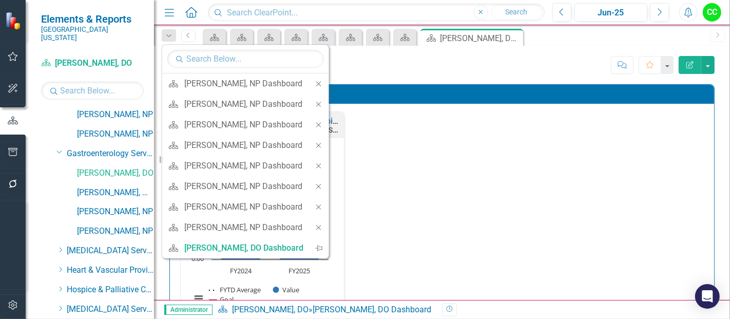
click at [318, 81] on icon at bounding box center [318, 83] width 5 height 5
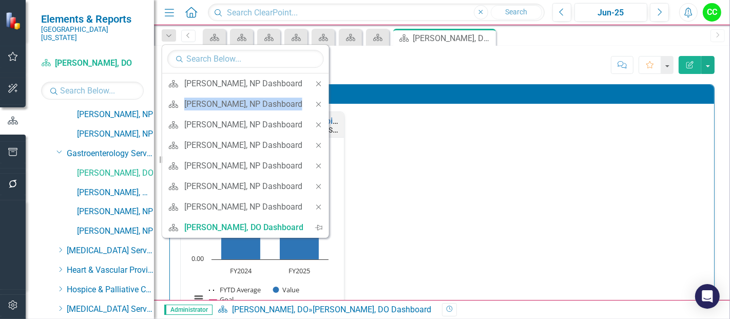
click at [318, 81] on icon at bounding box center [318, 83] width 5 height 5
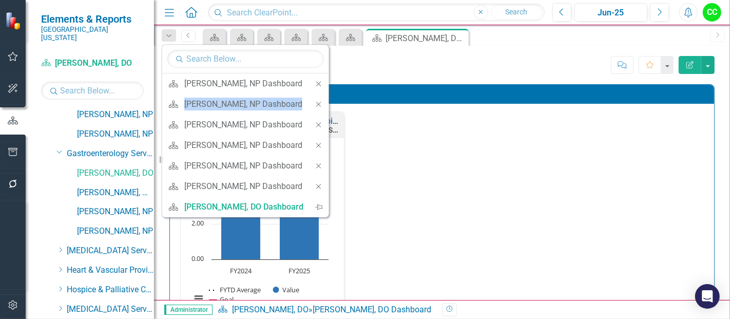
click at [318, 81] on icon at bounding box center [318, 83] width 5 height 5
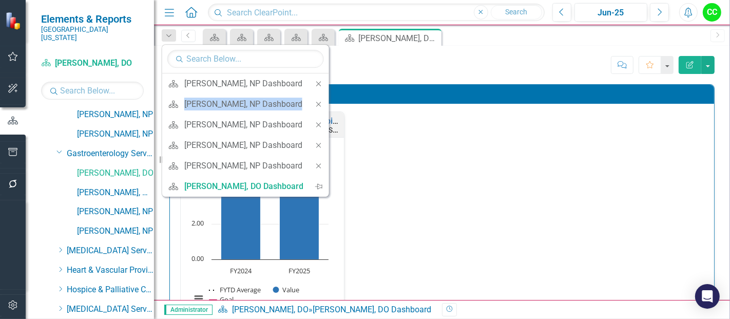
click at [318, 81] on icon at bounding box center [318, 83] width 5 height 5
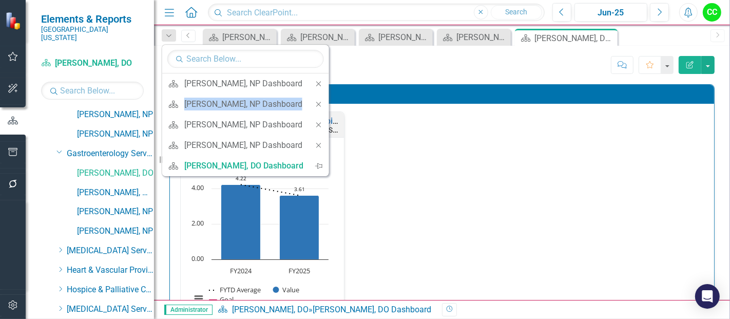
click at [318, 81] on icon at bounding box center [318, 83] width 5 height 5
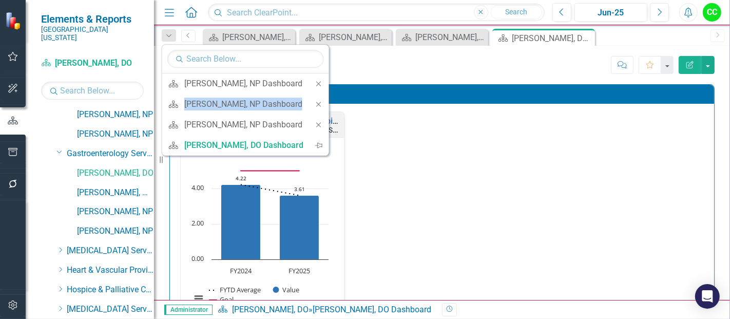
click at [318, 81] on icon at bounding box center [318, 83] width 5 height 5
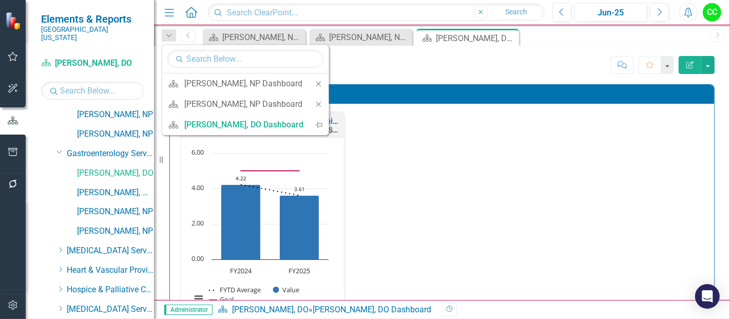
click at [318, 81] on icon at bounding box center [318, 83] width 5 height 5
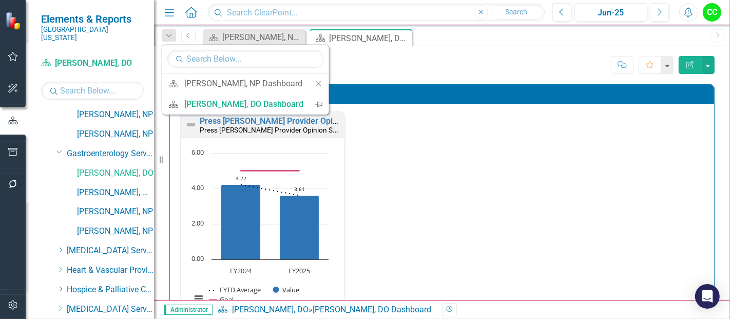
click at [318, 81] on icon at bounding box center [318, 83] width 5 height 5
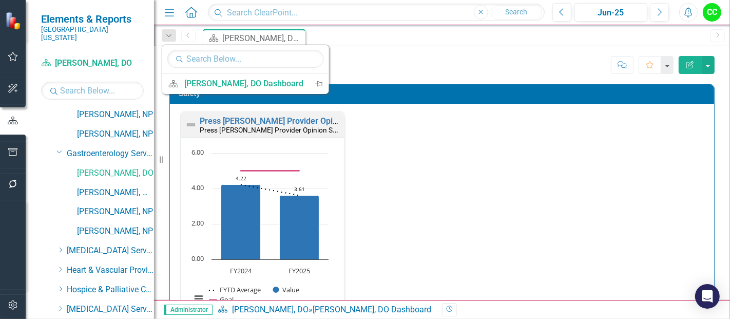
click at [431, 72] on div "Score: N/A Jun-25 Completed Comment Favorite Edit Report" at bounding box center [518, 64] width 391 height 17
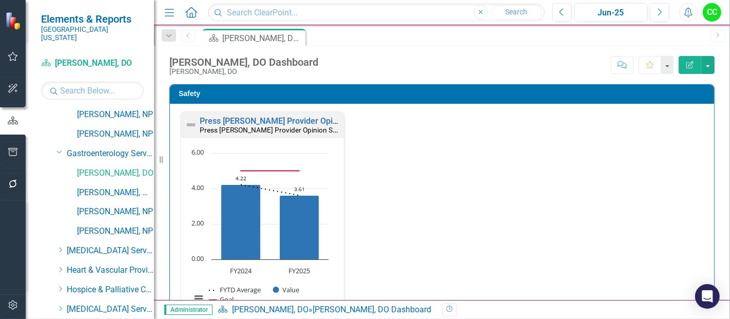
click at [431, 72] on div "Score: N/A Jun-25 Completed Comment Favorite Edit Report" at bounding box center [518, 64] width 391 height 17
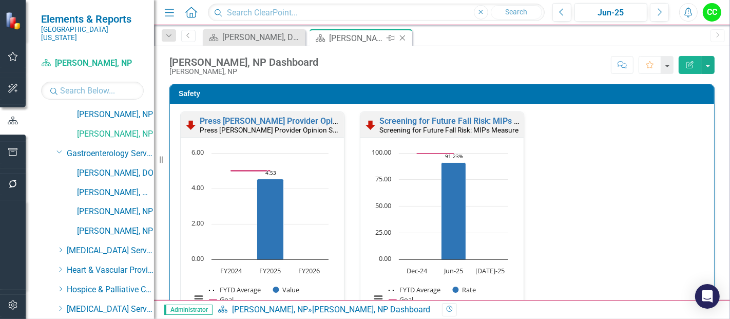
click at [401, 35] on icon "Close" at bounding box center [402, 38] width 10 height 8
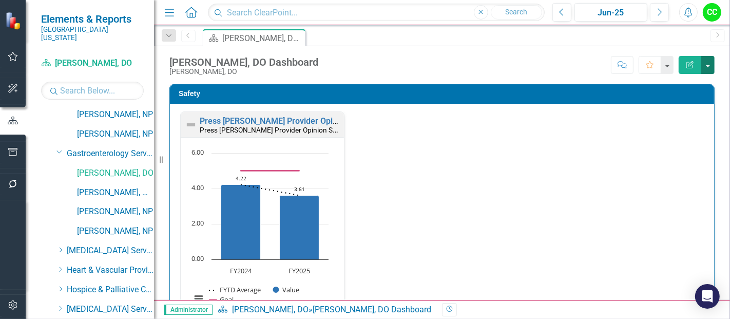
click at [708, 56] on button "button" at bounding box center [707, 65] width 13 height 18
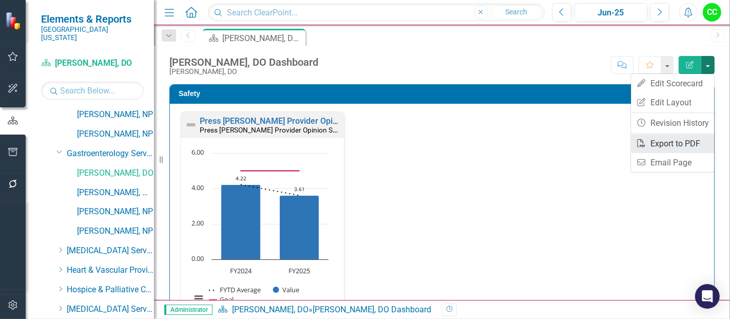
click at [658, 139] on link "PDF Export to PDF" at bounding box center [672, 143] width 83 height 19
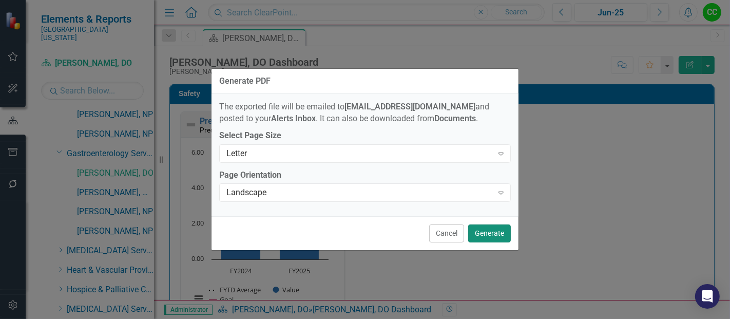
click at [495, 237] on button "Generate" at bounding box center [489, 233] width 43 height 18
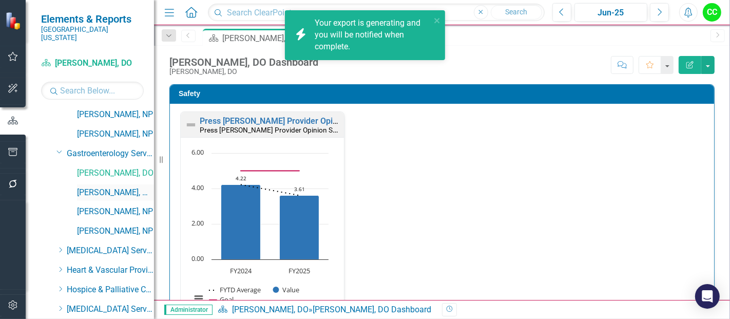
click at [103, 187] on link "[PERSON_NAME], MD" at bounding box center [115, 193] width 77 height 12
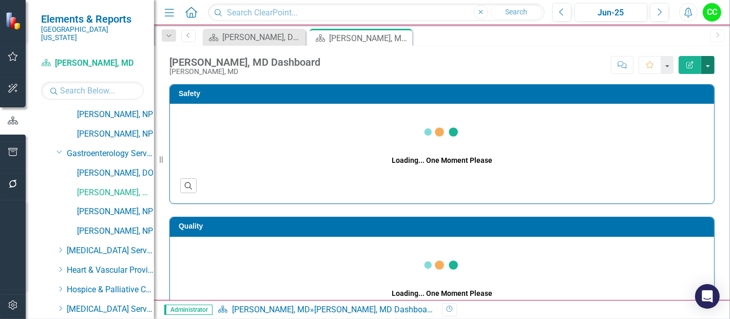
click at [707, 61] on button "button" at bounding box center [707, 65] width 13 height 18
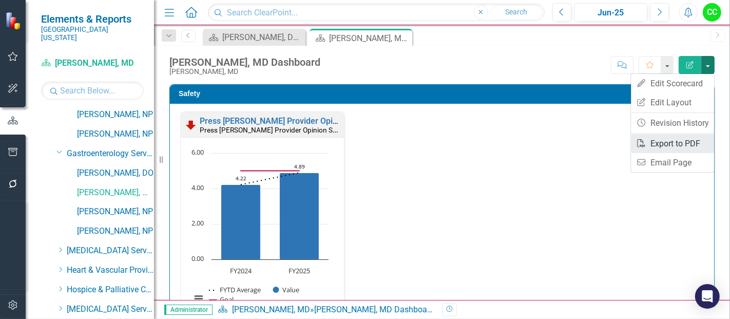
click at [669, 146] on link "PDF Export to PDF" at bounding box center [672, 143] width 83 height 19
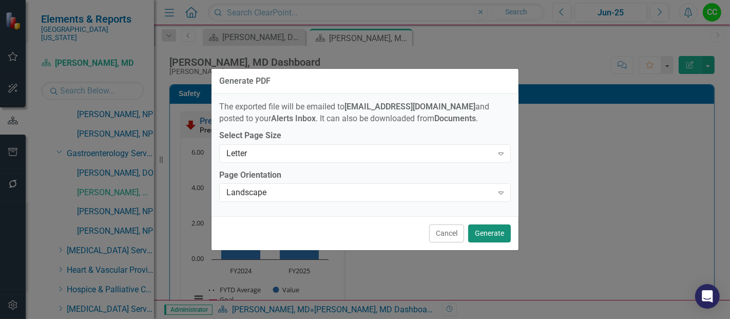
click at [488, 235] on button "Generate" at bounding box center [489, 233] width 43 height 18
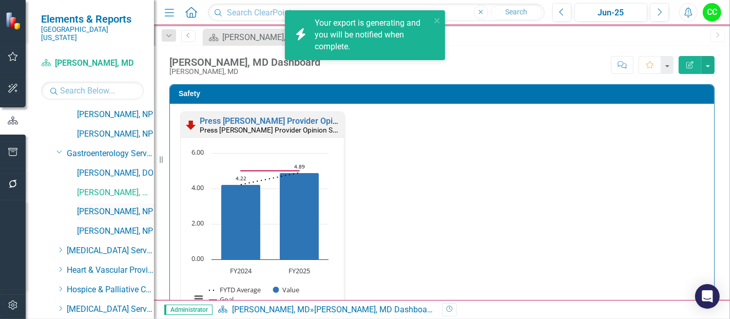
click at [98, 206] on link "[PERSON_NAME], NP" at bounding box center [115, 212] width 77 height 12
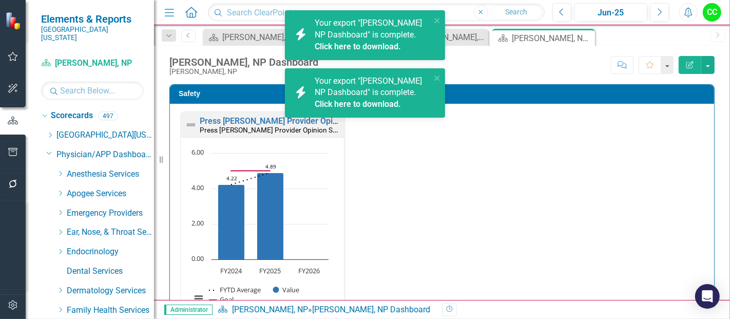
scroll to position [208, 0]
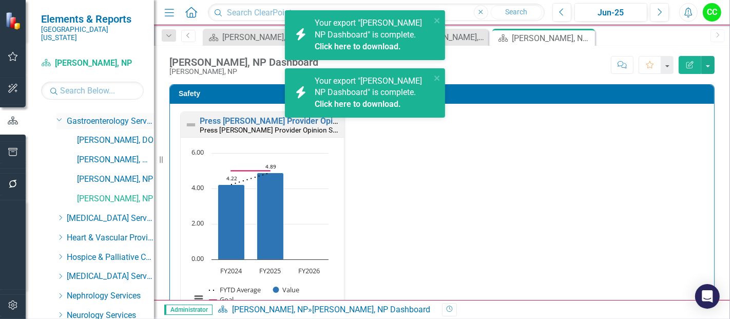
click at [60, 119] on icon at bounding box center [59, 120] width 5 height 3
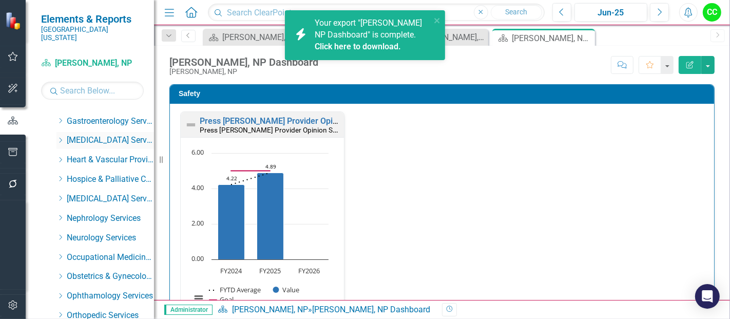
click at [60, 137] on icon "Dropdown" at bounding box center [60, 140] width 8 height 6
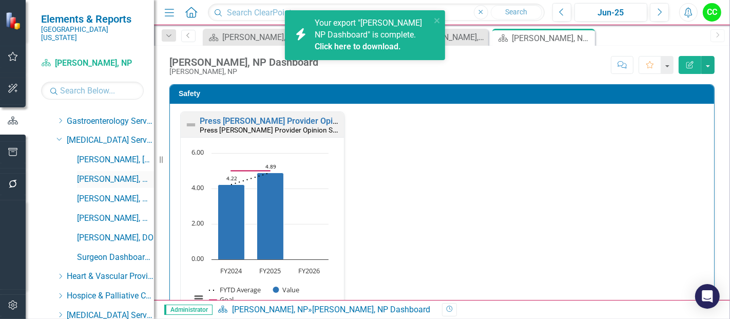
click at [106, 173] on link "[PERSON_NAME], MD" at bounding box center [115, 179] width 77 height 12
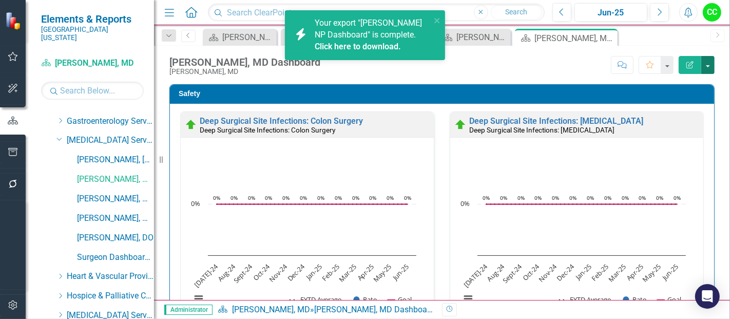
click at [708, 67] on button "button" at bounding box center [707, 65] width 13 height 18
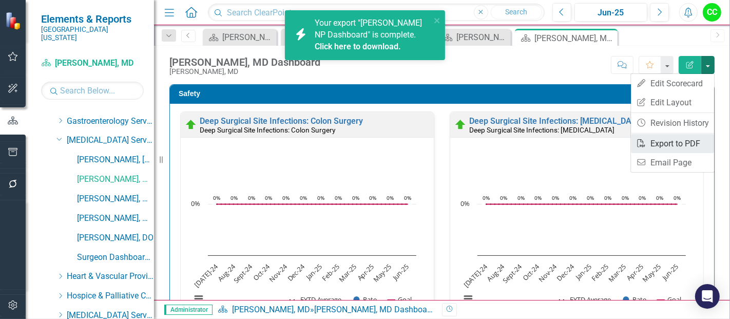
click at [672, 137] on link "PDF Export to PDF" at bounding box center [672, 143] width 83 height 19
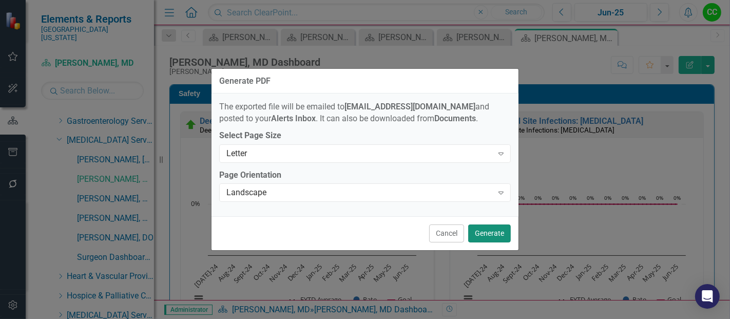
click at [496, 236] on button "Generate" at bounding box center [489, 233] width 43 height 18
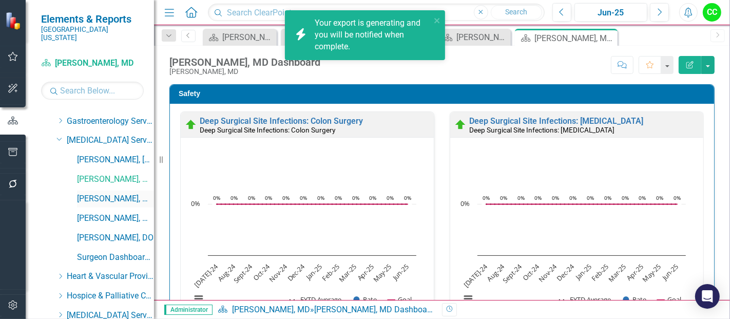
click at [105, 193] on link "[PERSON_NAME], MD" at bounding box center [115, 199] width 77 height 12
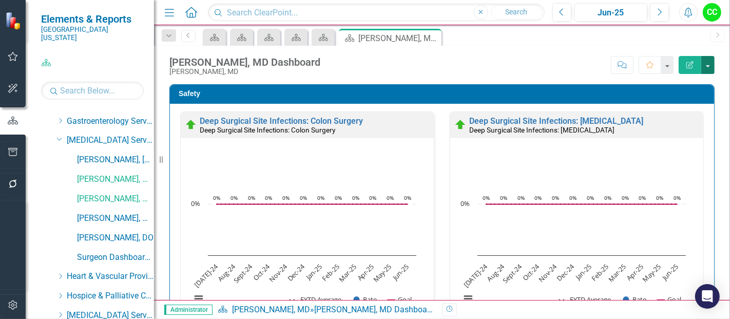
click at [705, 68] on button "button" at bounding box center [707, 65] width 13 height 18
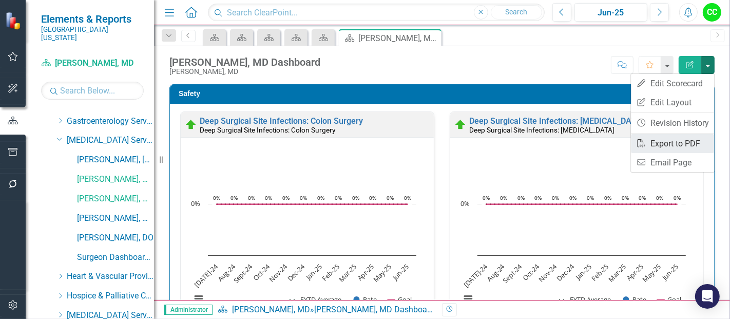
click at [659, 140] on link "PDF Export to PDF" at bounding box center [672, 143] width 83 height 19
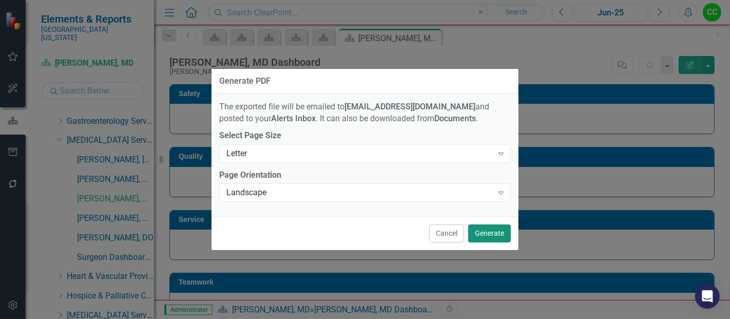
click at [494, 237] on button "Generate" at bounding box center [489, 233] width 43 height 18
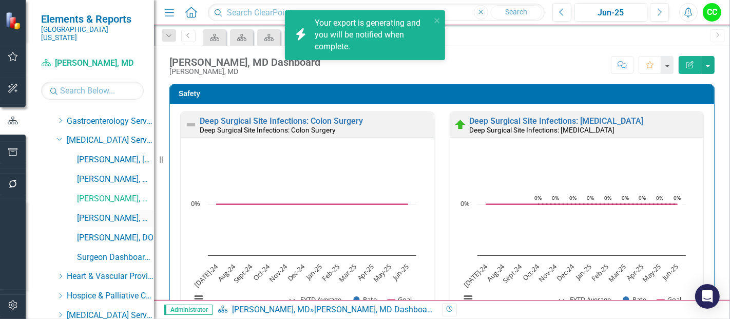
click at [105, 212] on link "[PERSON_NAME], MD" at bounding box center [115, 218] width 77 height 12
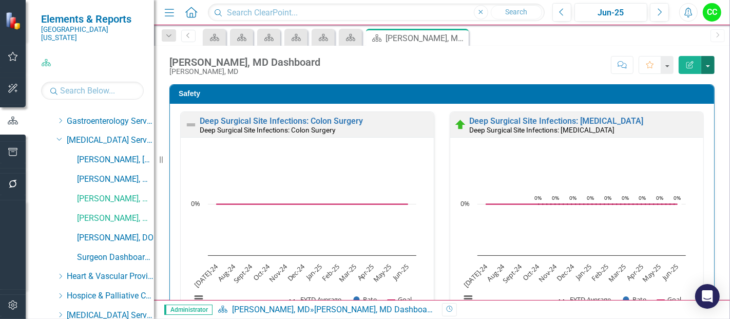
click at [711, 64] on button "button" at bounding box center [707, 65] width 13 height 18
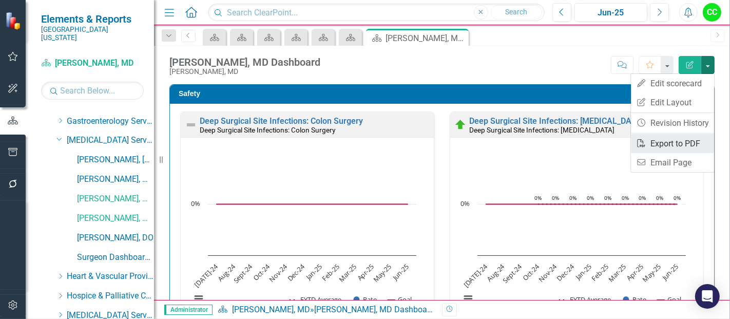
click at [660, 142] on link "PDF Export to PDF" at bounding box center [672, 143] width 83 height 19
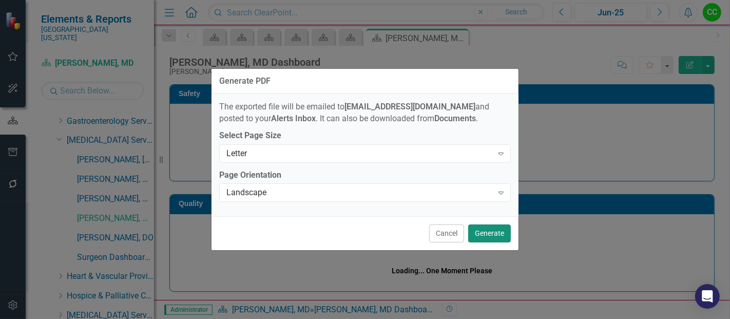
click at [494, 236] on button "Generate" at bounding box center [489, 233] width 43 height 18
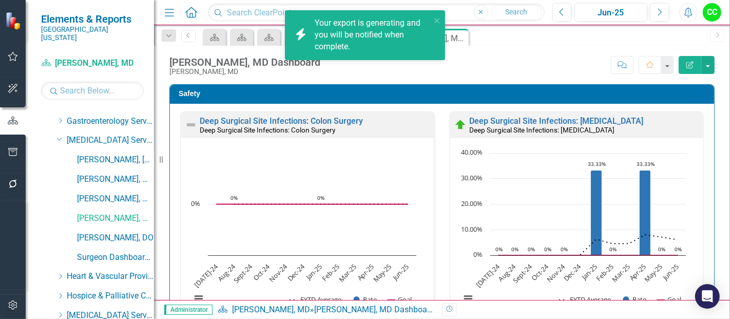
click at [104, 232] on link "[PERSON_NAME], DO" at bounding box center [115, 238] width 77 height 12
click at [710, 63] on button "button" at bounding box center [707, 65] width 13 height 18
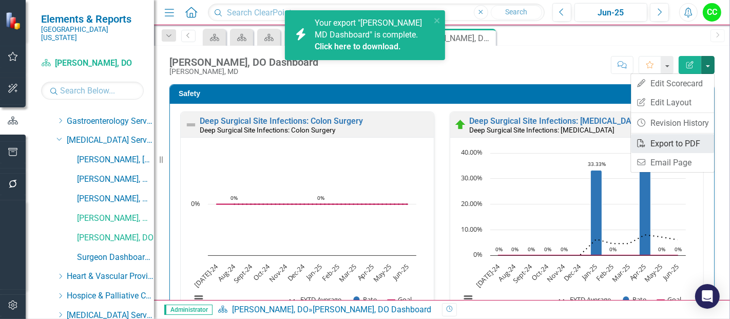
click at [666, 143] on link "PDF Export to PDF" at bounding box center [672, 143] width 83 height 19
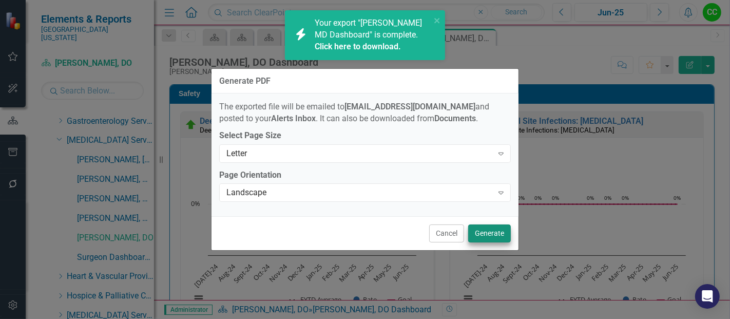
click at [490, 231] on button "Generate" at bounding box center [489, 233] width 43 height 18
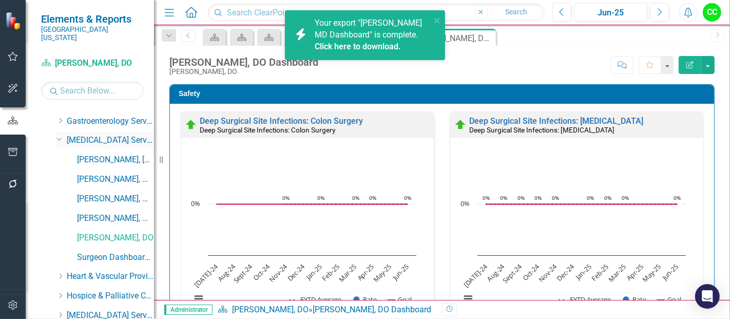
click at [57, 138] on icon at bounding box center [59, 139] width 5 height 3
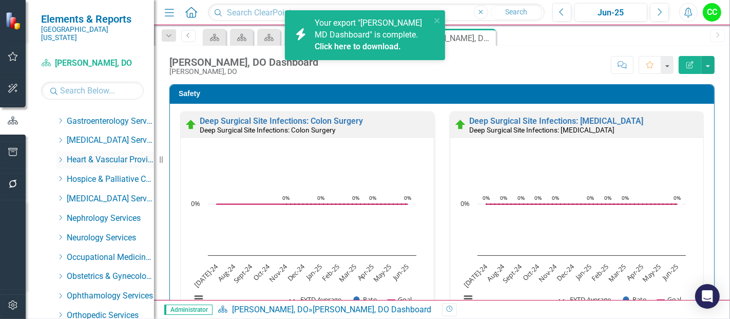
click at [60, 157] on icon "Dropdown" at bounding box center [60, 160] width 8 height 6
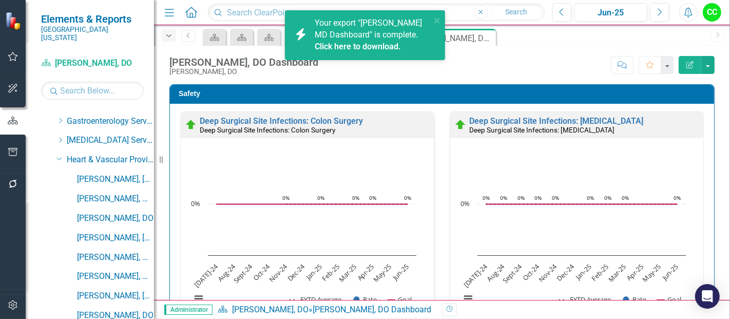
click at [166, 38] on icon "Dropdown" at bounding box center [168, 35] width 9 height 7
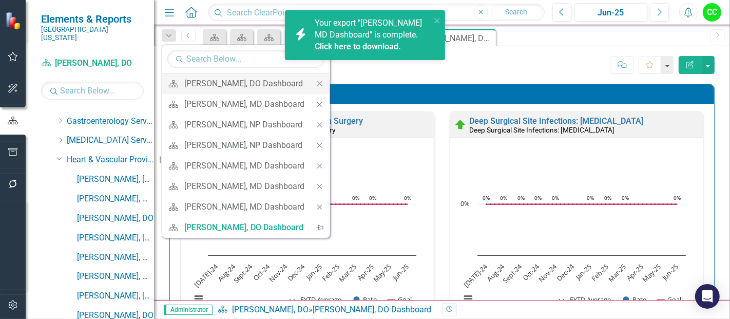
click at [324, 81] on icon "Close" at bounding box center [319, 83] width 9 height 7
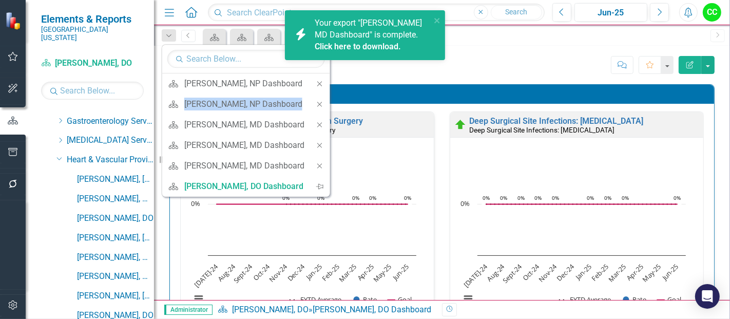
click at [324, 81] on icon "Close" at bounding box center [319, 83] width 9 height 7
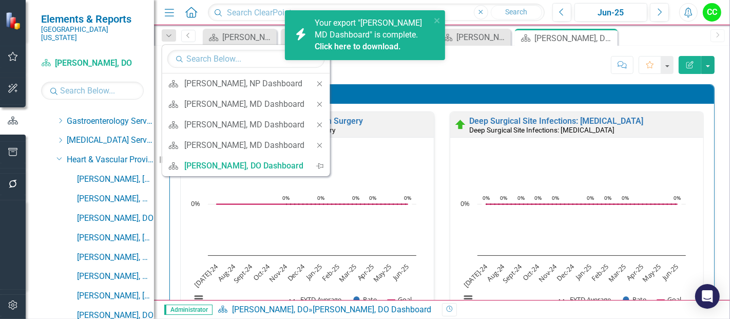
click at [324, 81] on icon "Close" at bounding box center [319, 83] width 9 height 7
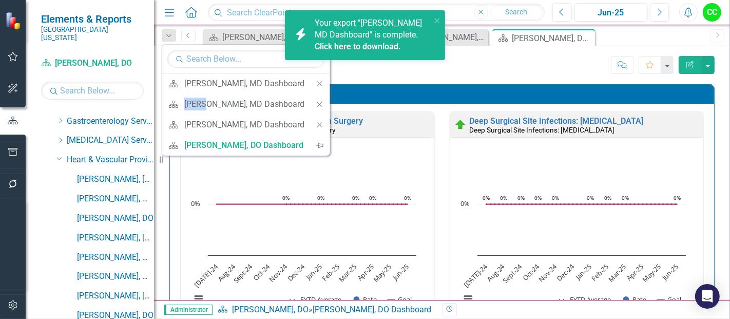
click at [324, 81] on icon "Close" at bounding box center [319, 83] width 9 height 7
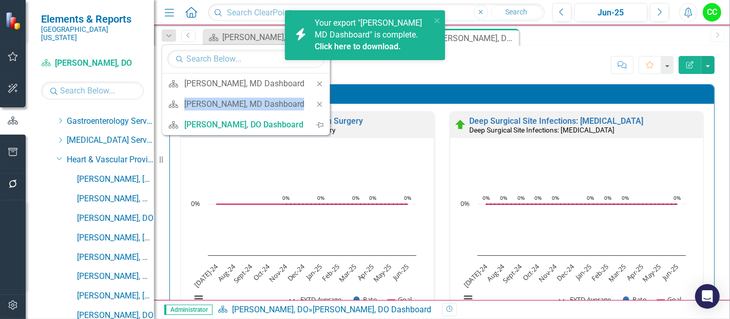
click at [324, 81] on icon "Close" at bounding box center [319, 83] width 9 height 7
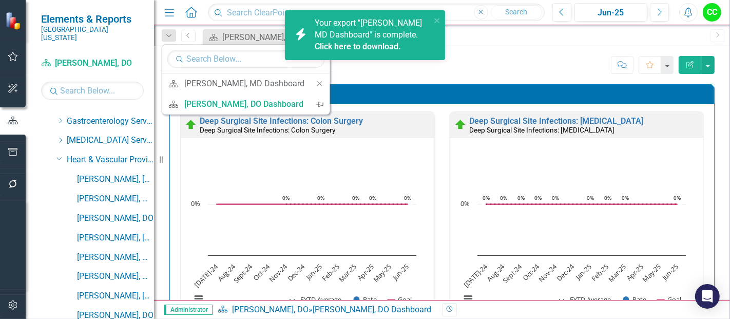
click at [324, 81] on icon "Close" at bounding box center [319, 83] width 9 height 7
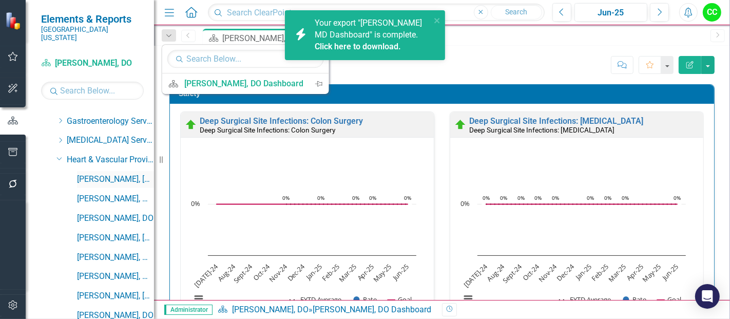
click at [101, 173] on link "[PERSON_NAME], [GEOGRAPHIC_DATA]" at bounding box center [115, 179] width 77 height 12
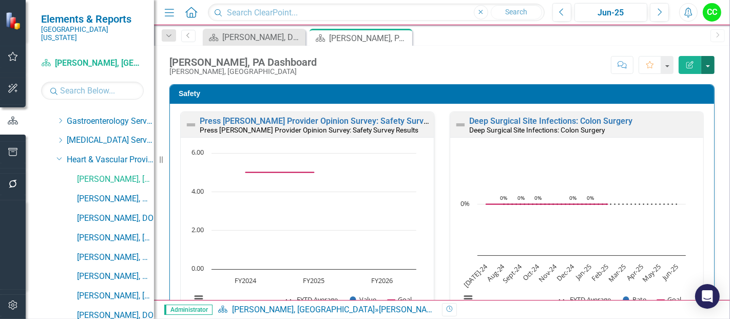
click at [704, 62] on button "button" at bounding box center [707, 65] width 13 height 18
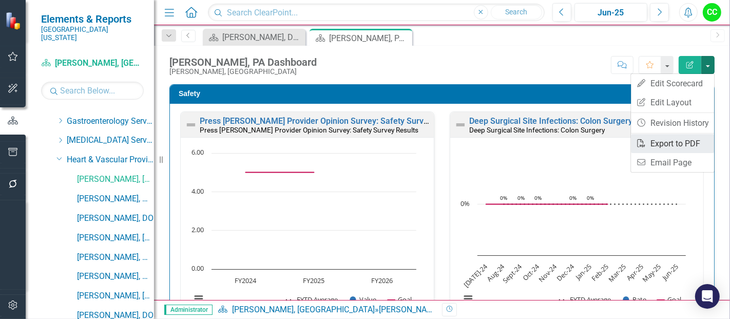
click at [671, 147] on link "PDF Export to PDF" at bounding box center [672, 143] width 83 height 19
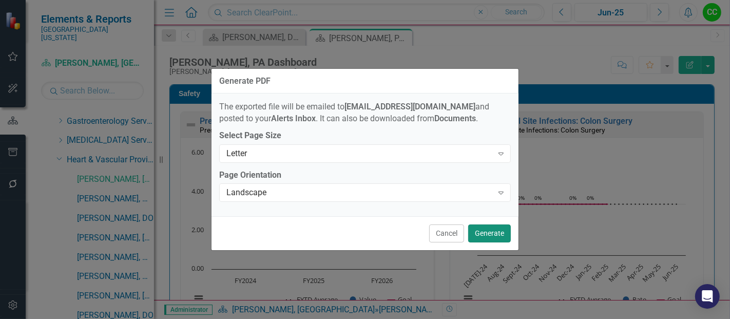
click at [488, 234] on button "Generate" at bounding box center [489, 233] width 43 height 18
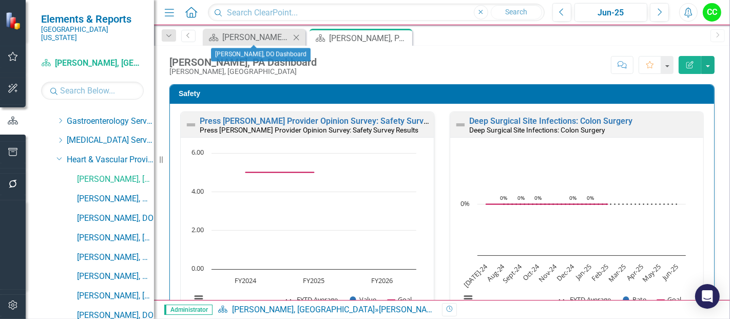
click at [295, 37] on icon "Close" at bounding box center [296, 37] width 10 height 8
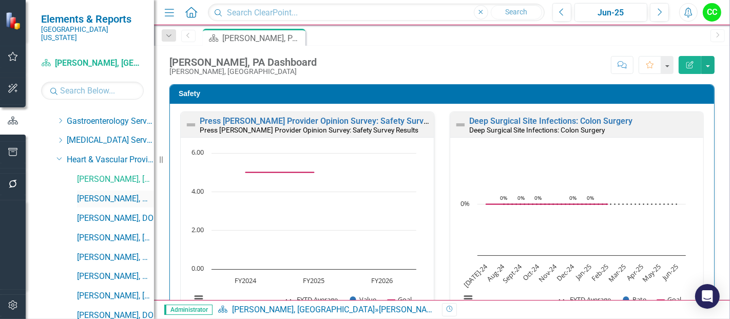
click at [93, 193] on link "[PERSON_NAME], MD" at bounding box center [115, 199] width 77 height 12
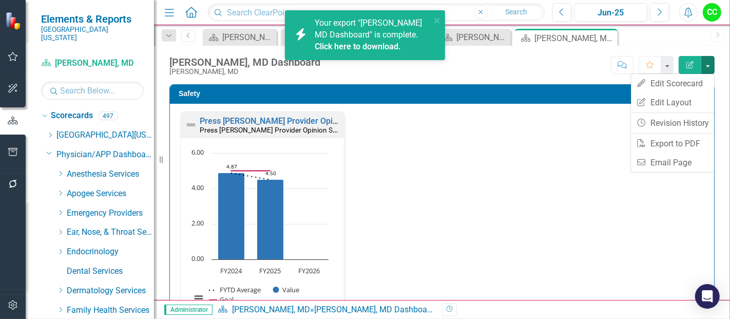
scroll to position [208, 0]
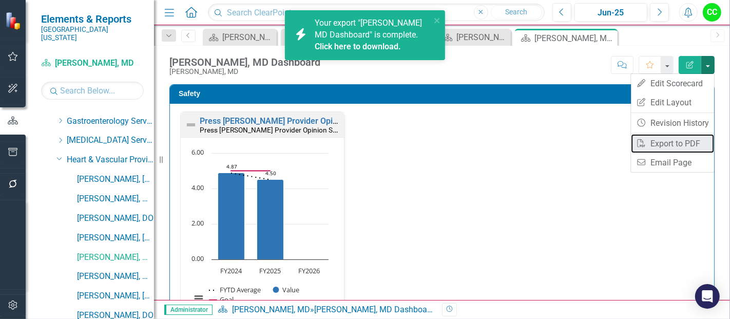
click at [664, 144] on link "PDF Export to PDF" at bounding box center [672, 143] width 83 height 19
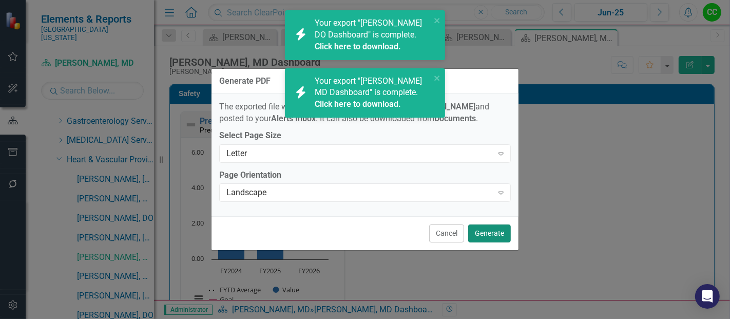
click at [484, 230] on button "Generate" at bounding box center [489, 233] width 43 height 18
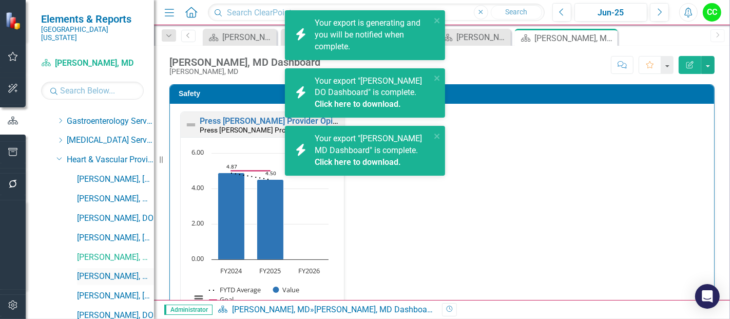
click at [96, 270] on link "[PERSON_NAME], MD" at bounding box center [115, 276] width 77 height 12
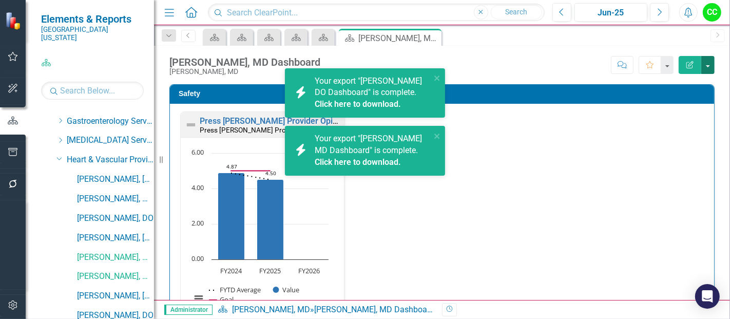
click at [708, 61] on button "button" at bounding box center [707, 65] width 13 height 18
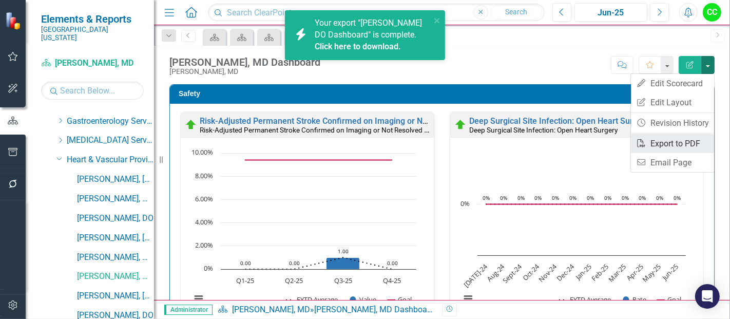
click at [649, 139] on link "PDF Export to PDF" at bounding box center [672, 143] width 83 height 19
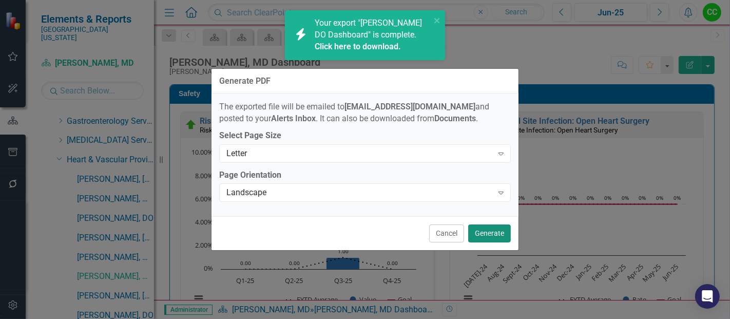
click at [472, 231] on button "Generate" at bounding box center [489, 233] width 43 height 18
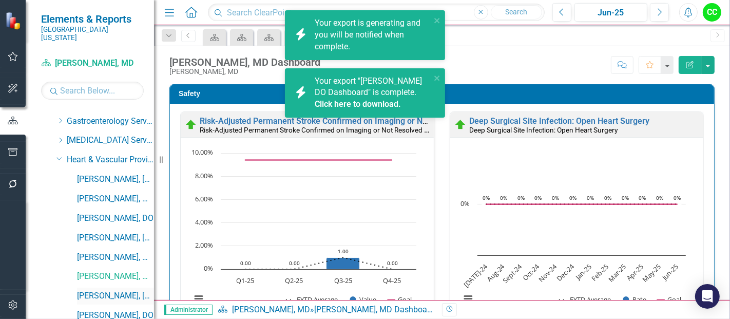
click at [89, 290] on link "[PERSON_NAME], [GEOGRAPHIC_DATA]" at bounding box center [115, 296] width 77 height 12
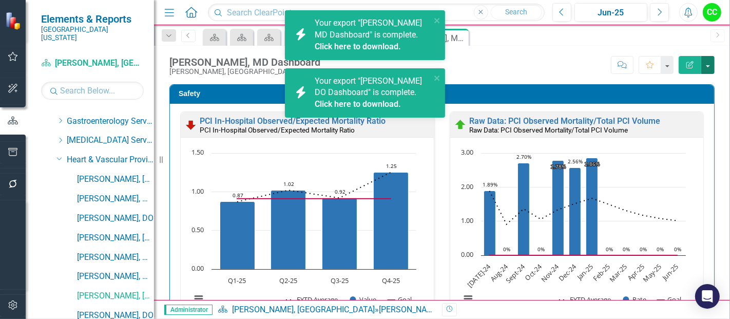
click at [708, 64] on button "button" at bounding box center [707, 65] width 13 height 18
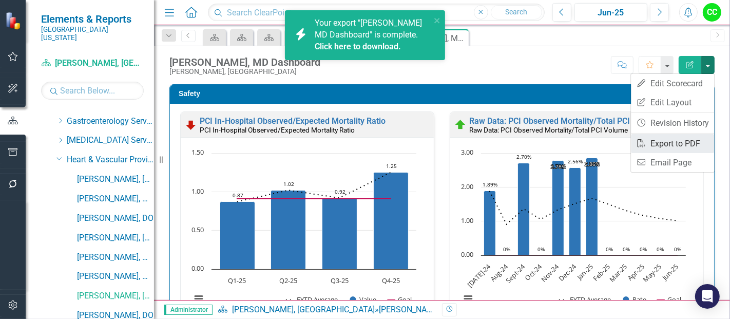
click at [658, 146] on link "PDF Export to PDF" at bounding box center [672, 143] width 83 height 19
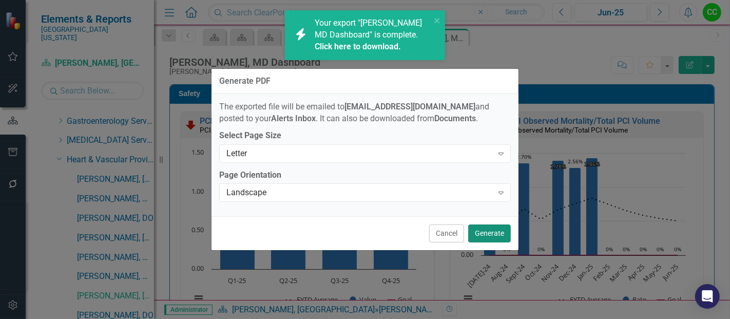
click at [499, 229] on button "Generate" at bounding box center [489, 233] width 43 height 18
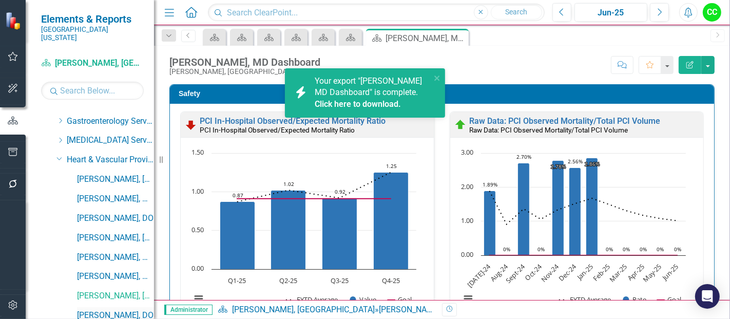
click at [109, 309] on link "[PERSON_NAME], DO" at bounding box center [115, 315] width 77 height 12
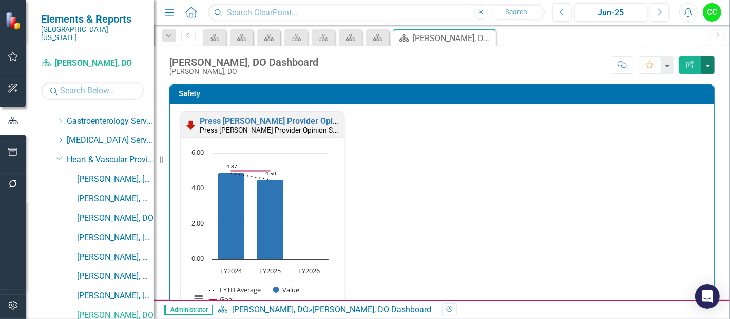
click at [708, 66] on button "button" at bounding box center [707, 65] width 13 height 18
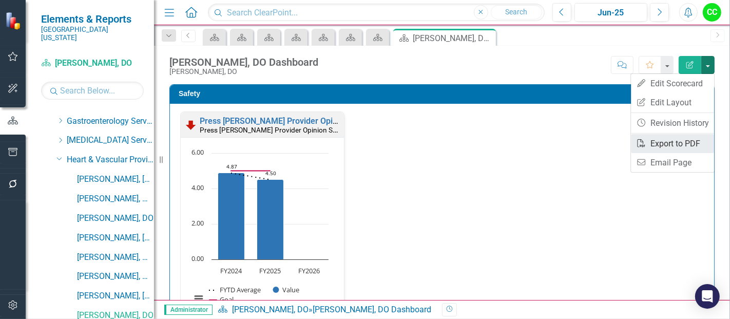
click at [666, 144] on link "PDF Export to PDF" at bounding box center [672, 143] width 83 height 19
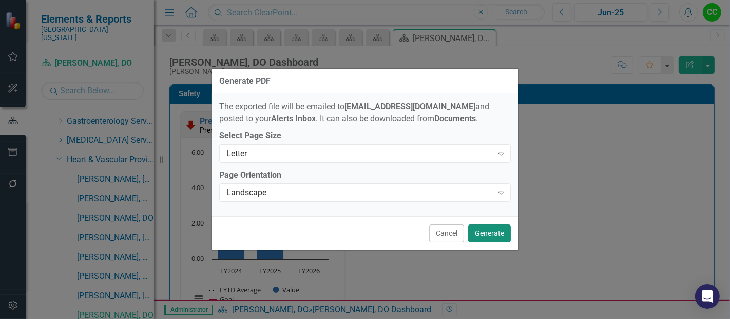
click at [501, 239] on button "Generate" at bounding box center [489, 233] width 43 height 18
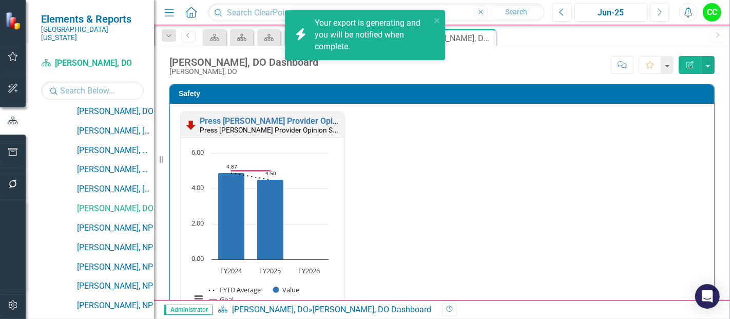
scroll to position [350, 0]
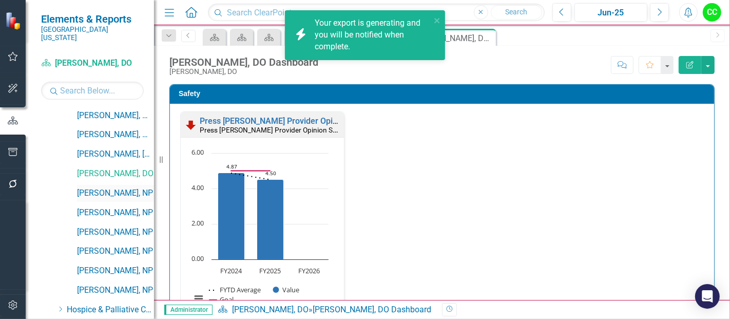
click at [104, 187] on link "[PERSON_NAME], NP" at bounding box center [115, 193] width 77 height 12
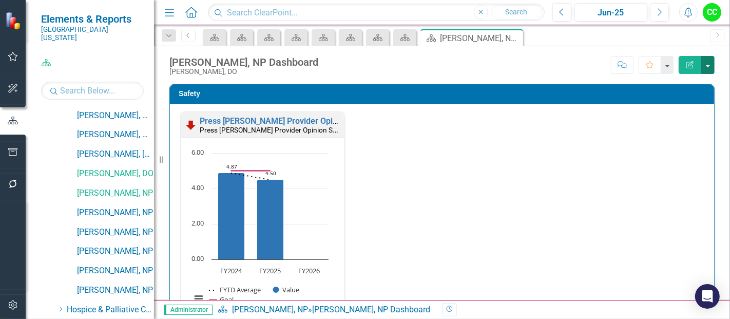
click at [704, 64] on button "button" at bounding box center [707, 65] width 13 height 18
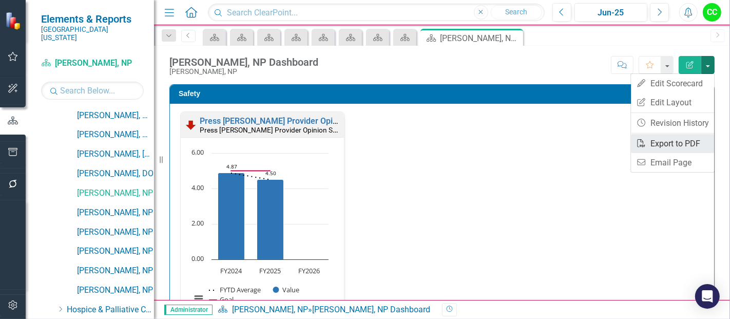
click at [666, 144] on link "PDF Export to PDF" at bounding box center [672, 143] width 83 height 19
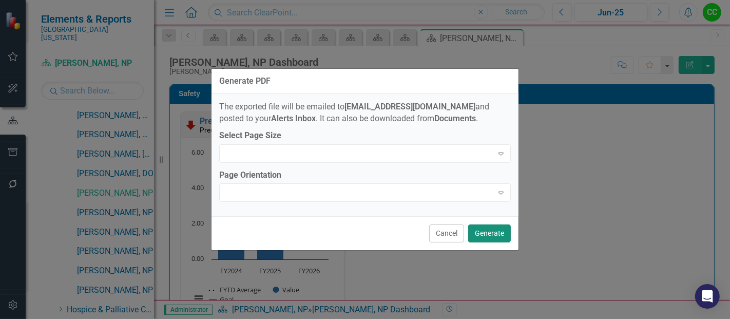
click at [491, 230] on button "Generate" at bounding box center [489, 233] width 43 height 18
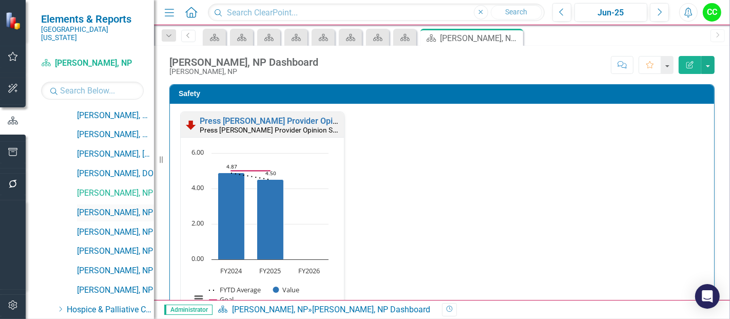
click at [108, 207] on link "[PERSON_NAME], NP" at bounding box center [115, 213] width 77 height 12
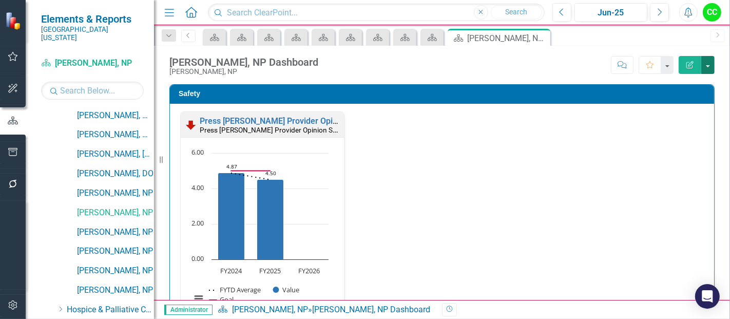
click at [702, 62] on button "button" at bounding box center [707, 65] width 13 height 18
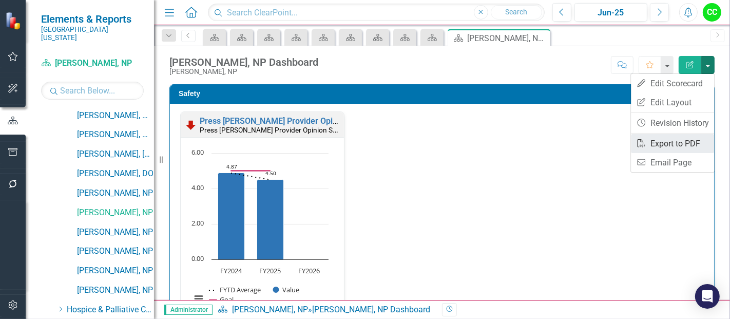
click at [653, 146] on link "PDF Export to PDF" at bounding box center [672, 143] width 83 height 19
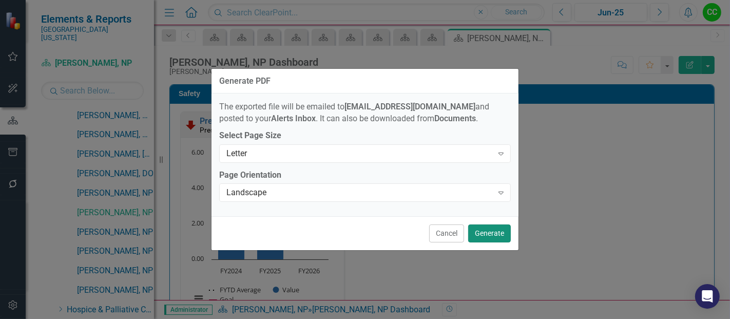
click at [487, 237] on button "Generate" at bounding box center [489, 233] width 43 height 18
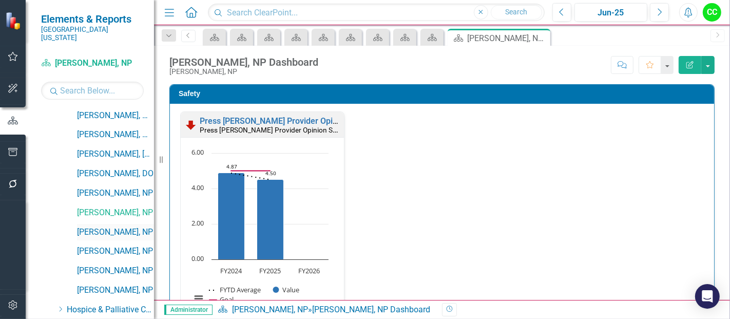
click at [98, 226] on link "[PERSON_NAME], NP" at bounding box center [115, 232] width 77 height 12
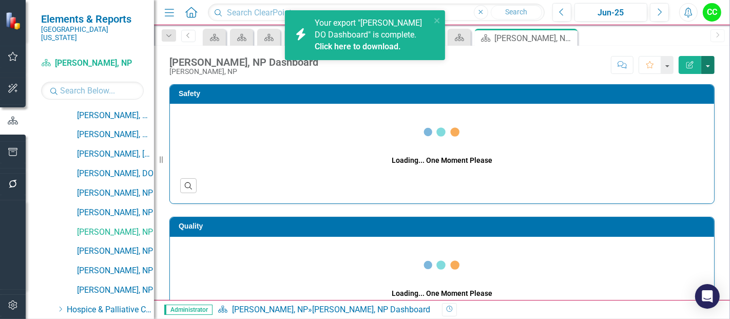
click at [708, 63] on button "button" at bounding box center [707, 65] width 13 height 18
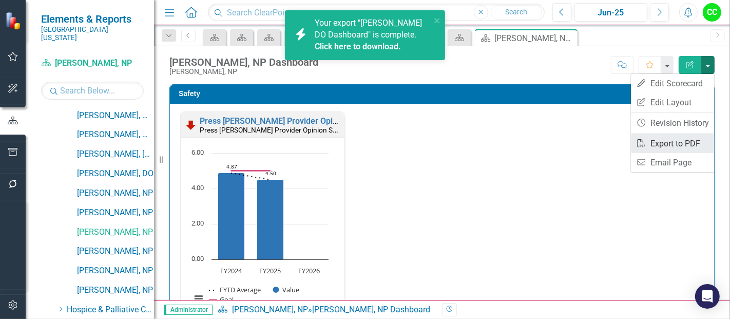
click at [652, 143] on link "PDF Export to PDF" at bounding box center [672, 143] width 83 height 19
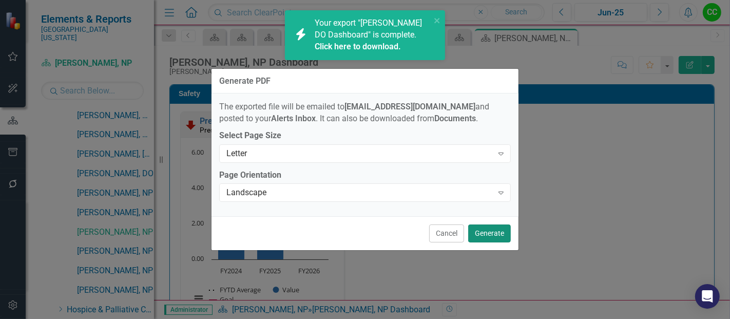
click at [491, 238] on button "Generate" at bounding box center [489, 233] width 43 height 18
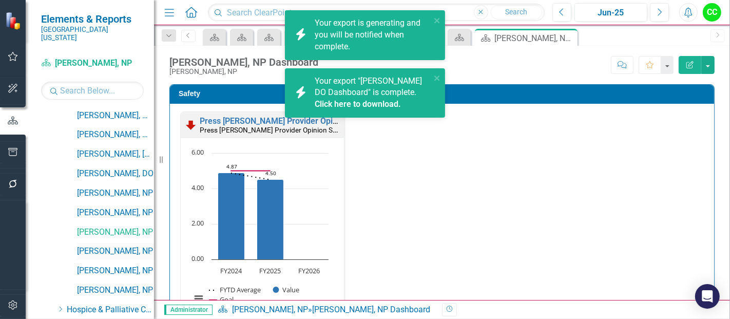
click at [110, 245] on link "[PERSON_NAME], NP" at bounding box center [115, 251] width 77 height 12
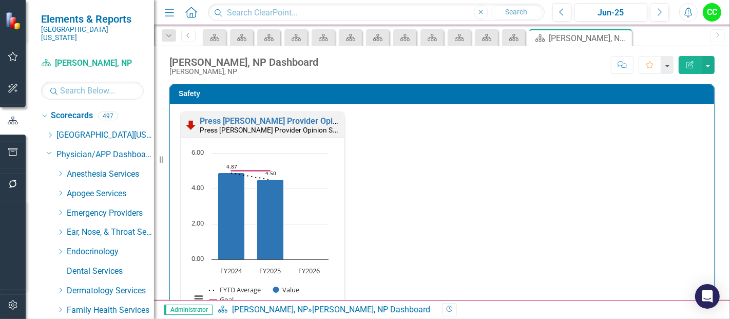
scroll to position [350, 0]
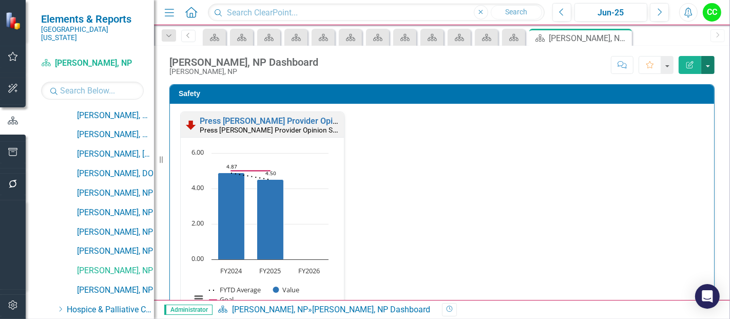
click at [707, 62] on button "button" at bounding box center [707, 65] width 13 height 18
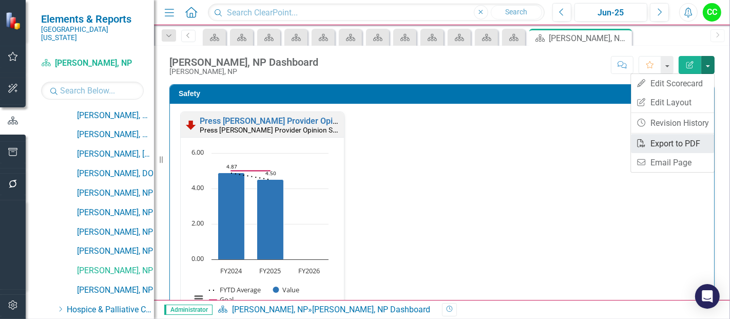
click at [655, 143] on link "PDF Export to PDF" at bounding box center [672, 143] width 83 height 19
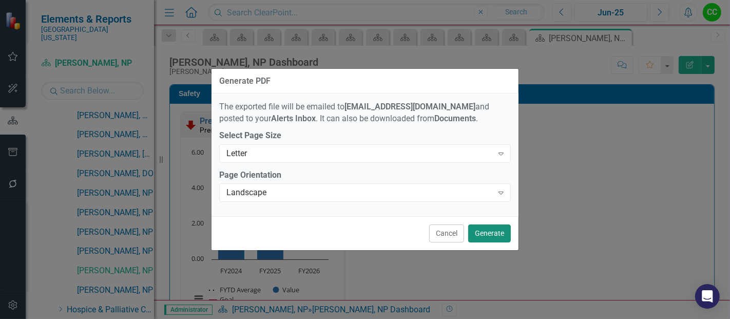
click at [500, 234] on button "Generate" at bounding box center [489, 233] width 43 height 18
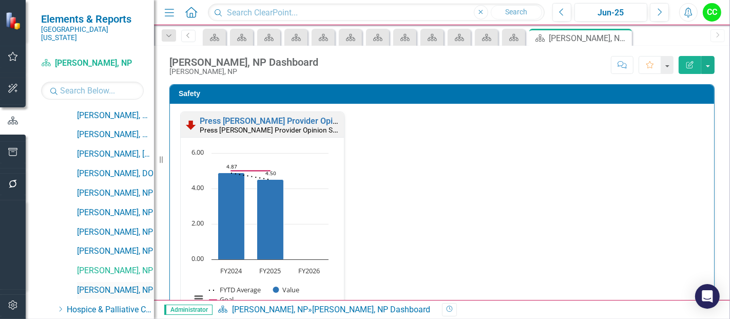
click at [108, 284] on link "[PERSON_NAME], NP" at bounding box center [115, 290] width 77 height 12
click at [705, 61] on button "button" at bounding box center [707, 65] width 13 height 18
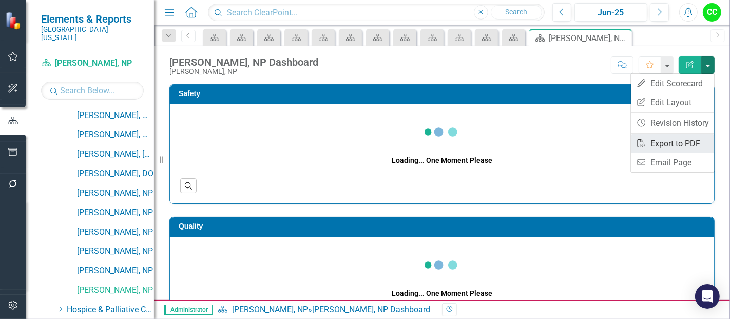
click at [660, 146] on link "PDF Export to PDF" at bounding box center [672, 143] width 83 height 19
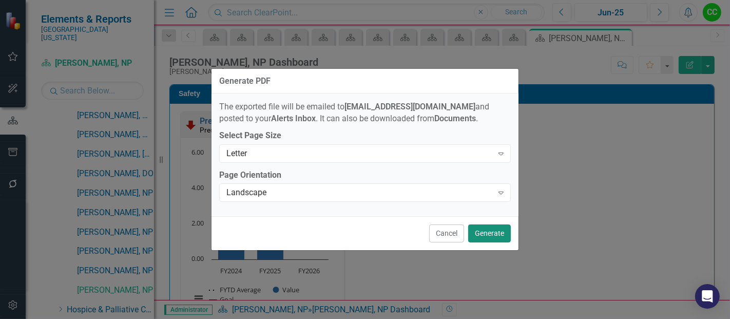
click at [490, 231] on button "Generate" at bounding box center [489, 233] width 43 height 18
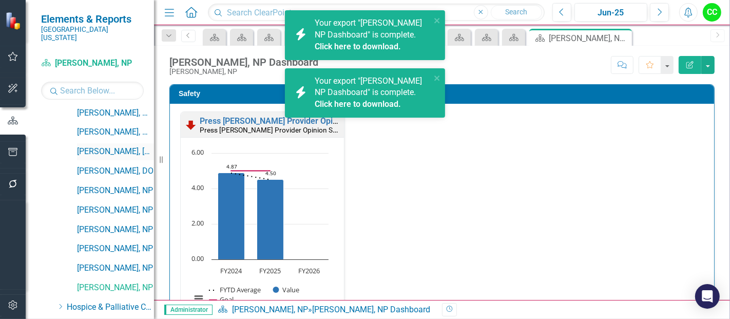
scroll to position [356, 0]
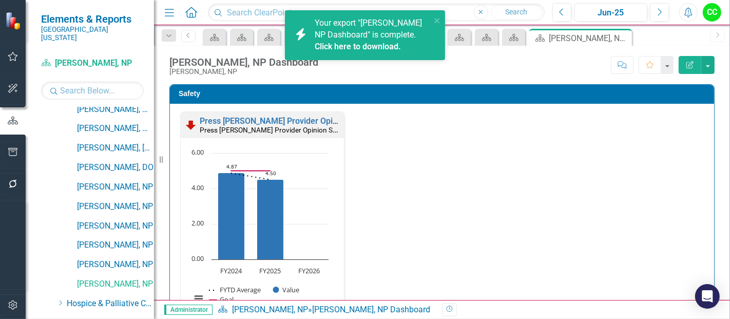
click at [41, 167] on div "Dropdown Scorecards 497 Dropdown Southern [US_STATE] Medical Center Safety Qual…" at bounding box center [97, 236] width 113 height 971
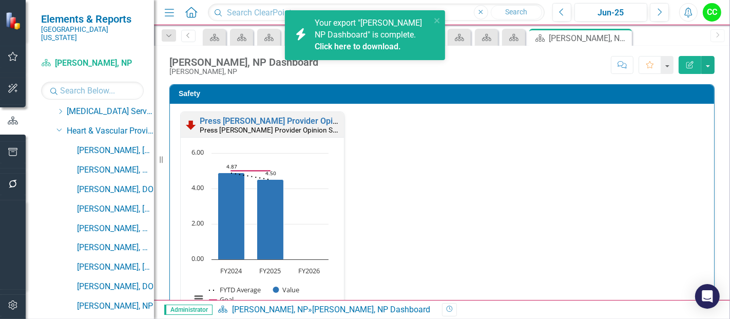
scroll to position [198, 0]
click at [60, 165] on icon "Dropdown" at bounding box center [59, 169] width 6 height 8
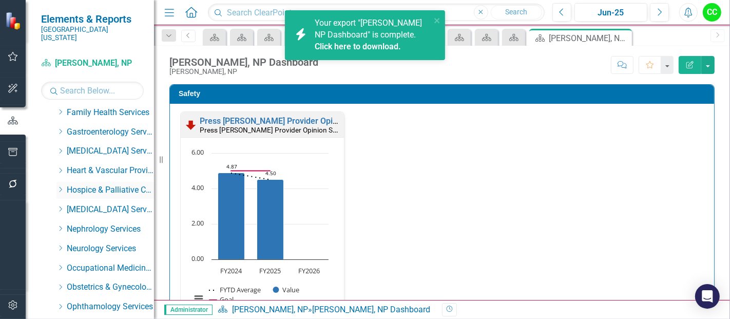
click at [59, 186] on icon "Dropdown" at bounding box center [60, 189] width 8 height 6
click at [114, 204] on link "[PERSON_NAME], NP" at bounding box center [115, 210] width 77 height 12
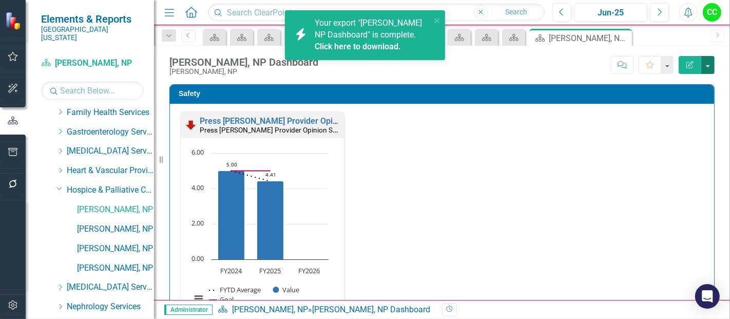
click at [705, 61] on button "button" at bounding box center [707, 65] width 13 height 18
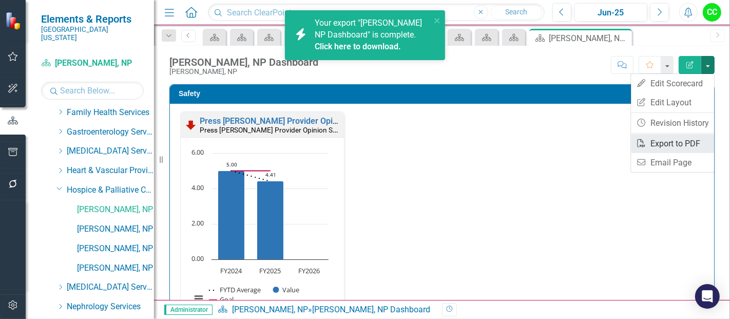
click at [670, 145] on link "PDF Export to PDF" at bounding box center [672, 143] width 83 height 19
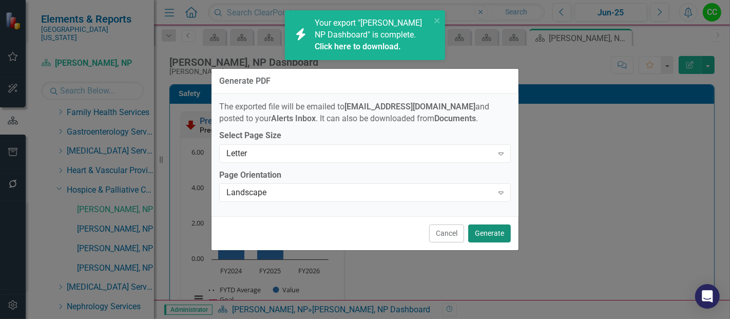
click at [486, 233] on button "Generate" at bounding box center [489, 233] width 43 height 18
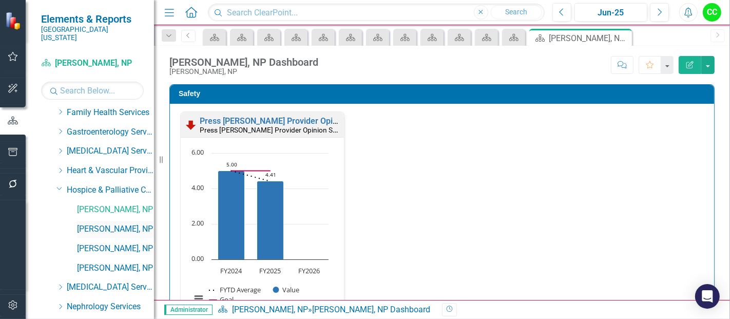
click at [119, 223] on link "[PERSON_NAME], NP" at bounding box center [115, 229] width 77 height 12
click at [709, 65] on button "button" at bounding box center [707, 65] width 13 height 18
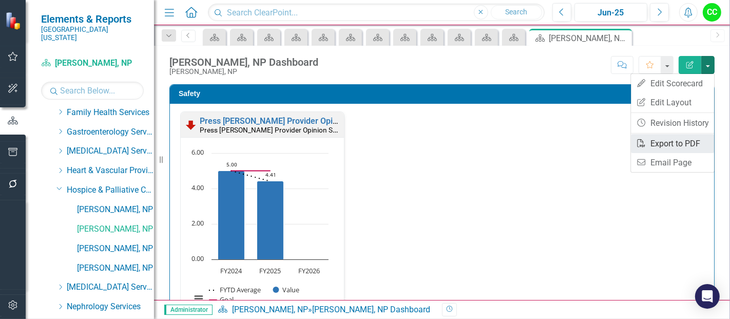
click at [655, 138] on link "PDF Export to PDF" at bounding box center [672, 143] width 83 height 19
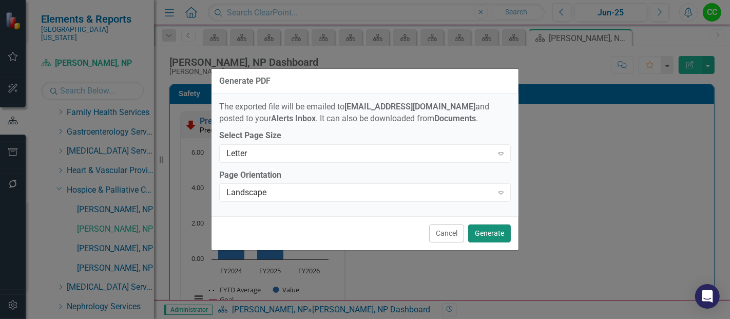
click at [497, 240] on button "Generate" at bounding box center [489, 233] width 43 height 18
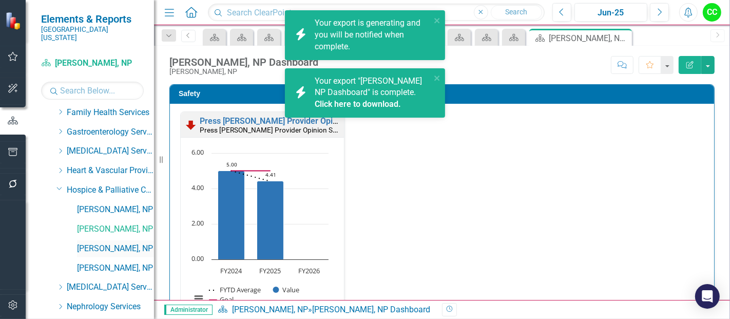
click at [108, 243] on link "[PERSON_NAME], NP" at bounding box center [115, 249] width 77 height 12
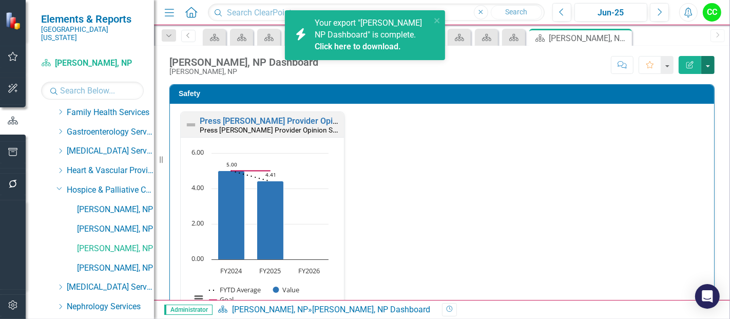
click at [705, 62] on button "button" at bounding box center [707, 65] width 13 height 18
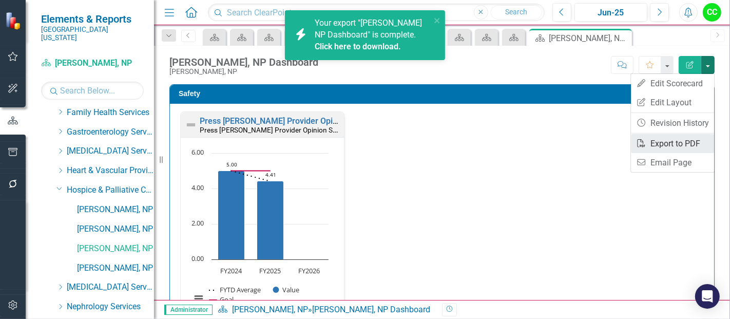
click at [665, 135] on link "PDF Export to PDF" at bounding box center [672, 143] width 83 height 19
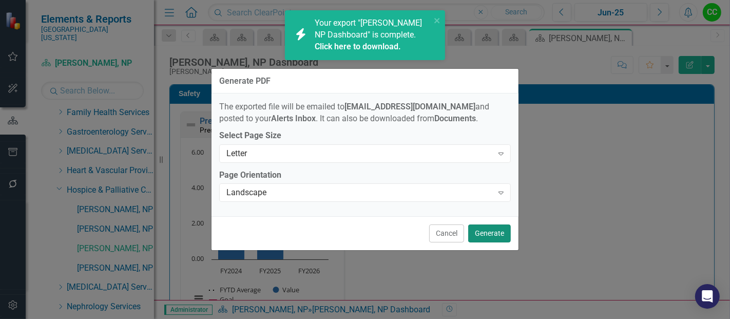
click at [486, 229] on button "Generate" at bounding box center [489, 233] width 43 height 18
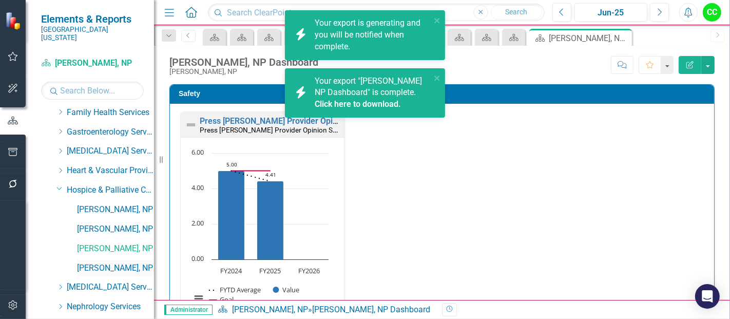
click at [91, 262] on link "[PERSON_NAME], NP" at bounding box center [115, 268] width 77 height 12
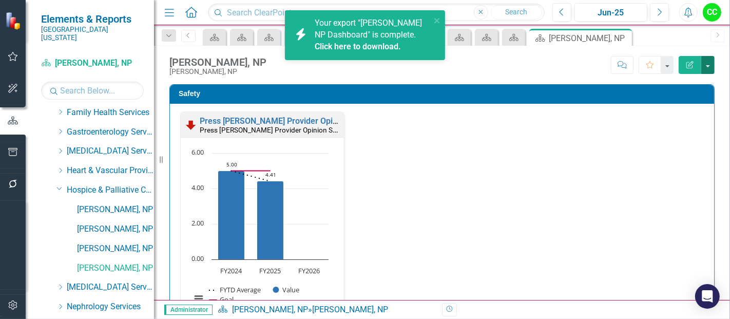
click at [704, 68] on button "button" at bounding box center [707, 65] width 13 height 18
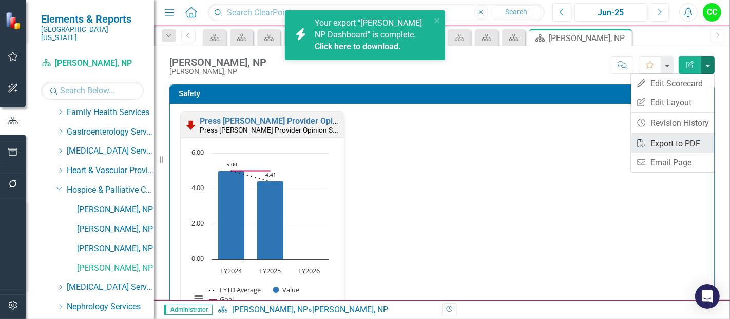
click at [677, 141] on link "PDF Export to PDF" at bounding box center [672, 143] width 83 height 19
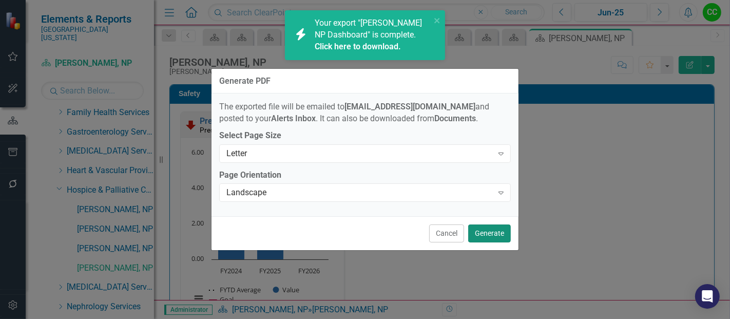
click at [491, 232] on button "Generate" at bounding box center [489, 233] width 43 height 18
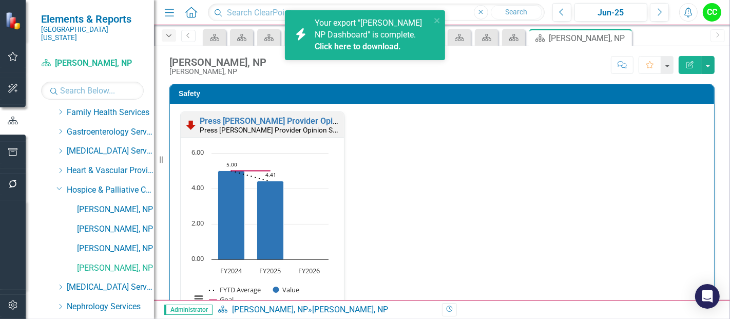
click at [170, 37] on icon "Dropdown" at bounding box center [168, 35] width 9 height 7
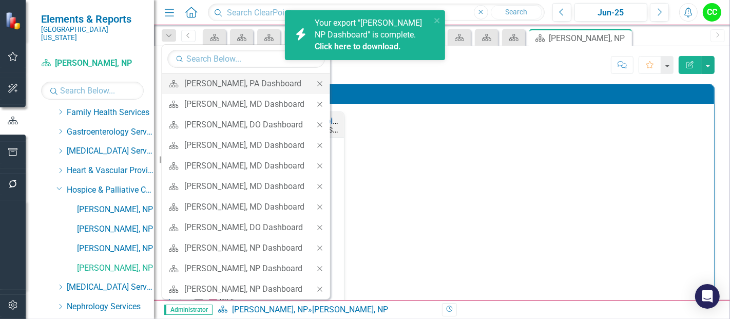
click at [324, 83] on icon "Close" at bounding box center [319, 83] width 9 height 7
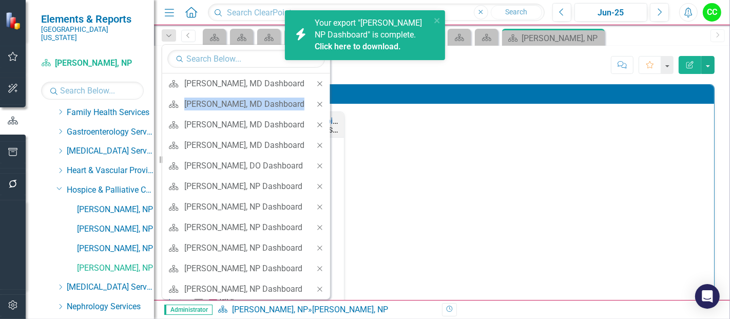
click at [324, 83] on icon "Close" at bounding box center [319, 83] width 9 height 7
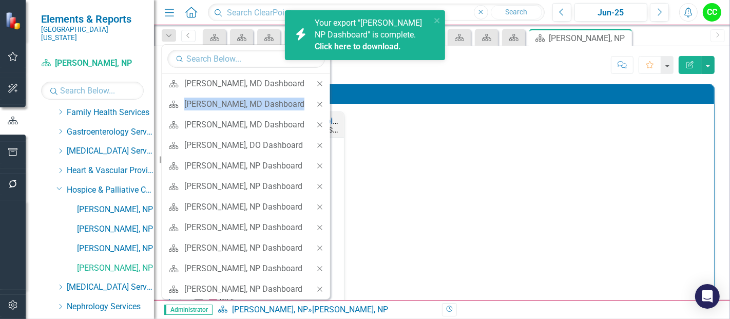
click at [324, 83] on icon "Close" at bounding box center [319, 83] width 9 height 7
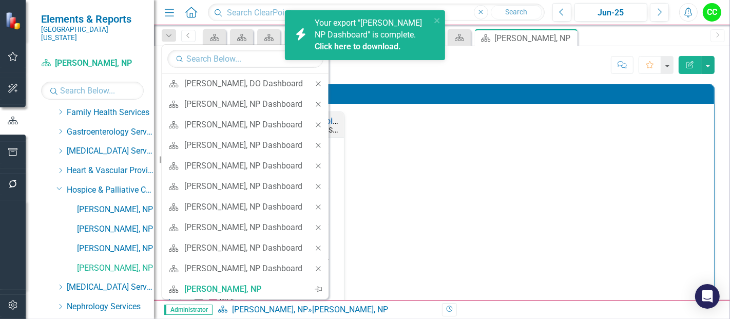
click at [323, 83] on icon "Close" at bounding box center [318, 83] width 9 height 7
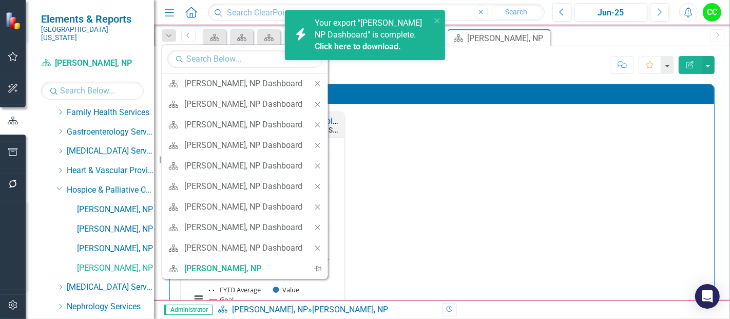
click at [322, 83] on icon "Close" at bounding box center [317, 83] width 9 height 7
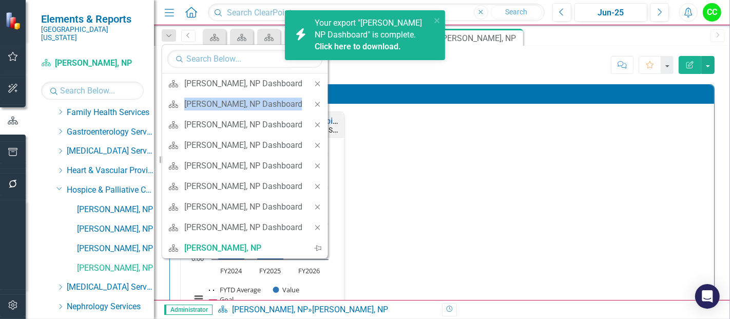
click at [322, 83] on icon "Close" at bounding box center [317, 83] width 9 height 7
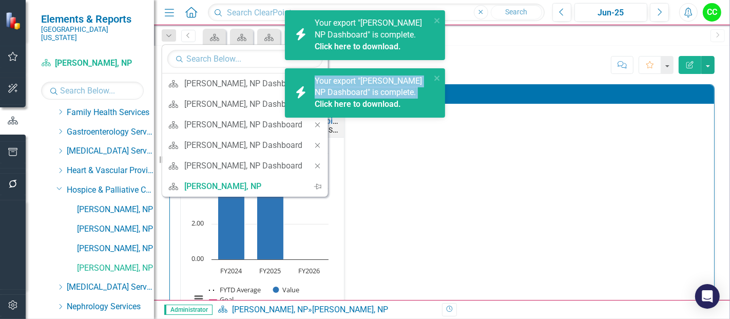
click at [329, 83] on span "Your export "Jasmine Thompson NP Dashboard" is complete. Click here to download." at bounding box center [371, 93] width 113 height 35
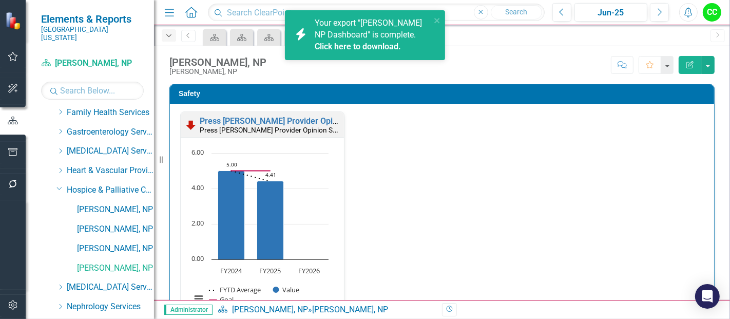
click at [174, 38] on div "Dropdown" at bounding box center [169, 35] width 14 height 12
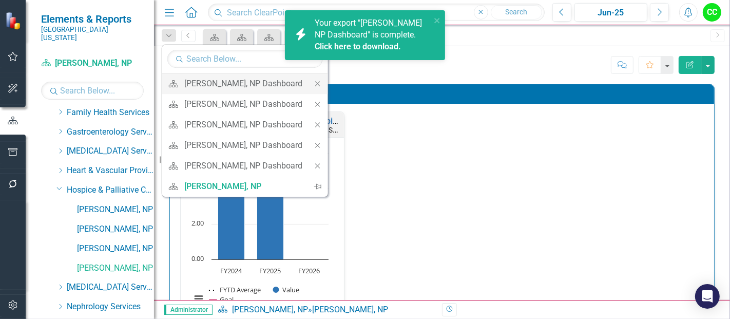
click at [322, 80] on icon "Close" at bounding box center [317, 83] width 9 height 7
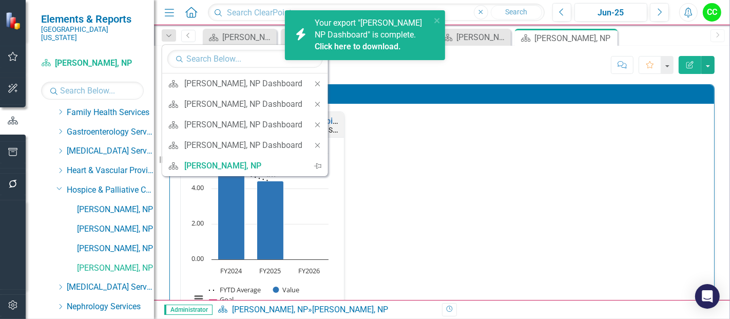
click at [322, 80] on icon "Close" at bounding box center [317, 83] width 9 height 7
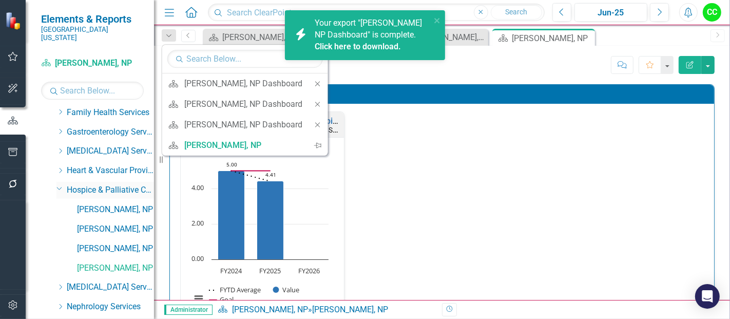
click at [59, 184] on icon "Dropdown" at bounding box center [59, 188] width 6 height 8
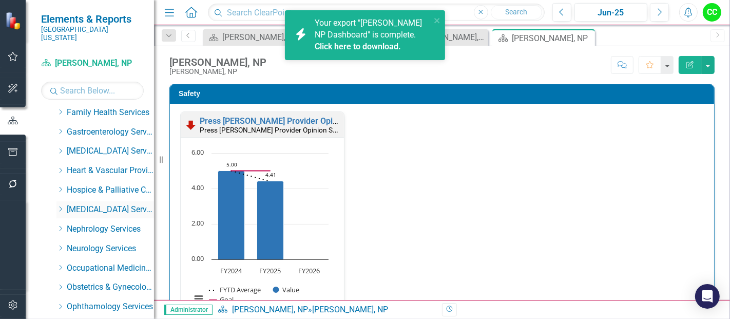
click at [60, 206] on icon "Dropdown" at bounding box center [60, 209] width 8 height 6
click at [92, 223] on link "[PERSON_NAME], MD" at bounding box center [115, 229] width 77 height 12
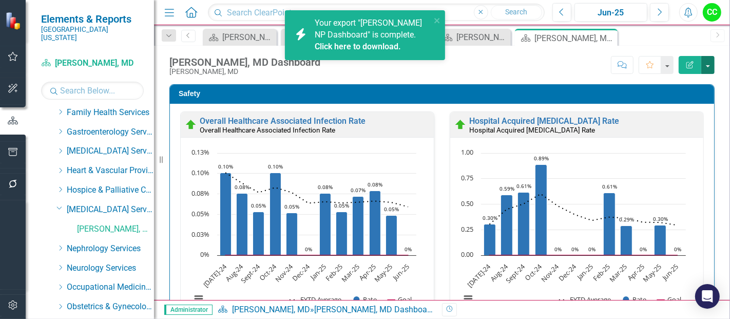
click at [705, 69] on button "button" at bounding box center [707, 65] width 13 height 18
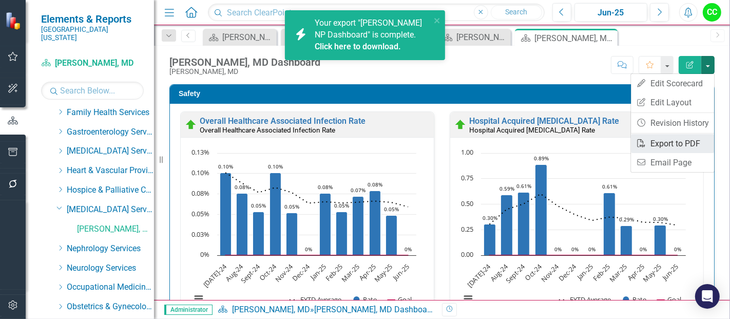
click at [670, 145] on link "PDF Export to PDF" at bounding box center [672, 143] width 83 height 19
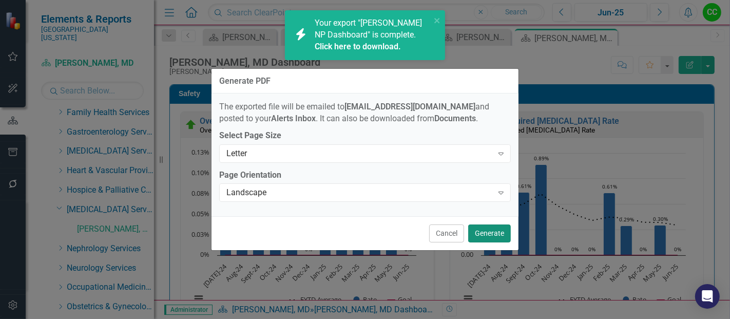
click at [497, 231] on button "Generate" at bounding box center [489, 233] width 43 height 18
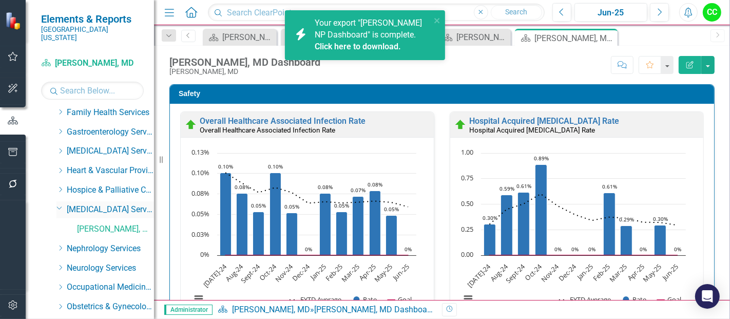
click at [58, 204] on icon "Dropdown" at bounding box center [59, 208] width 6 height 8
click at [61, 226] on icon at bounding box center [61, 228] width 3 height 5
click at [99, 243] on link "[PERSON_NAME], [GEOGRAPHIC_DATA]" at bounding box center [115, 249] width 77 height 12
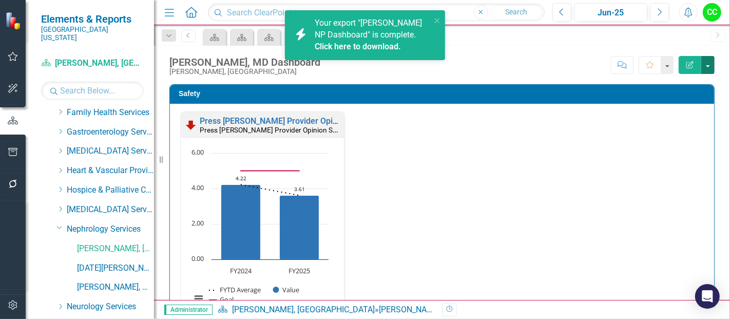
click at [709, 66] on button "button" at bounding box center [707, 65] width 13 height 18
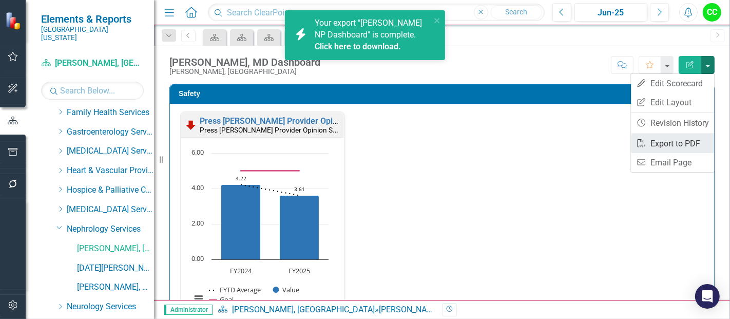
click at [668, 139] on link "PDF Export to PDF" at bounding box center [672, 143] width 83 height 19
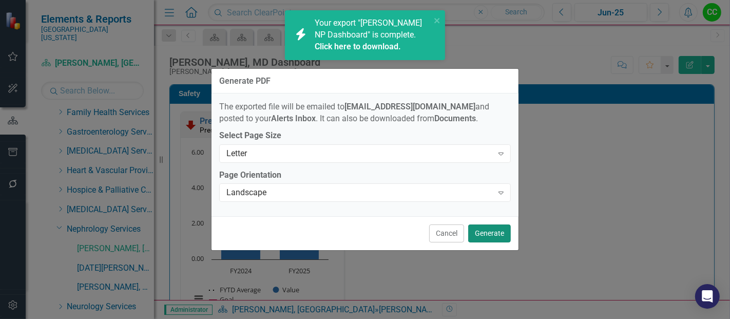
click at [494, 235] on button "Generate" at bounding box center [489, 233] width 43 height 18
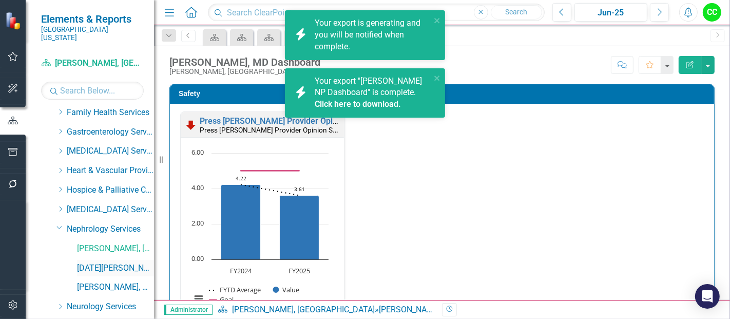
click at [118, 262] on link "[DATE][PERSON_NAME], MD" at bounding box center [115, 268] width 77 height 12
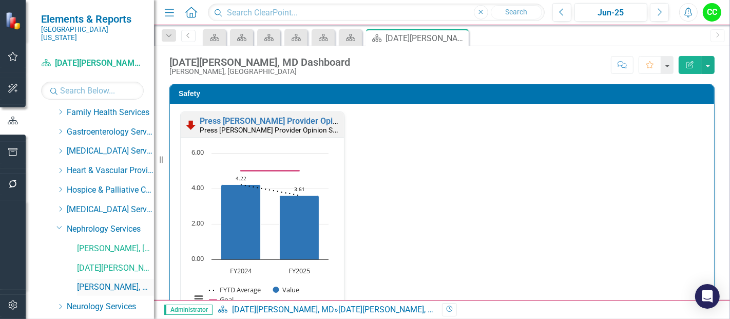
click at [107, 281] on link "[PERSON_NAME], MD" at bounding box center [115, 287] width 77 height 12
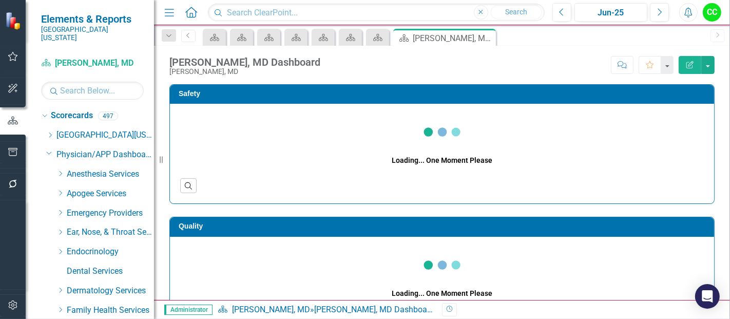
scroll to position [198, 0]
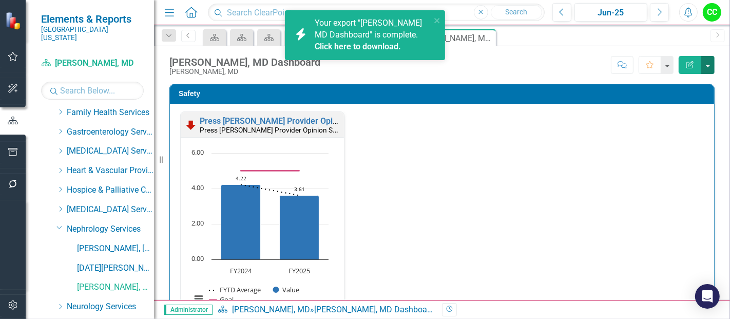
click at [705, 61] on button "button" at bounding box center [707, 65] width 13 height 18
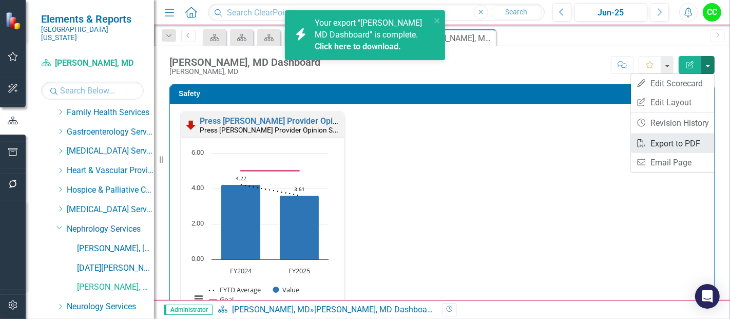
click at [666, 140] on link "PDF Export to PDF" at bounding box center [672, 143] width 83 height 19
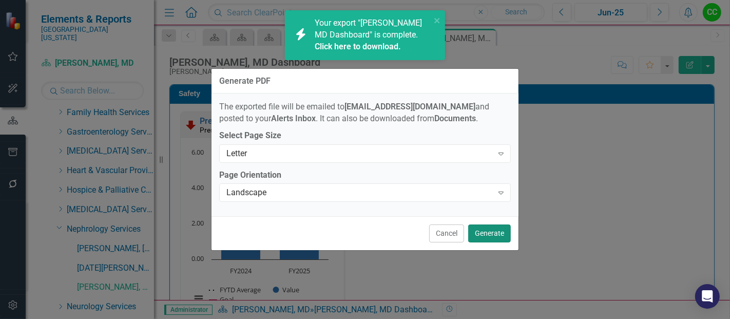
click at [495, 236] on button "Generate" at bounding box center [489, 233] width 43 height 18
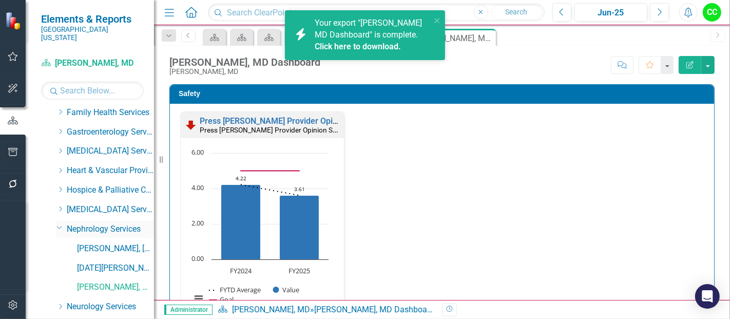
click at [60, 223] on icon "Dropdown" at bounding box center [59, 227] width 6 height 8
click at [61, 245] on icon at bounding box center [61, 247] width 3 height 5
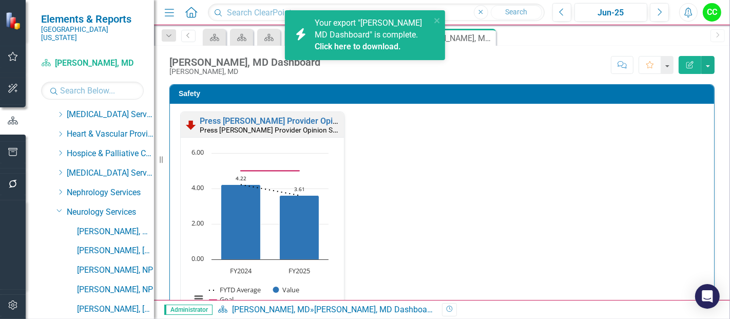
scroll to position [242, 0]
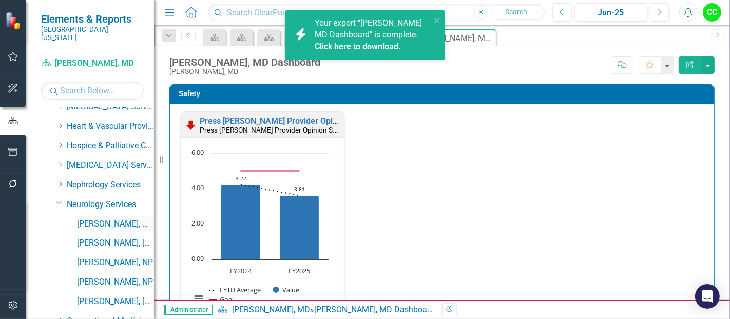
click at [88, 218] on link "[PERSON_NAME], MD" at bounding box center [115, 224] width 77 height 12
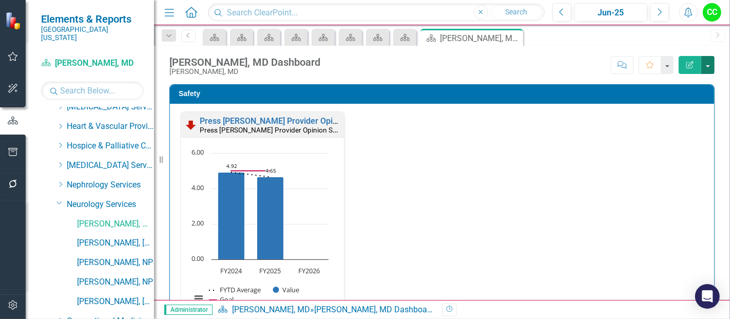
click at [705, 67] on button "button" at bounding box center [707, 65] width 13 height 18
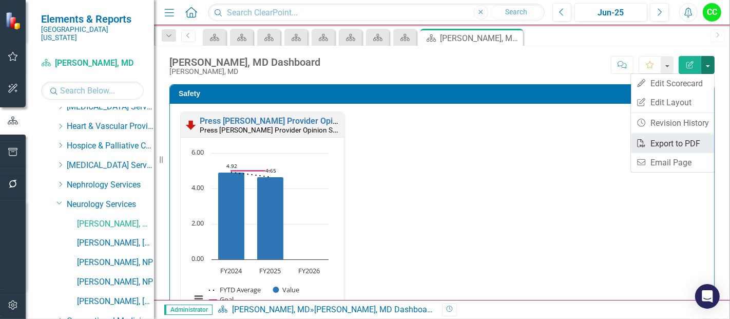
click at [646, 142] on icon "PDF" at bounding box center [641, 143] width 10 height 8
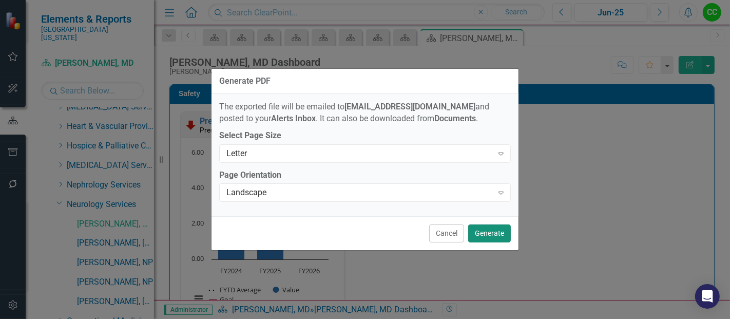
click at [480, 231] on button "Generate" at bounding box center [489, 233] width 43 height 18
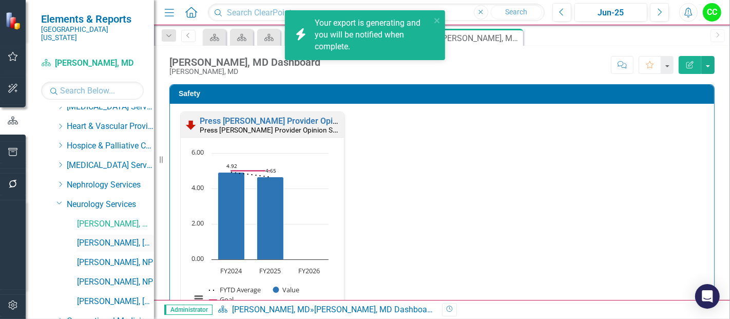
click at [111, 237] on link "[PERSON_NAME], [GEOGRAPHIC_DATA]" at bounding box center [115, 243] width 77 height 12
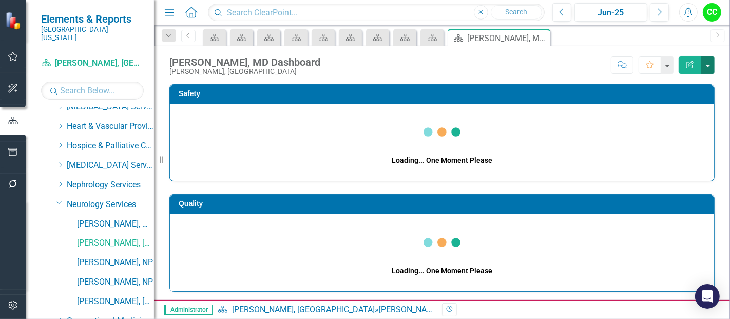
click at [709, 65] on button "button" at bounding box center [707, 65] width 13 height 18
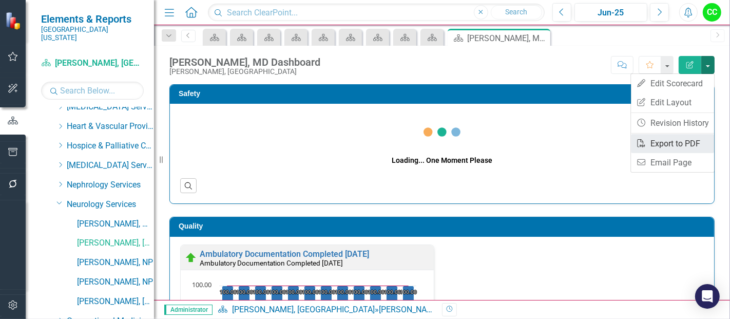
click at [647, 136] on link "PDF Export to PDF" at bounding box center [672, 143] width 83 height 19
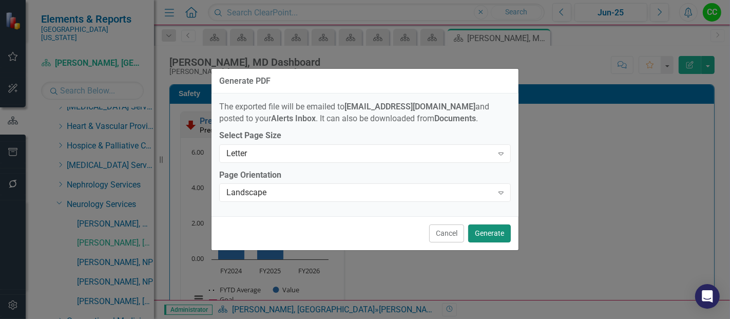
click at [479, 231] on button "Generate" at bounding box center [489, 233] width 43 height 18
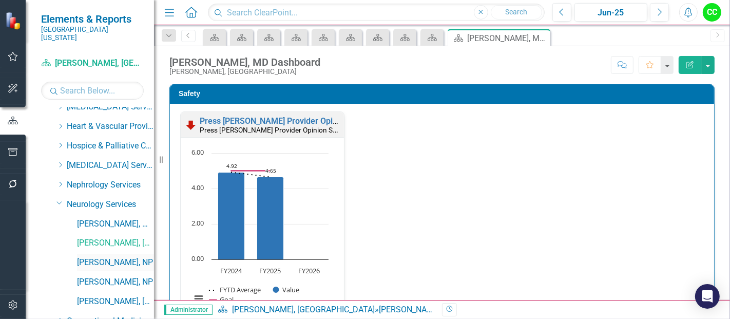
click at [98, 257] on link "[PERSON_NAME], NP" at bounding box center [115, 263] width 77 height 12
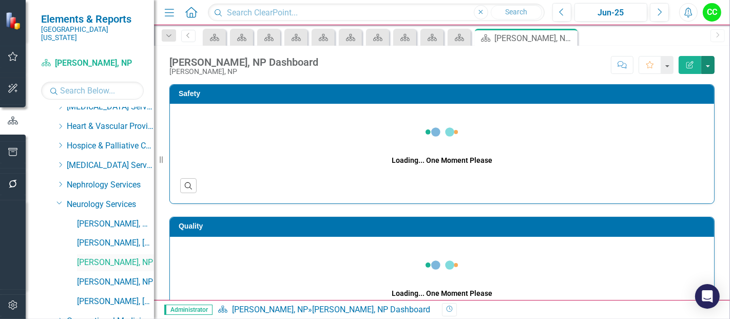
click at [706, 68] on button "button" at bounding box center [707, 65] width 13 height 18
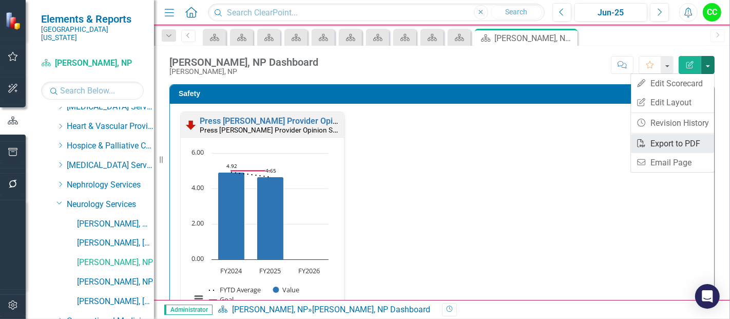
click at [646, 144] on icon "PDF" at bounding box center [641, 143] width 10 height 8
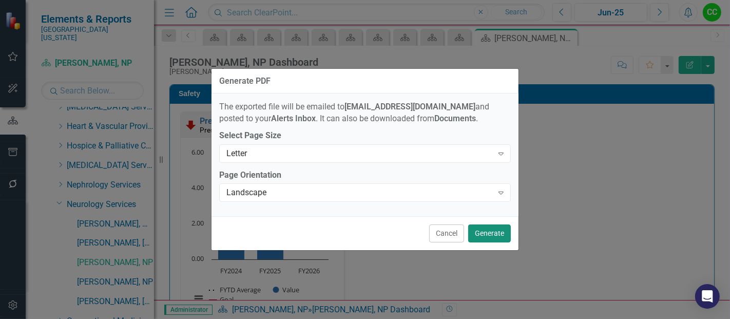
click at [494, 237] on button "Generate" at bounding box center [489, 233] width 43 height 18
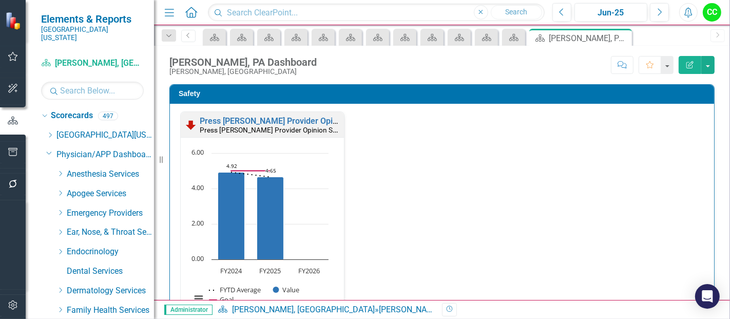
scroll to position [242, 0]
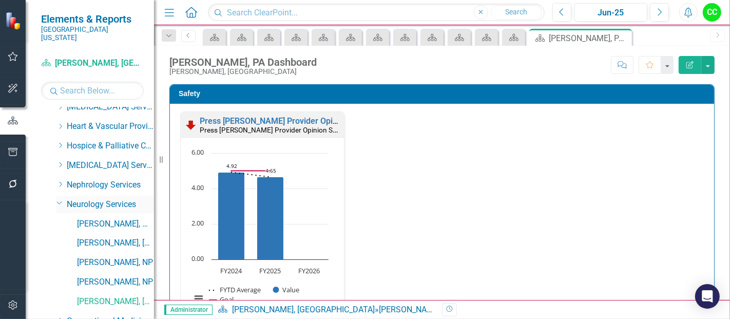
click at [59, 199] on icon "Dropdown" at bounding box center [59, 203] width 6 height 8
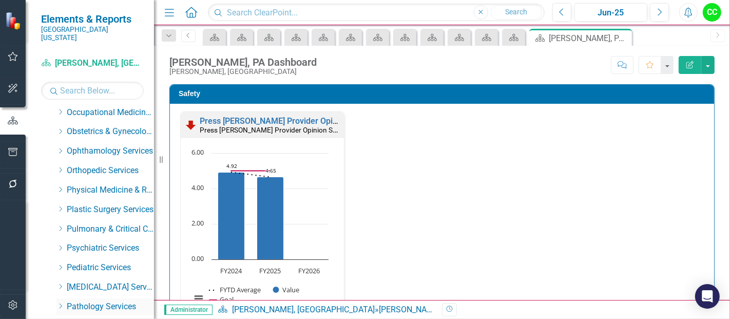
scroll to position [353, 0]
click at [58, 109] on icon "Dropdown" at bounding box center [60, 112] width 8 height 6
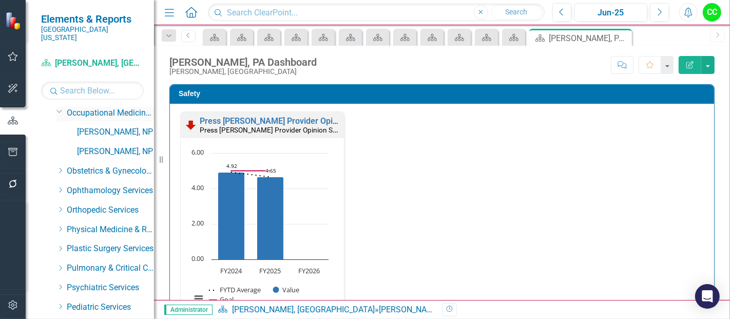
scroll to position [355, 0]
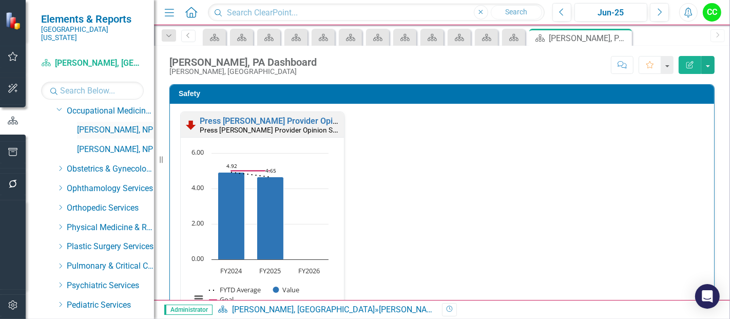
click at [115, 124] on link "[PERSON_NAME], NP" at bounding box center [115, 130] width 77 height 12
click at [167, 35] on icon "Dropdown" at bounding box center [168, 35] width 9 height 7
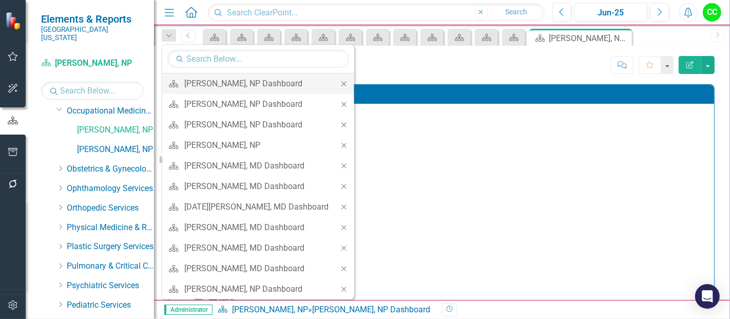
click at [339, 80] on icon "Close" at bounding box center [343, 83] width 9 height 7
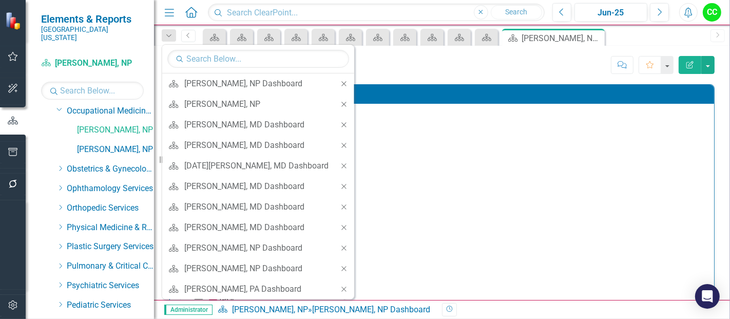
click at [334, 80] on div "Close" at bounding box center [344, 83] width 21 height 21
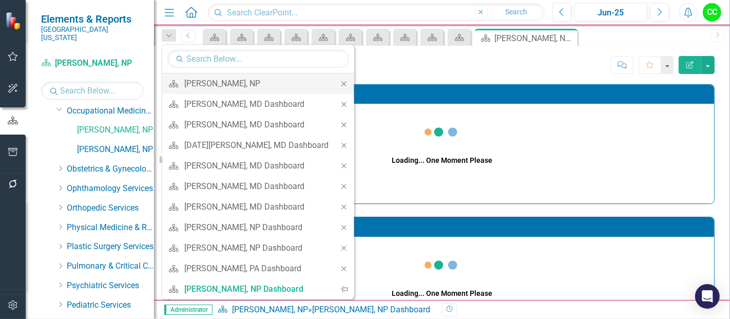
click at [339, 81] on icon "Close" at bounding box center [343, 83] width 9 height 7
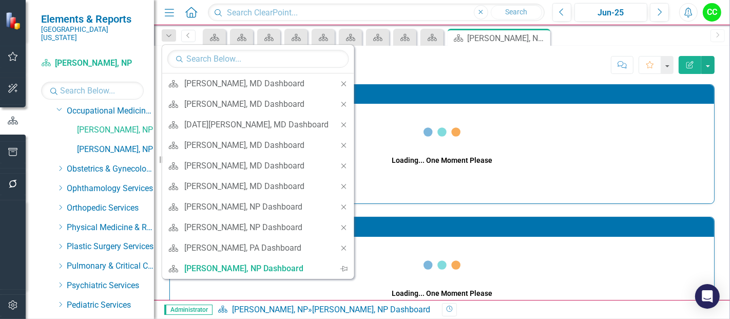
click at [339, 81] on icon "Close" at bounding box center [343, 83] width 9 height 7
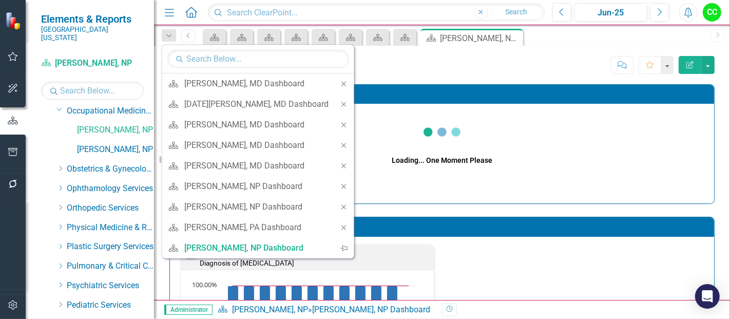
click at [339, 81] on icon "Close" at bounding box center [343, 83] width 9 height 7
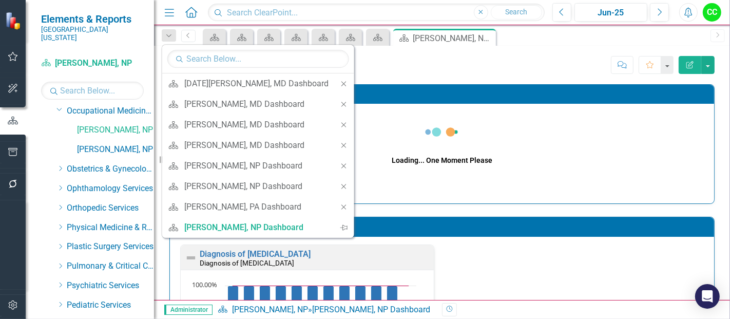
click at [334, 81] on div "Close" at bounding box center [344, 83] width 21 height 21
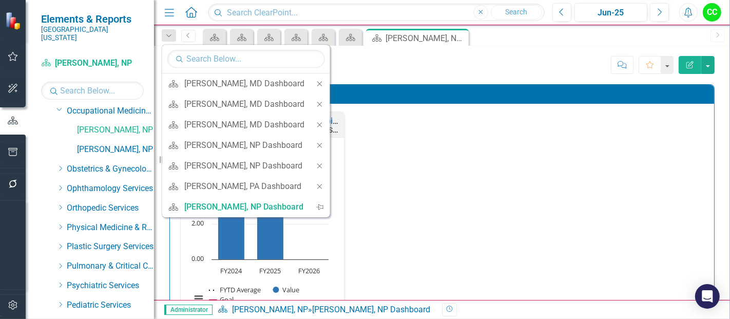
click at [323, 83] on icon "Close" at bounding box center [319, 83] width 9 height 7
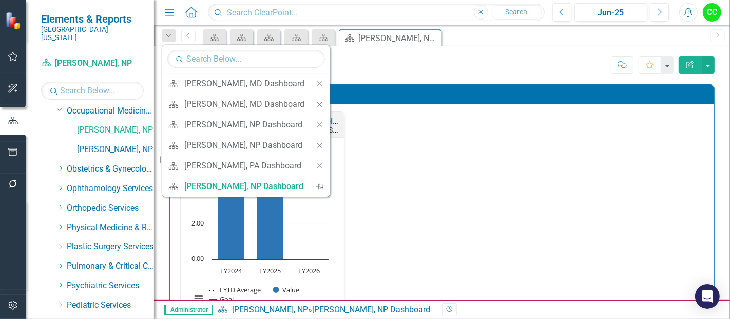
click at [323, 83] on icon "Close" at bounding box center [319, 83] width 9 height 7
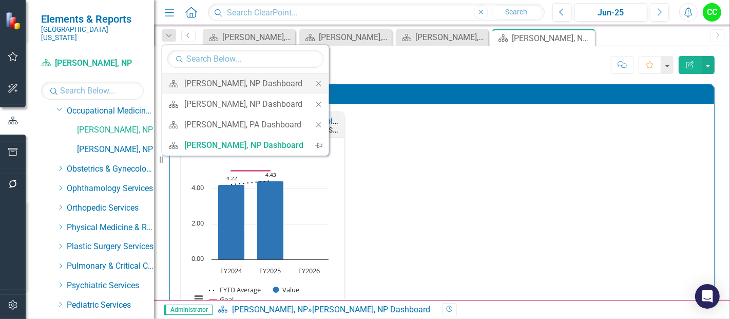
click at [321, 83] on icon "Close" at bounding box center [318, 83] width 9 height 7
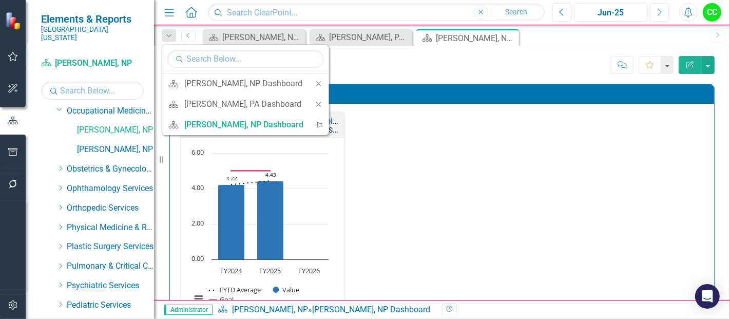
click at [321, 83] on icon "Close" at bounding box center [318, 83] width 9 height 7
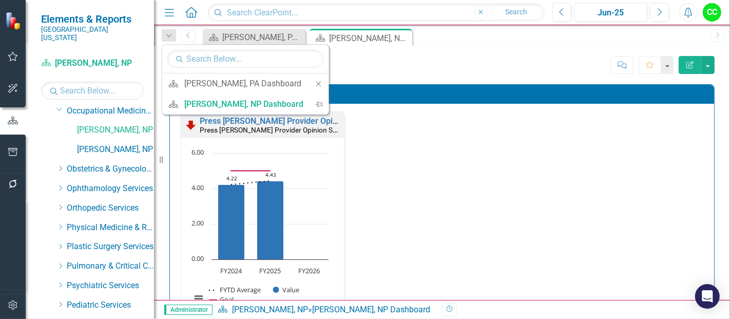
click at [321, 83] on icon "Close" at bounding box center [318, 83] width 9 height 7
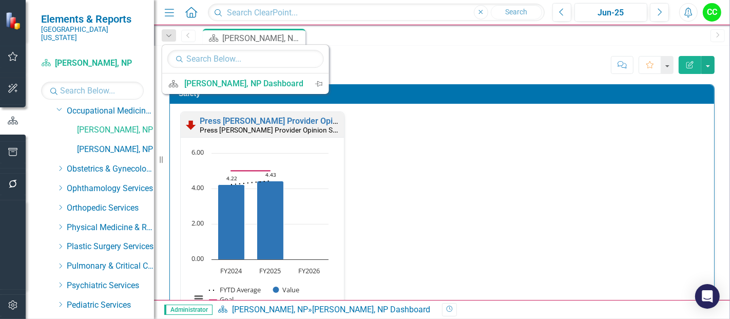
click at [393, 71] on div "Score: N/A Jun-25 Completed Comment Favorite Edit Report" at bounding box center [518, 64] width 391 height 17
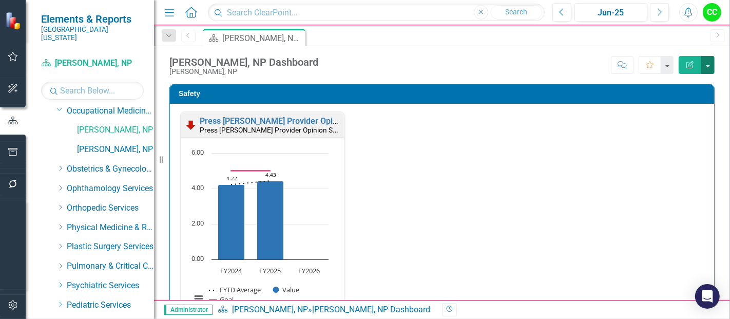
click at [710, 59] on button "button" at bounding box center [707, 65] width 13 height 18
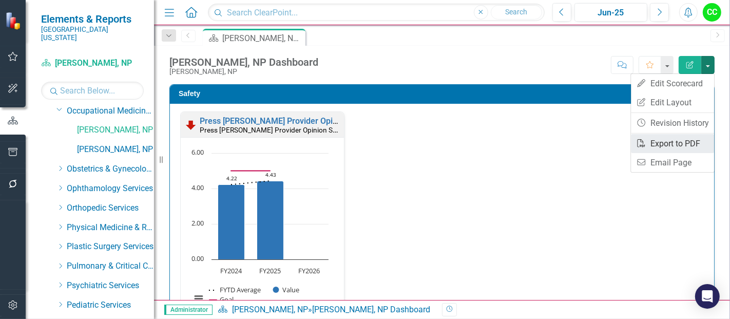
click at [657, 141] on link "PDF Export to PDF" at bounding box center [672, 143] width 83 height 19
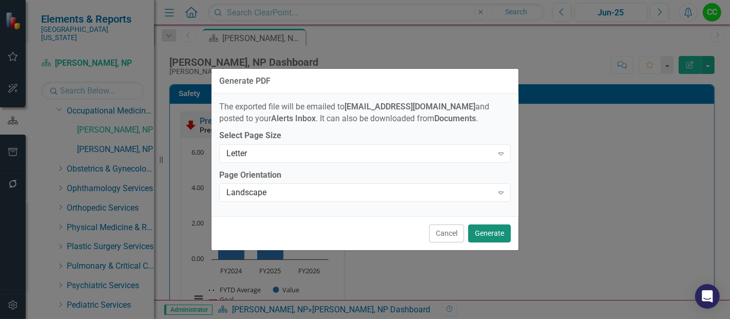
click at [481, 229] on button "Generate" at bounding box center [489, 233] width 43 height 18
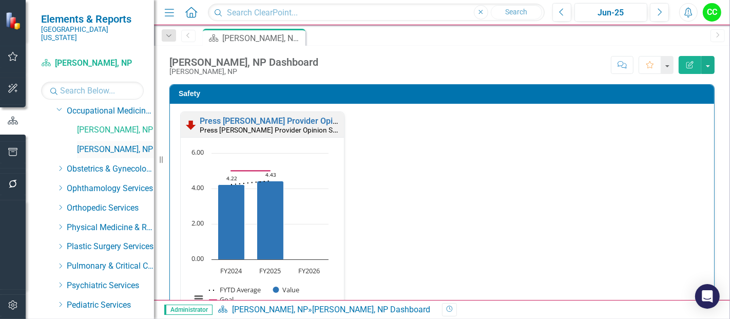
click at [110, 144] on link "[PERSON_NAME], NP" at bounding box center [115, 150] width 77 height 12
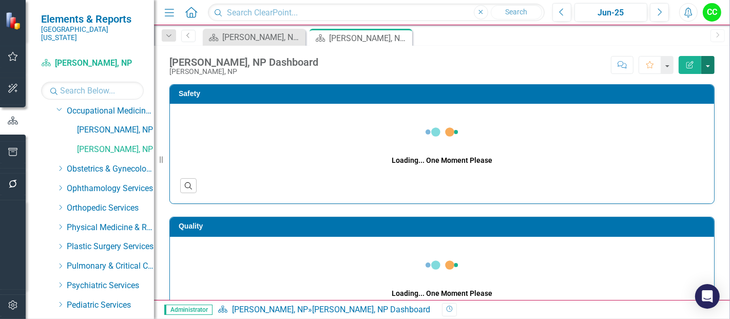
click at [705, 65] on button "button" at bounding box center [707, 65] width 13 height 18
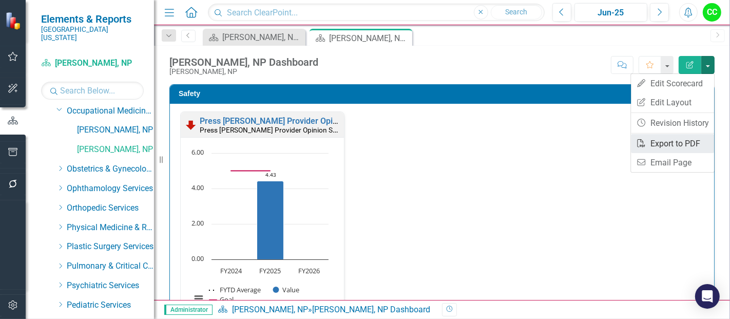
click at [668, 142] on link "PDF Export to PDF" at bounding box center [672, 143] width 83 height 19
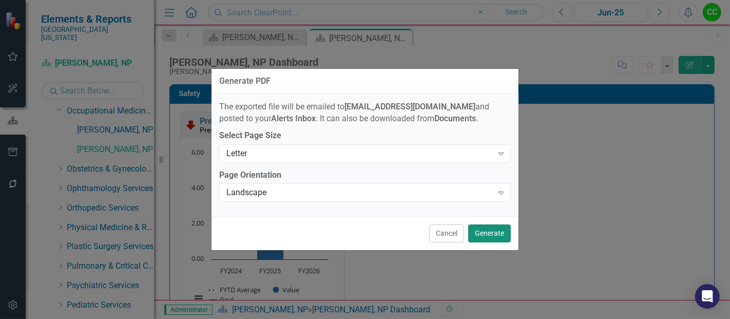
click at [485, 235] on button "Generate" at bounding box center [489, 233] width 43 height 18
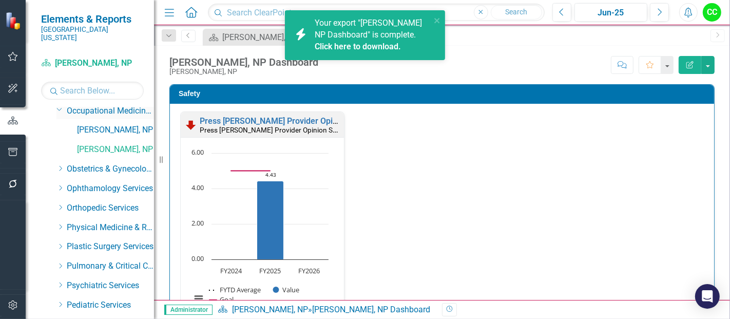
click at [60, 105] on icon "Dropdown" at bounding box center [59, 109] width 6 height 8
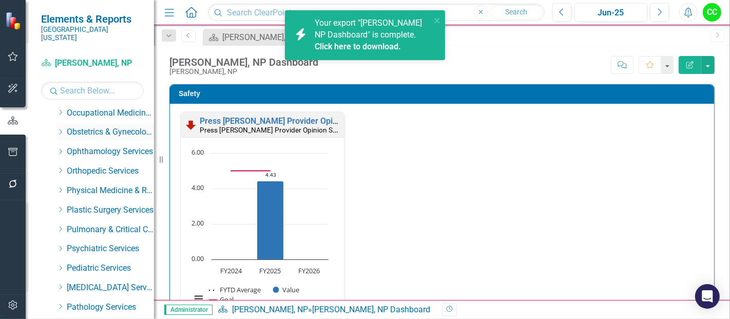
click at [58, 129] on icon "Dropdown" at bounding box center [60, 132] width 8 height 6
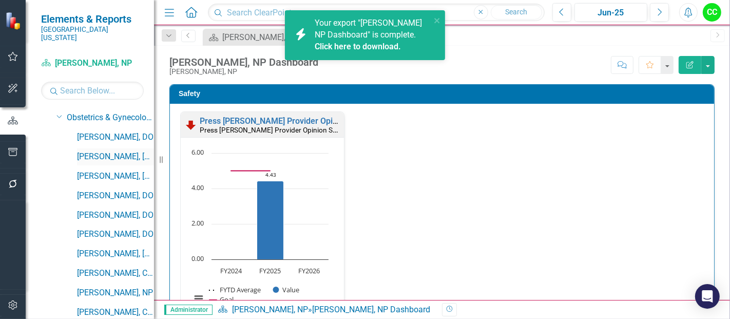
scroll to position [366, 0]
click at [106, 132] on link "[PERSON_NAME], DO" at bounding box center [115, 138] width 77 height 12
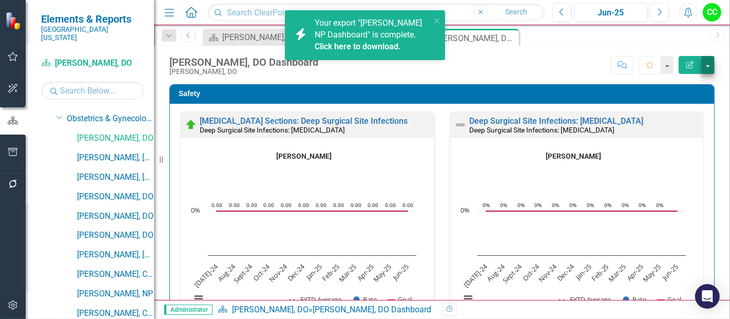
click at [708, 62] on button "button" at bounding box center [707, 65] width 13 height 18
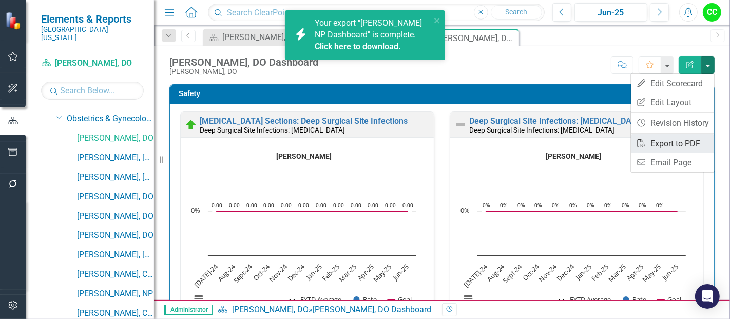
click at [666, 141] on link "PDF Export to PDF" at bounding box center [672, 143] width 83 height 19
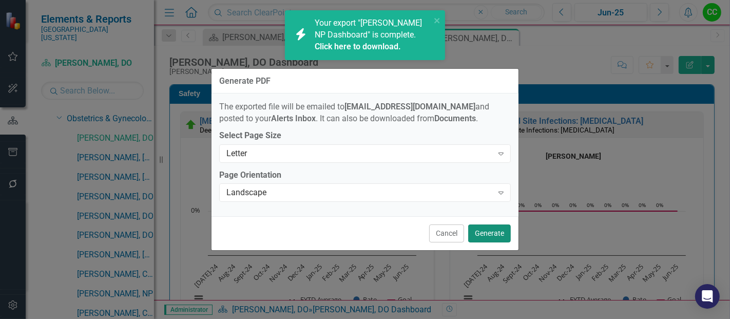
click at [480, 233] on button "Generate" at bounding box center [489, 233] width 43 height 18
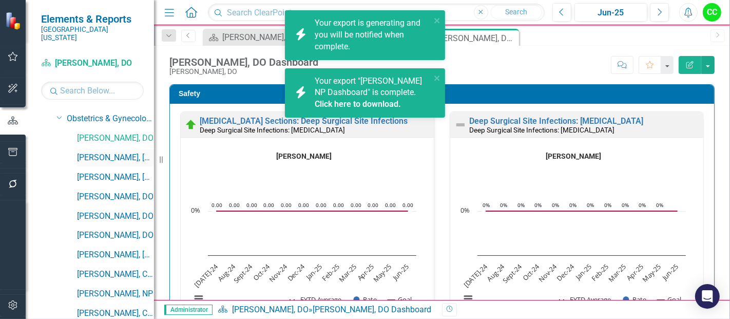
click at [95, 152] on link "[PERSON_NAME], [GEOGRAPHIC_DATA]" at bounding box center [115, 158] width 77 height 12
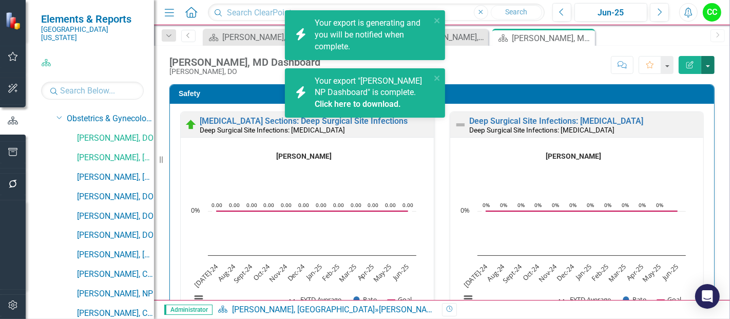
click at [710, 62] on button "button" at bounding box center [707, 65] width 13 height 18
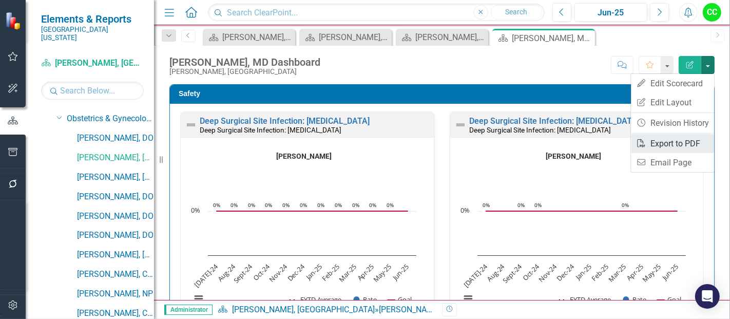
click at [655, 141] on link "PDF Export to PDF" at bounding box center [672, 143] width 83 height 19
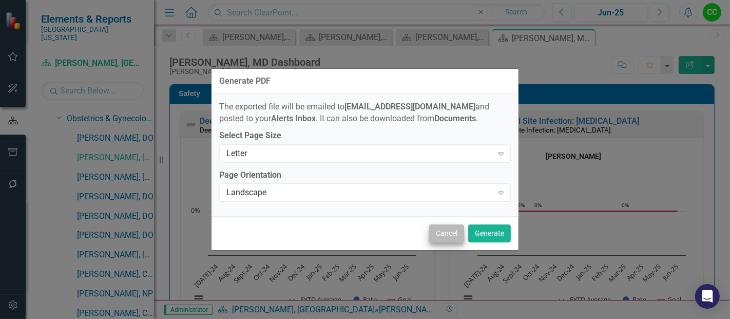
click at [476, 228] on button "Generate" at bounding box center [489, 233] width 43 height 18
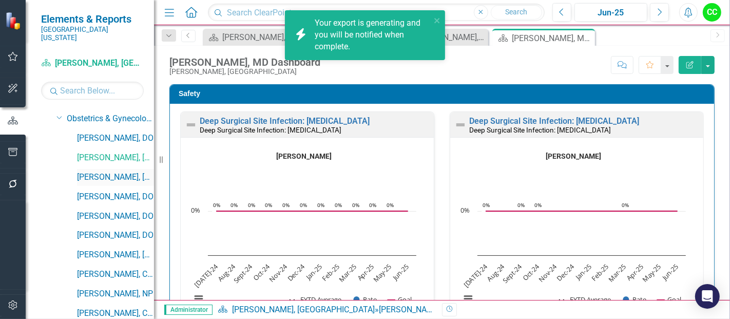
click at [113, 171] on link "[PERSON_NAME], [GEOGRAPHIC_DATA]" at bounding box center [115, 177] width 77 height 12
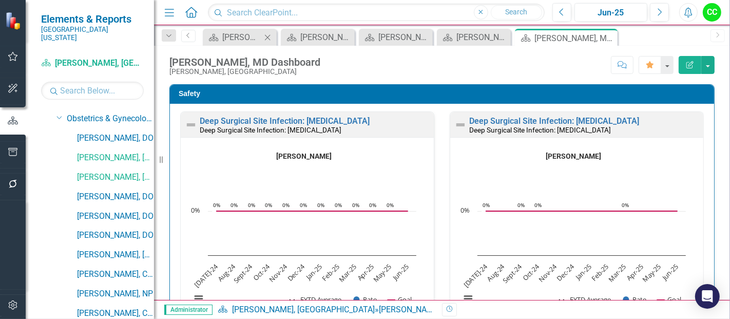
click at [266, 36] on icon at bounding box center [268, 37] width 6 height 6
click at [287, 36] on icon at bounding box center [286, 37] width 6 height 6
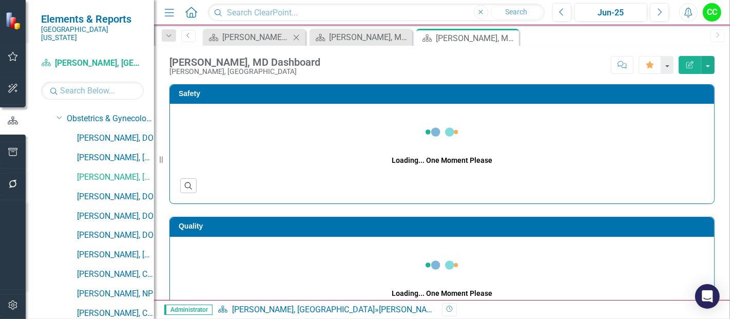
click at [296, 35] on icon "Close" at bounding box center [296, 37] width 10 height 8
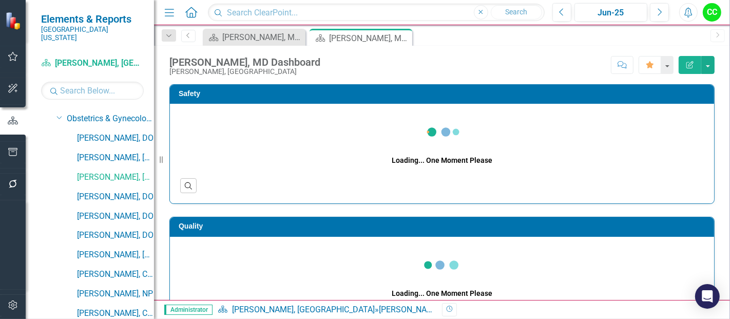
click at [715, 63] on div "Greg Karasik, MD Dashboard Greg Karasik, MD Score: N/A Jun-25 Completed Comment…" at bounding box center [442, 61] width 576 height 31
click at [705, 65] on button "button" at bounding box center [707, 65] width 13 height 18
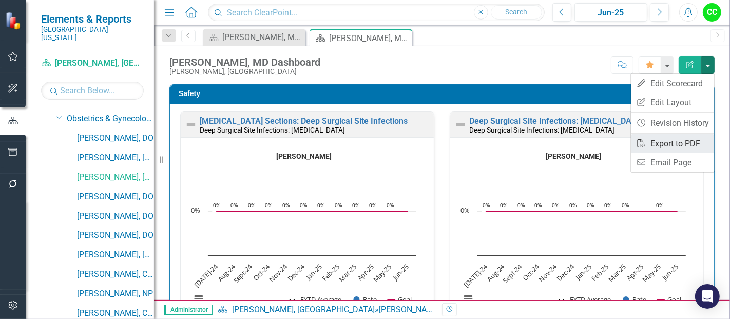
click at [661, 143] on link "PDF Export to PDF" at bounding box center [672, 143] width 83 height 19
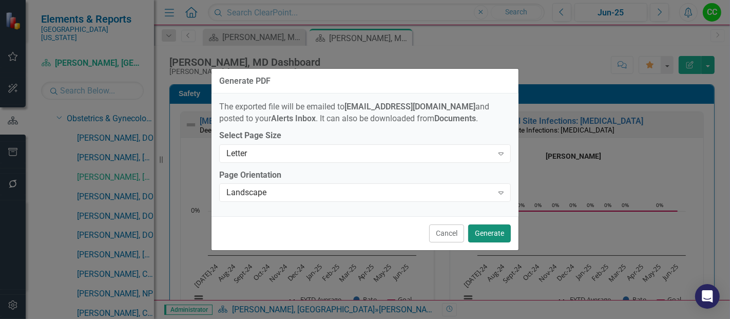
click at [486, 232] on button "Generate" at bounding box center [489, 233] width 43 height 18
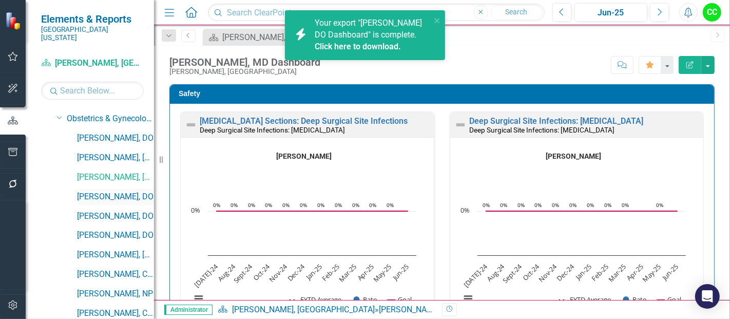
click at [102, 191] on link "[PERSON_NAME], DO" at bounding box center [115, 197] width 77 height 12
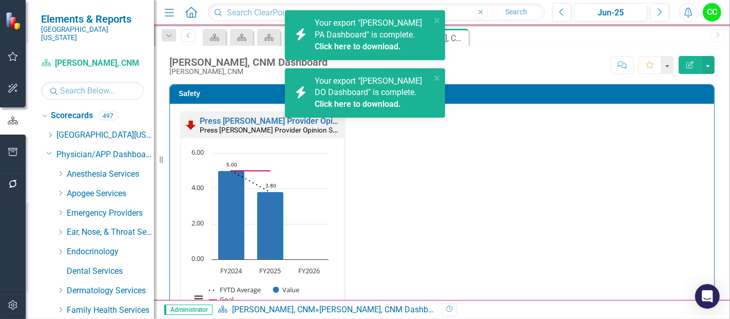
scroll to position [477, 0]
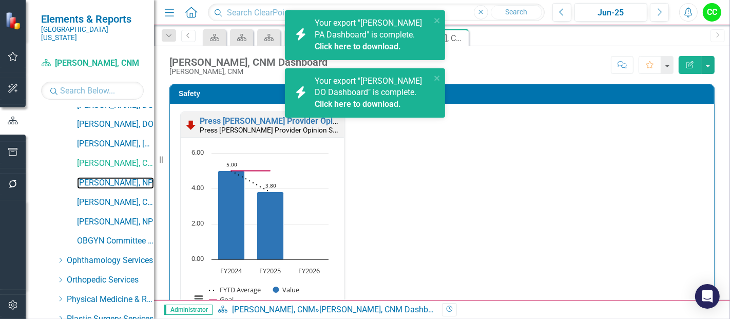
click at [112, 177] on link "[PERSON_NAME], NP" at bounding box center [115, 183] width 77 height 12
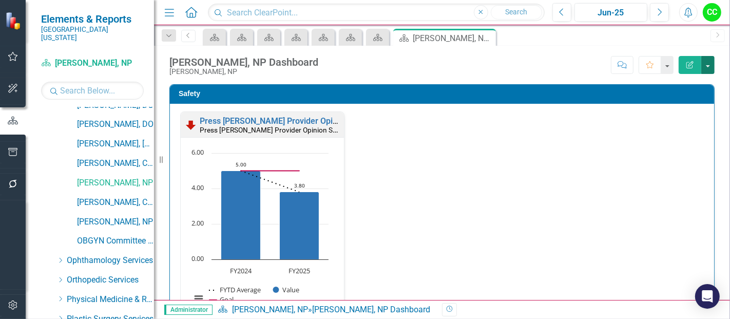
click at [708, 61] on button "button" at bounding box center [707, 65] width 13 height 18
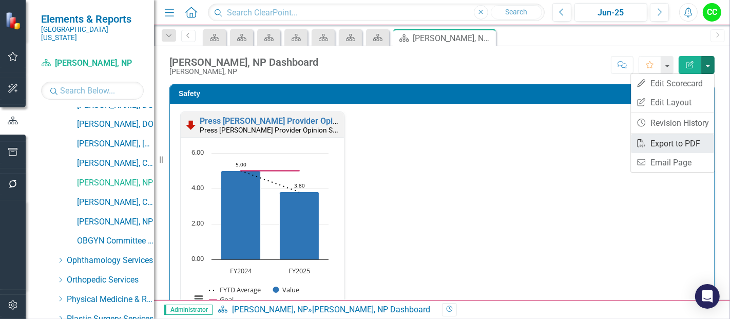
click at [663, 141] on link "PDF Export to PDF" at bounding box center [672, 143] width 83 height 19
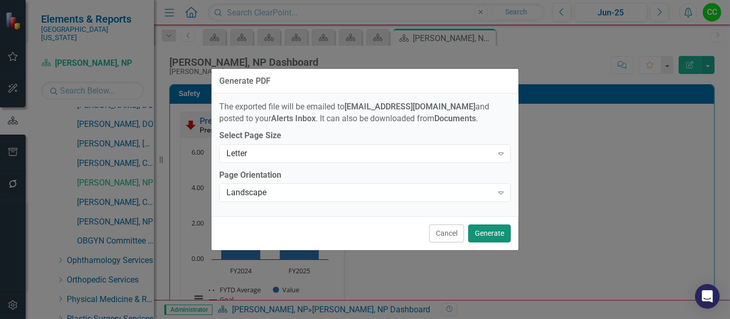
click at [483, 238] on button "Generate" at bounding box center [489, 233] width 43 height 18
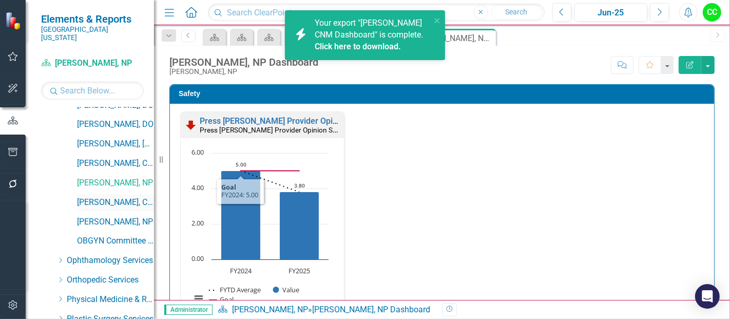
click at [94, 197] on link "[PERSON_NAME], CNM" at bounding box center [115, 203] width 77 height 12
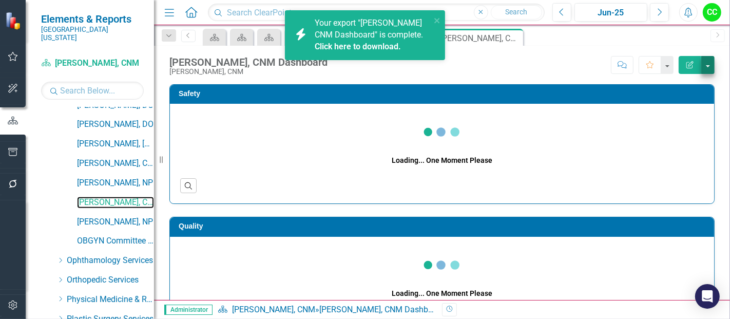
click at [705, 59] on button "button" at bounding box center [707, 65] width 13 height 18
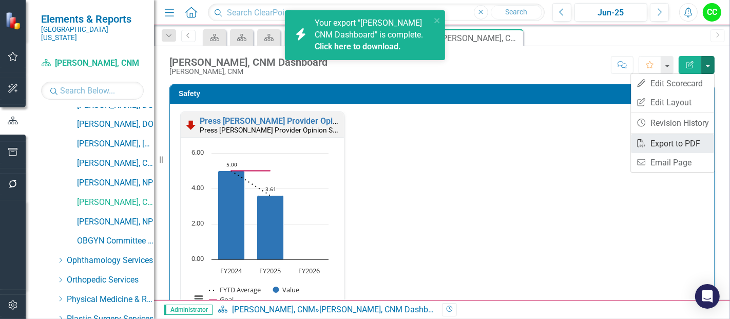
click at [655, 142] on link "PDF Export to PDF" at bounding box center [672, 143] width 83 height 19
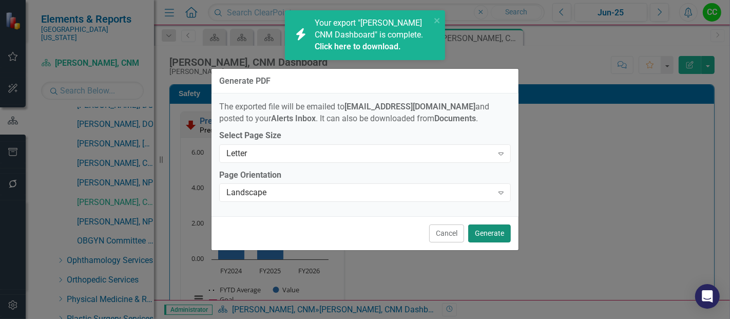
click at [486, 236] on button "Generate" at bounding box center [489, 233] width 43 height 18
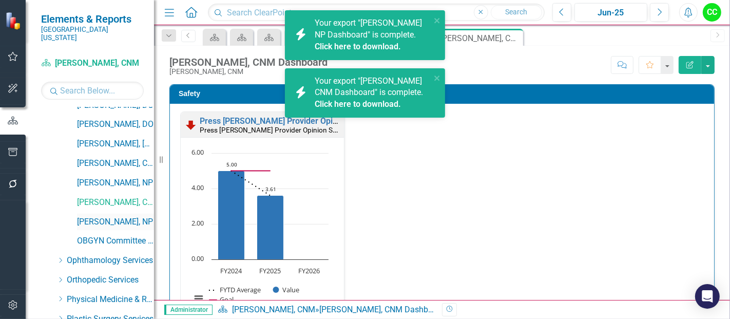
click at [101, 216] on link "[PERSON_NAME], NP" at bounding box center [115, 222] width 77 height 12
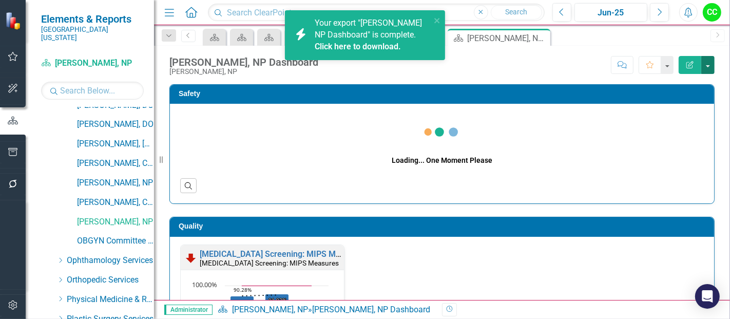
click at [707, 68] on button "button" at bounding box center [707, 65] width 13 height 18
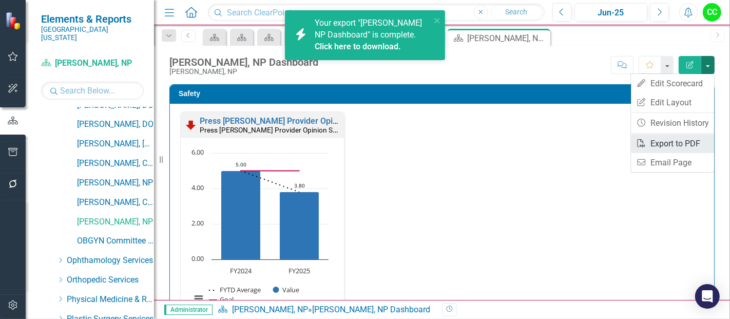
click at [658, 141] on link "PDF Export to PDF" at bounding box center [672, 143] width 83 height 19
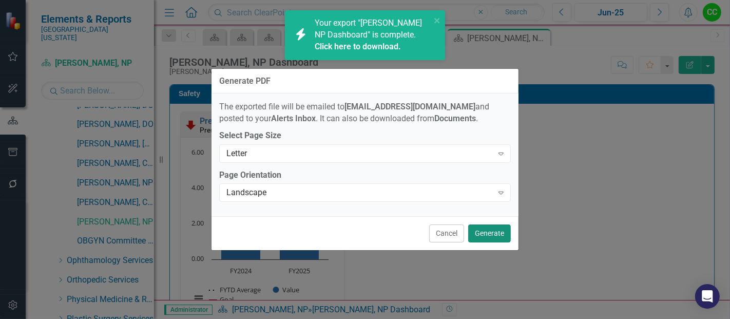
click at [490, 233] on button "Generate" at bounding box center [489, 233] width 43 height 18
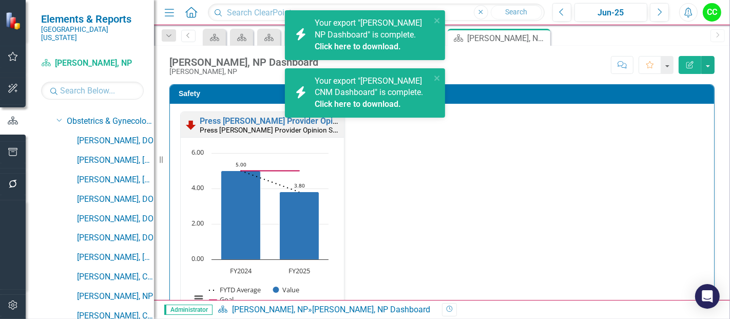
scroll to position [332, 0]
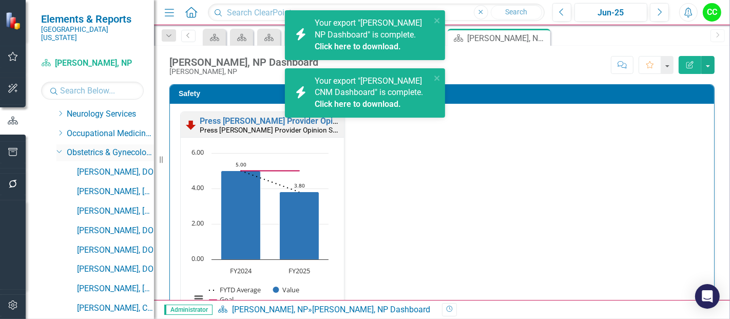
click at [59, 147] on icon "Dropdown" at bounding box center [59, 151] width 6 height 8
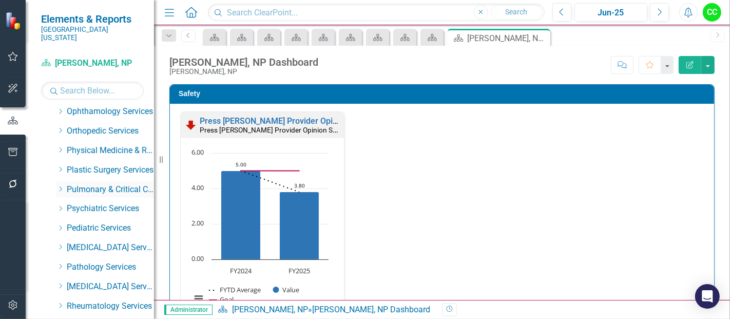
scroll to position [373, 0]
click at [60, 107] on div "Dropdown" at bounding box center [60, 111] width 8 height 9
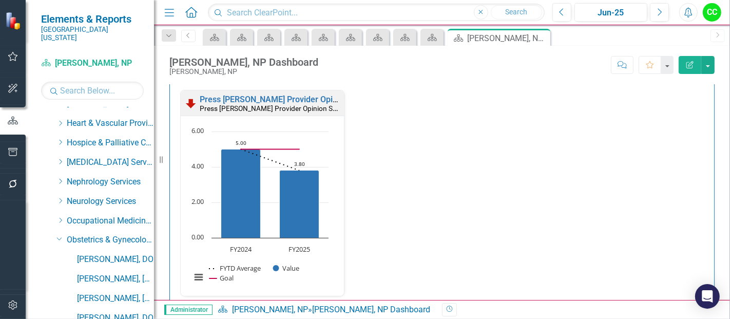
scroll to position [217, 0]
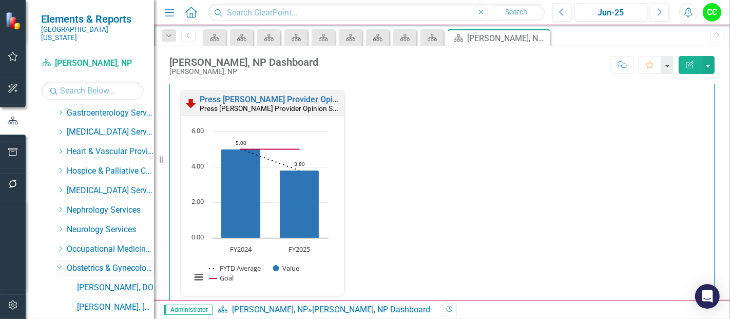
click at [60, 263] on icon "Dropdown" at bounding box center [59, 267] width 6 height 8
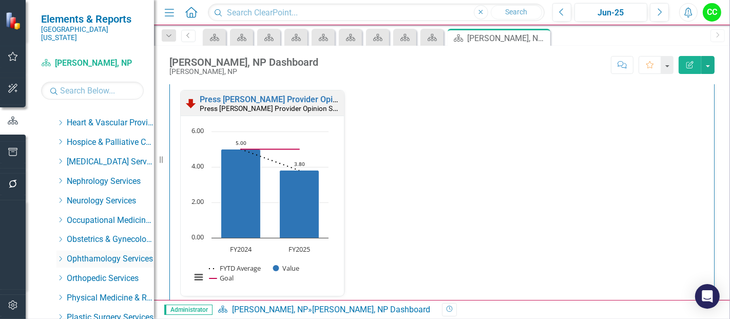
click at [58, 256] on icon "Dropdown" at bounding box center [60, 259] width 8 height 6
click at [89, 272] on link "[PERSON_NAME], MD" at bounding box center [115, 278] width 77 height 12
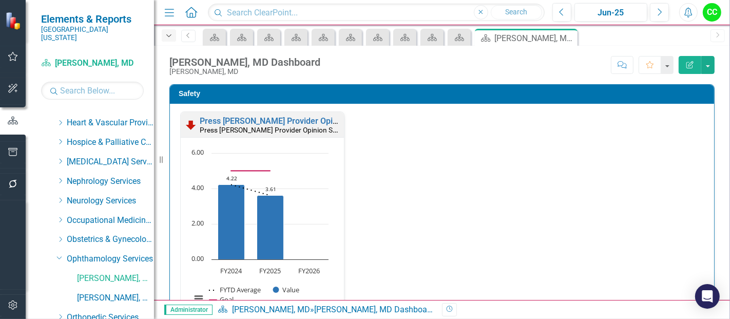
click at [170, 36] on icon "Dropdown" at bounding box center [168, 35] width 9 height 7
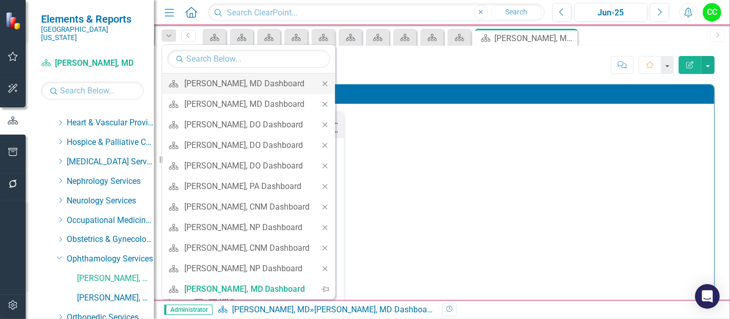
click at [329, 83] on icon "Close" at bounding box center [324, 83] width 9 height 7
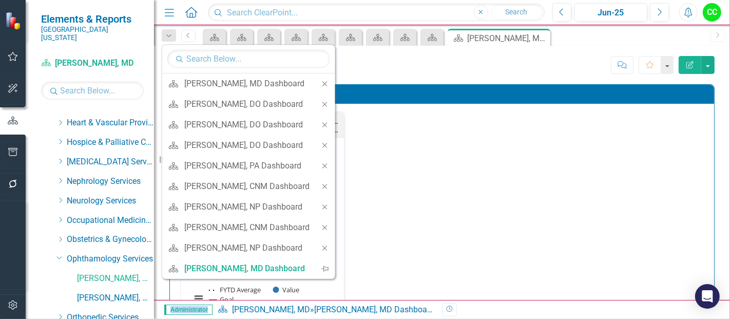
click at [349, 83] on div "[PERSON_NAME], MD Dashboard [PERSON_NAME], MD Score: N/A Jun-25 Completed Comme…" at bounding box center [442, 173] width 576 height 254
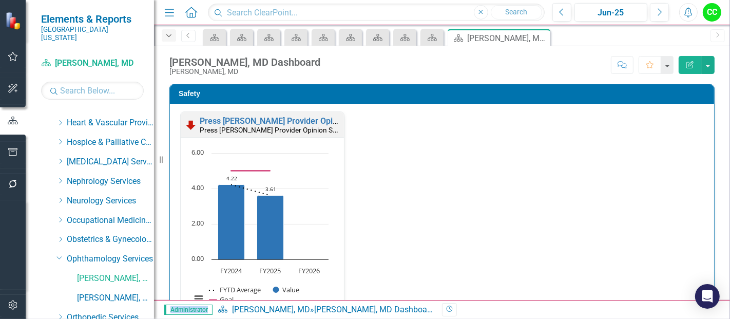
click at [173, 37] on icon "Dropdown" at bounding box center [168, 35] width 9 height 7
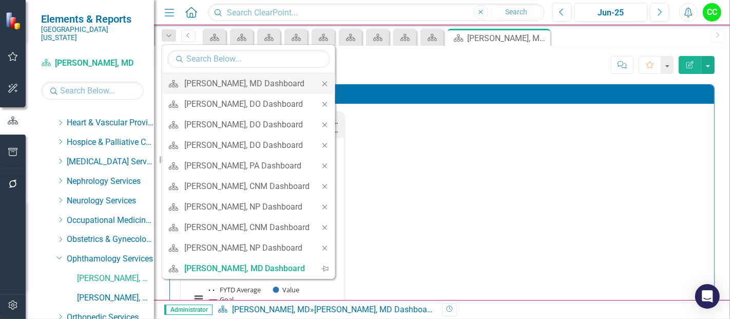
click at [320, 81] on icon "Close" at bounding box center [324, 83] width 9 height 7
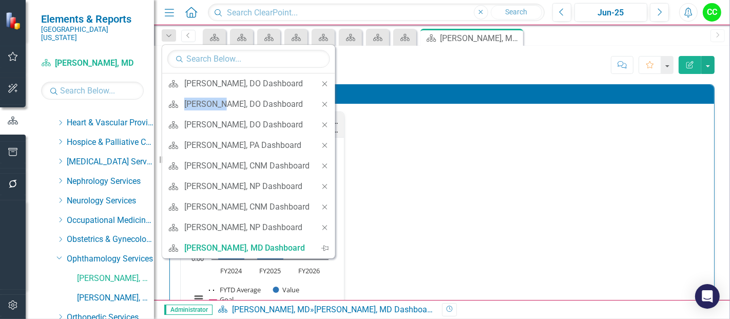
click at [320, 81] on icon "Close" at bounding box center [324, 83] width 9 height 7
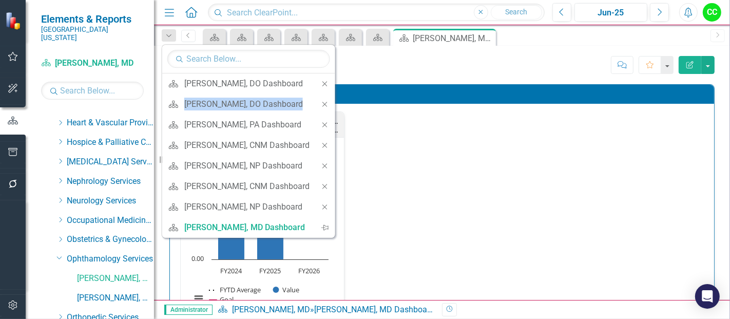
click at [320, 81] on icon "Close" at bounding box center [324, 83] width 9 height 7
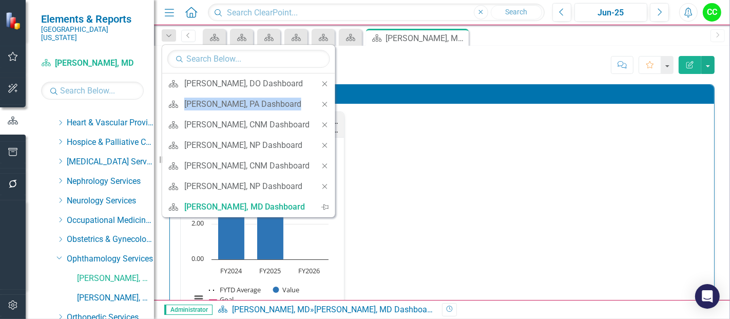
click at [320, 81] on icon "Close" at bounding box center [324, 83] width 9 height 7
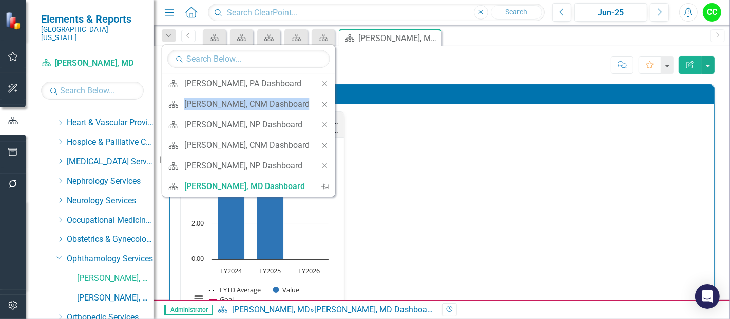
click at [320, 81] on icon "Close" at bounding box center [324, 83] width 9 height 7
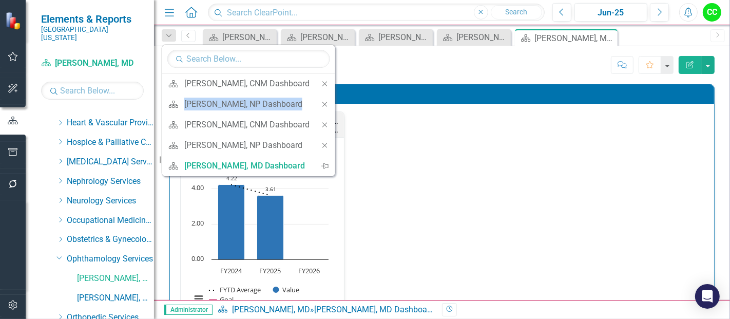
click at [320, 81] on icon "Close" at bounding box center [324, 83] width 9 height 7
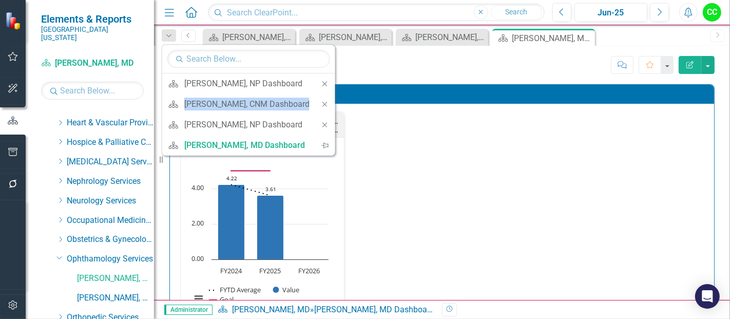
click at [320, 81] on icon "Close" at bounding box center [324, 83] width 9 height 7
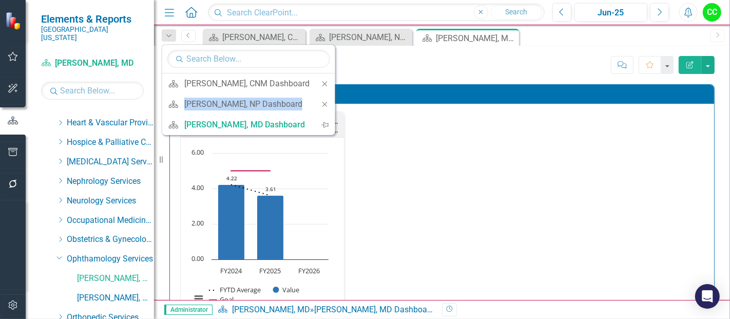
click at [320, 81] on icon "Close" at bounding box center [324, 83] width 9 height 7
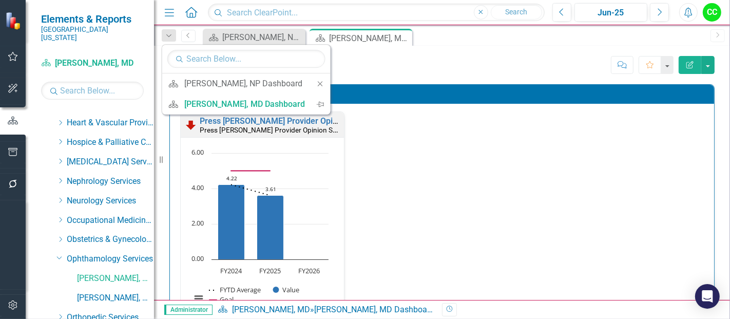
click at [318, 81] on icon "Close" at bounding box center [320, 83] width 9 height 7
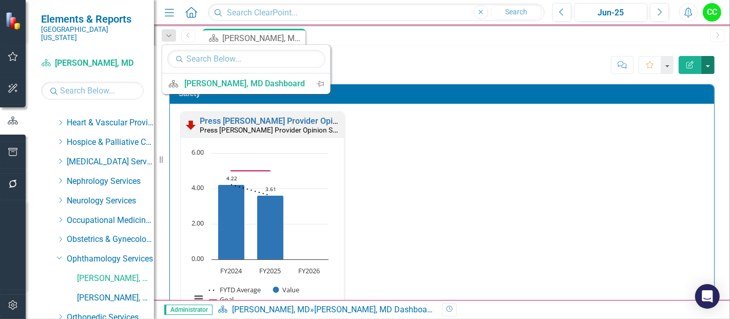
click at [711, 67] on button "button" at bounding box center [707, 65] width 13 height 18
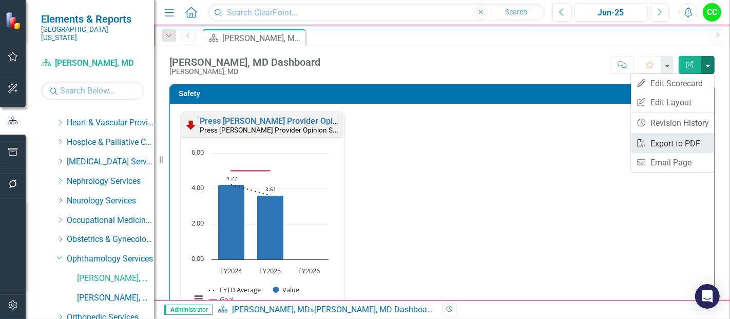
click at [664, 146] on link "PDF Export to PDF" at bounding box center [672, 143] width 83 height 19
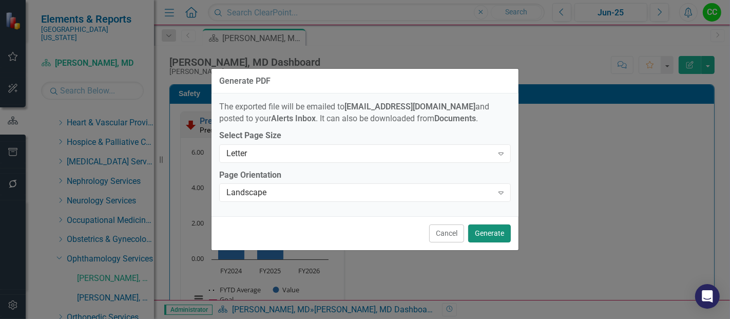
click at [485, 232] on button "Generate" at bounding box center [489, 233] width 43 height 18
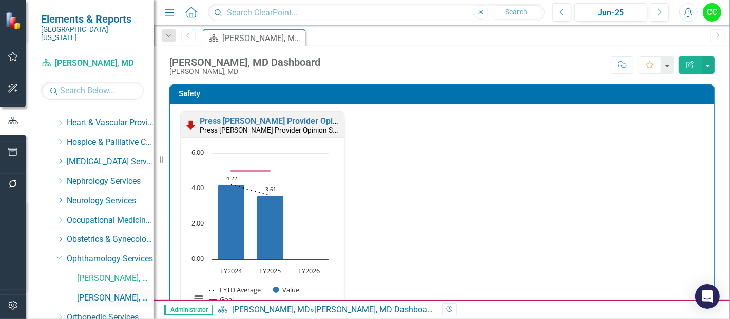
click at [84, 292] on link "[PERSON_NAME], MD" at bounding box center [115, 298] width 77 height 12
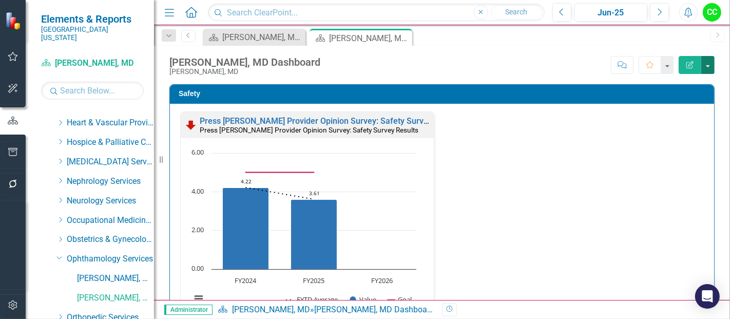
click at [709, 63] on button "button" at bounding box center [707, 65] width 13 height 18
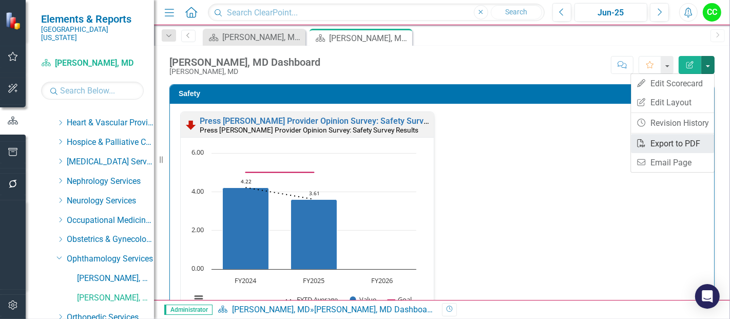
click at [664, 134] on link "PDF Export to PDF" at bounding box center [672, 143] width 83 height 19
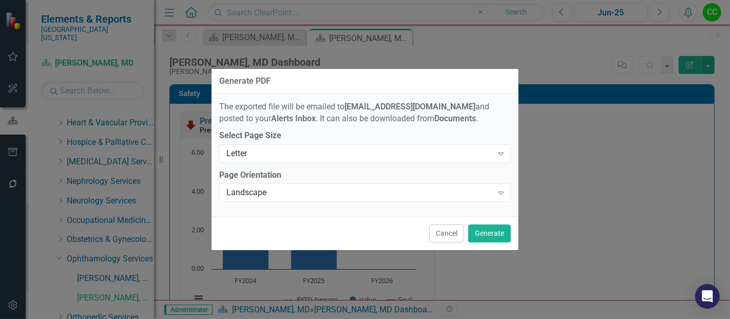
click at [466, 237] on div "Cancel Generate" at bounding box center [364, 233] width 307 height 34
click at [480, 233] on button "Generate" at bounding box center [489, 233] width 43 height 18
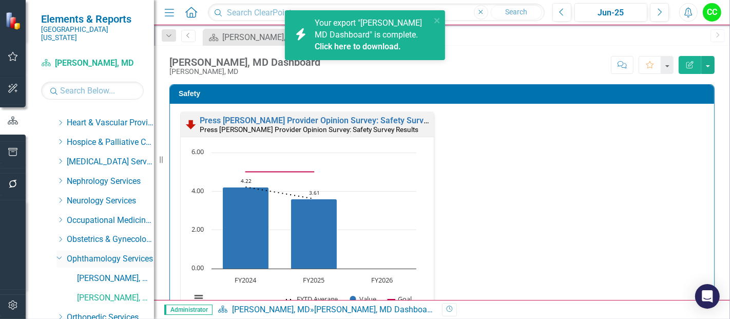
click at [59, 253] on icon "Dropdown" at bounding box center [59, 257] width 6 height 8
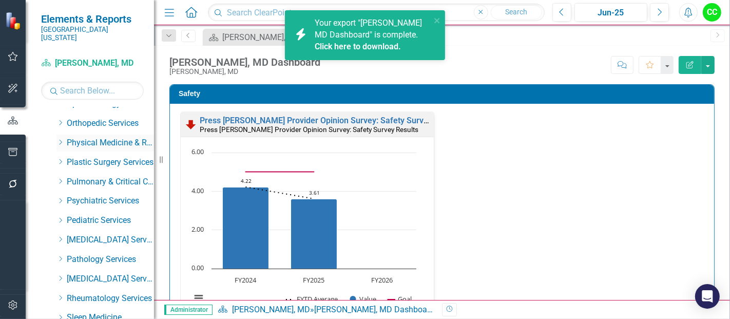
scroll to position [401, 0]
